Goal: Communication & Community: Answer question/provide support

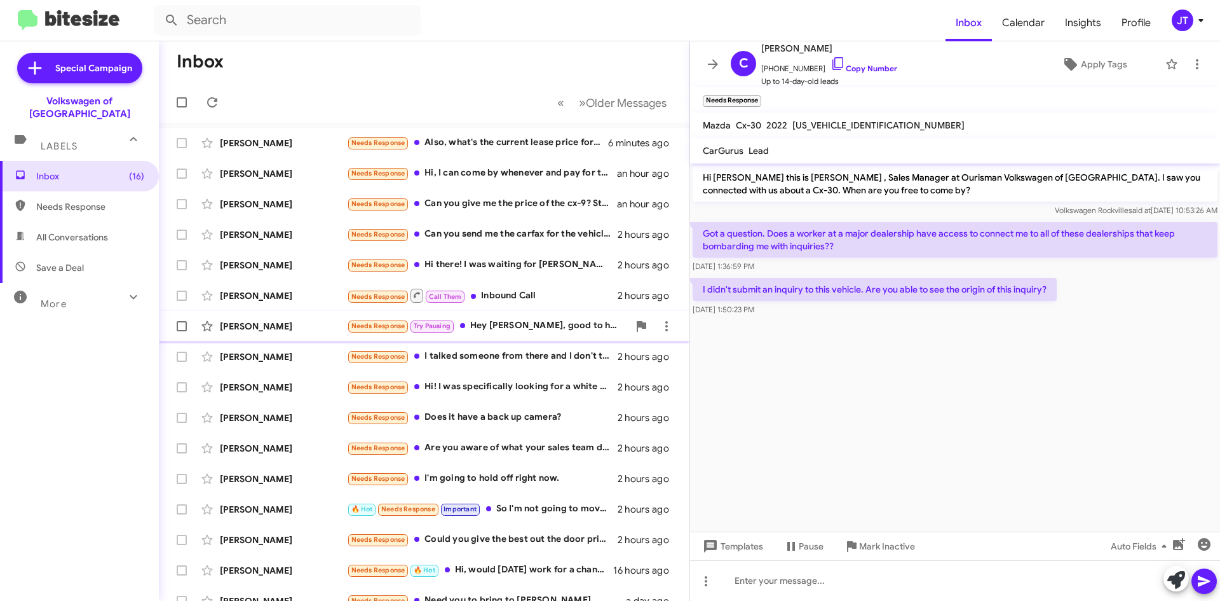
scroll to position [137, 0]
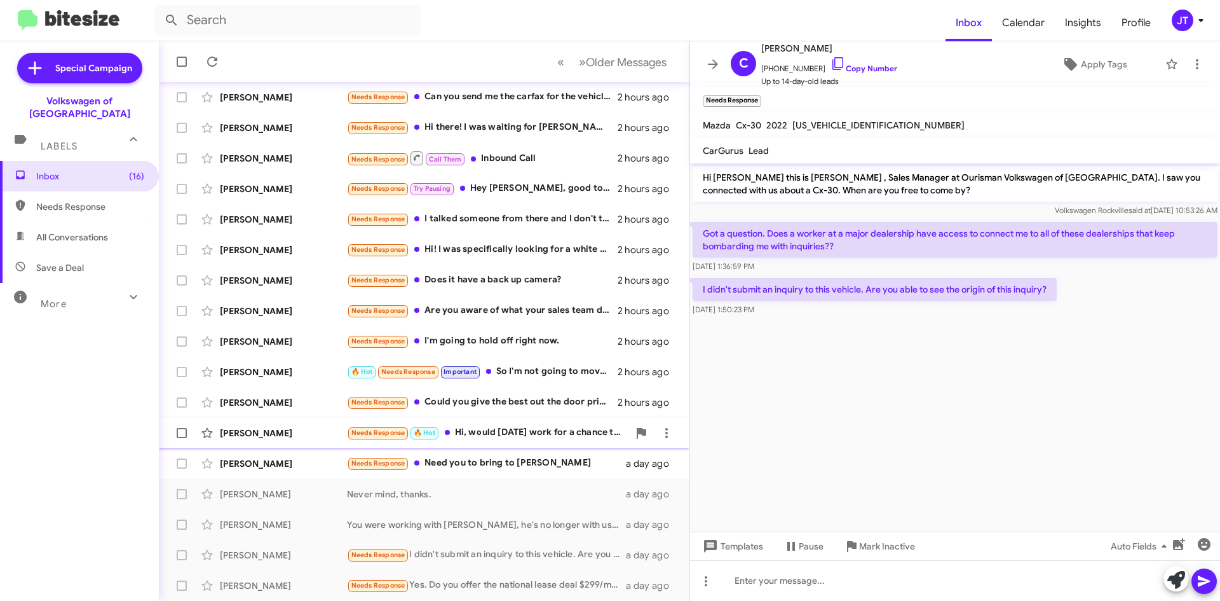
click at [511, 432] on div "Needs Response 🔥 Hot Hi, would [DATE] work for a chance to see it in person?" at bounding box center [488, 432] width 282 height 15
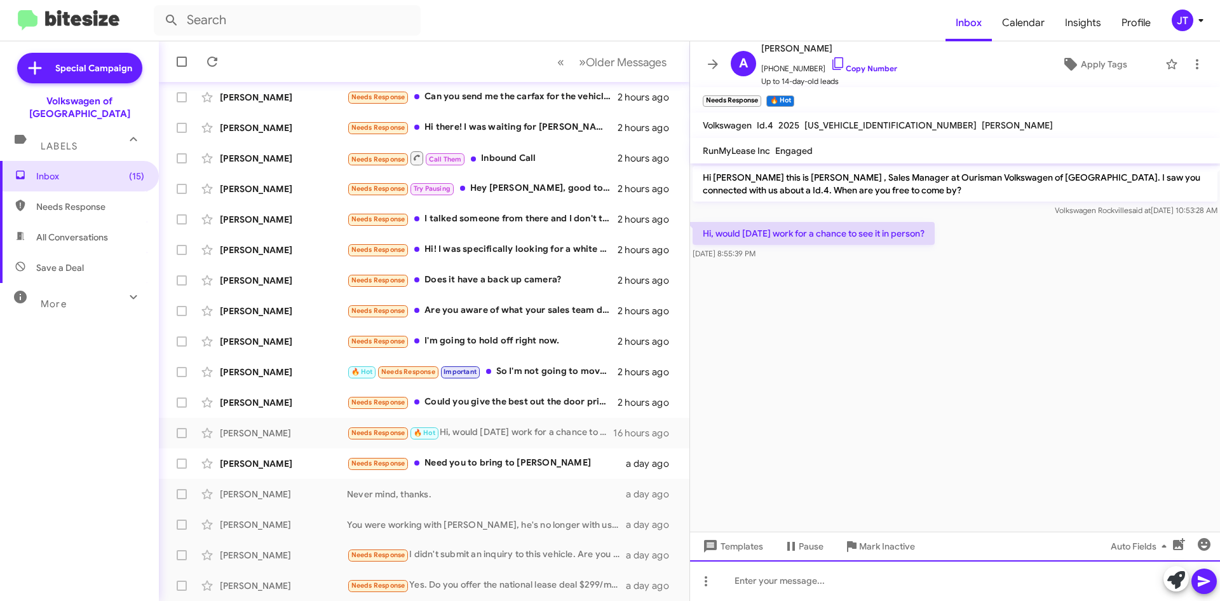
click at [779, 578] on div at bounding box center [955, 580] width 530 height 41
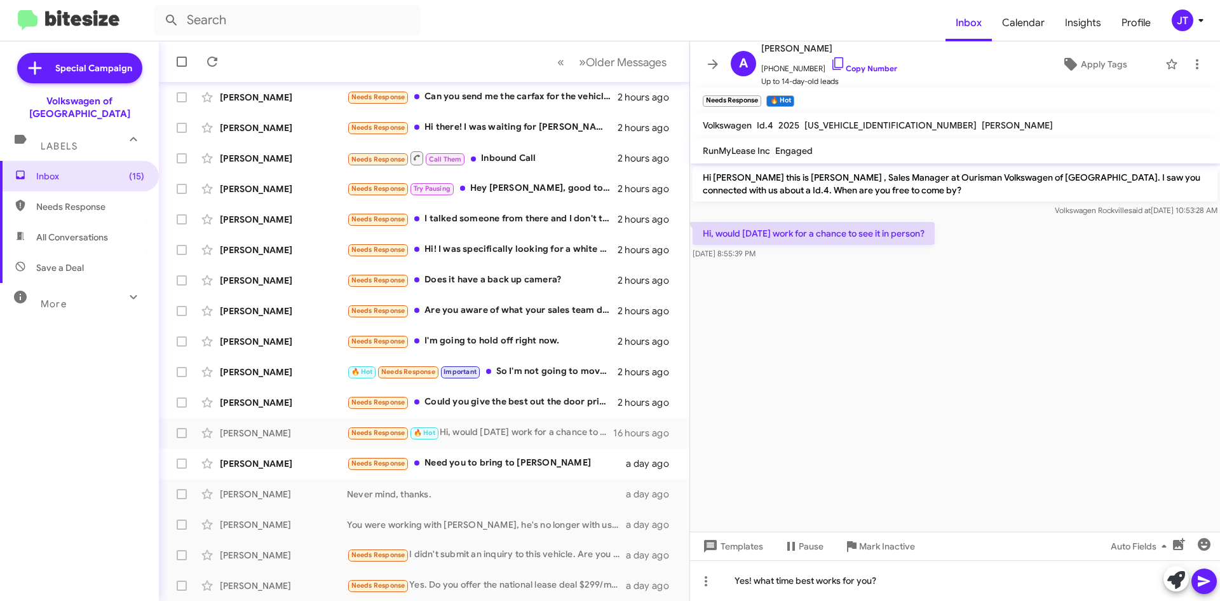
click at [1208, 582] on icon at bounding box center [1204, 581] width 12 height 11
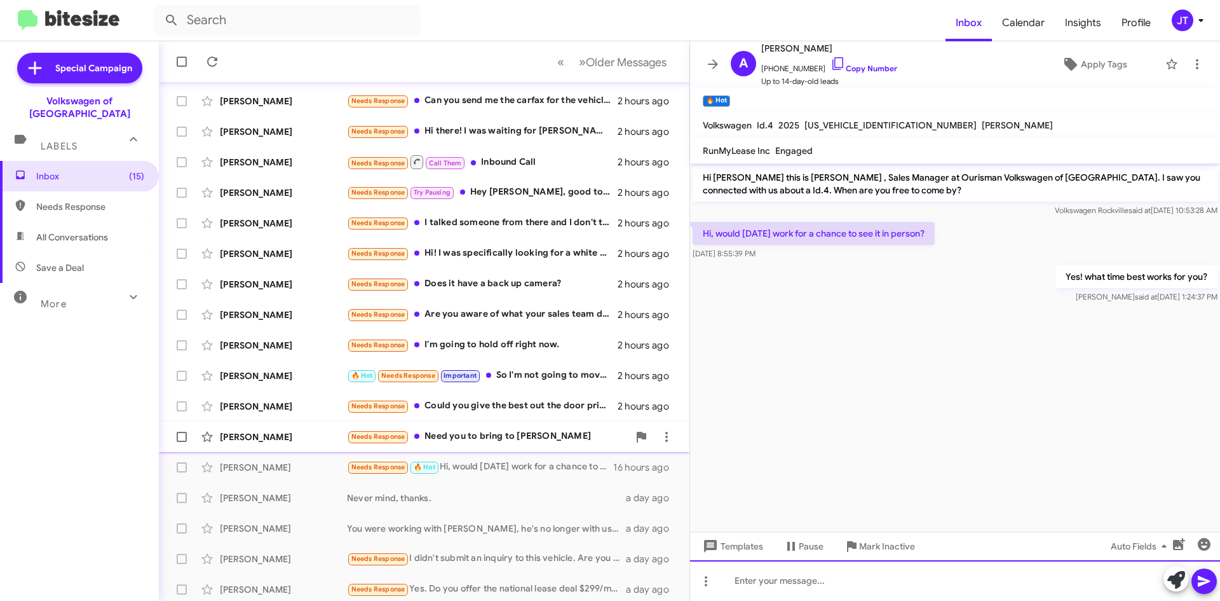
scroll to position [137, 0]
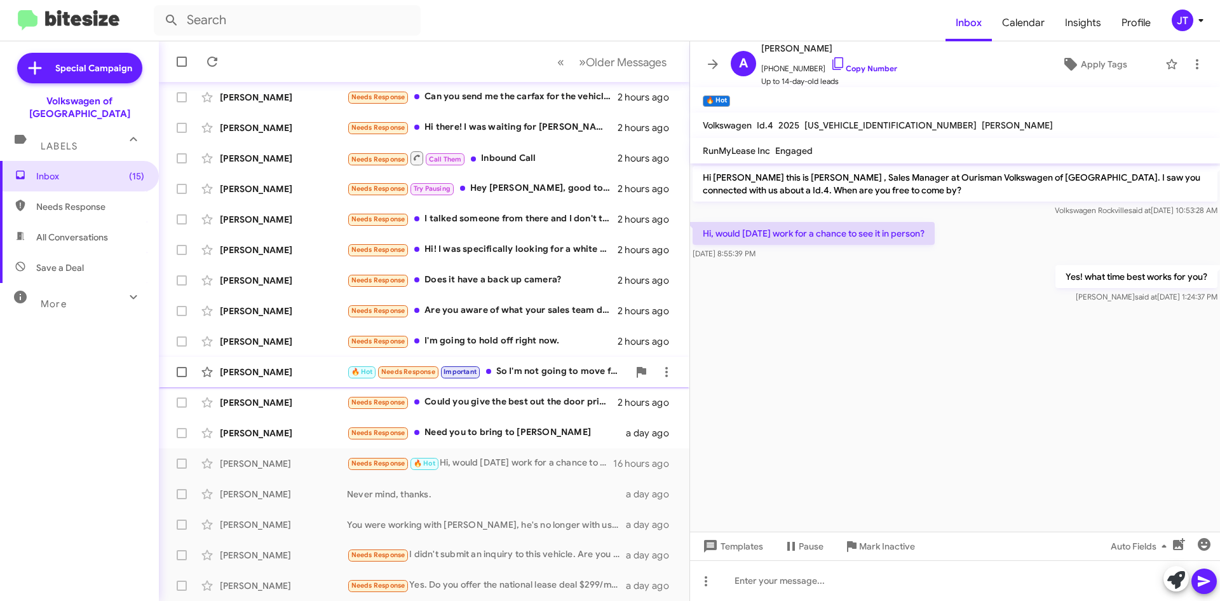
click at [531, 374] on div "🔥 Hot Needs Response Important So I'm not going to move forward with an appoint…" at bounding box center [488, 371] width 282 height 15
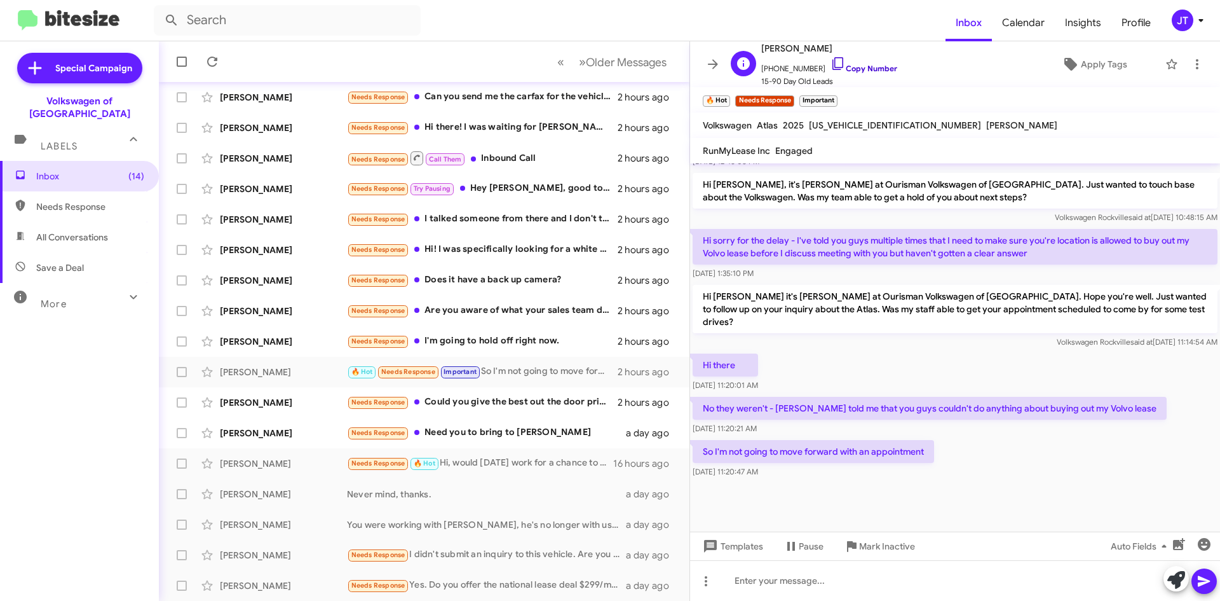
click at [850, 71] on link "Copy Number" at bounding box center [864, 69] width 67 height 10
click at [1176, 589] on span at bounding box center [1177, 580] width 18 height 28
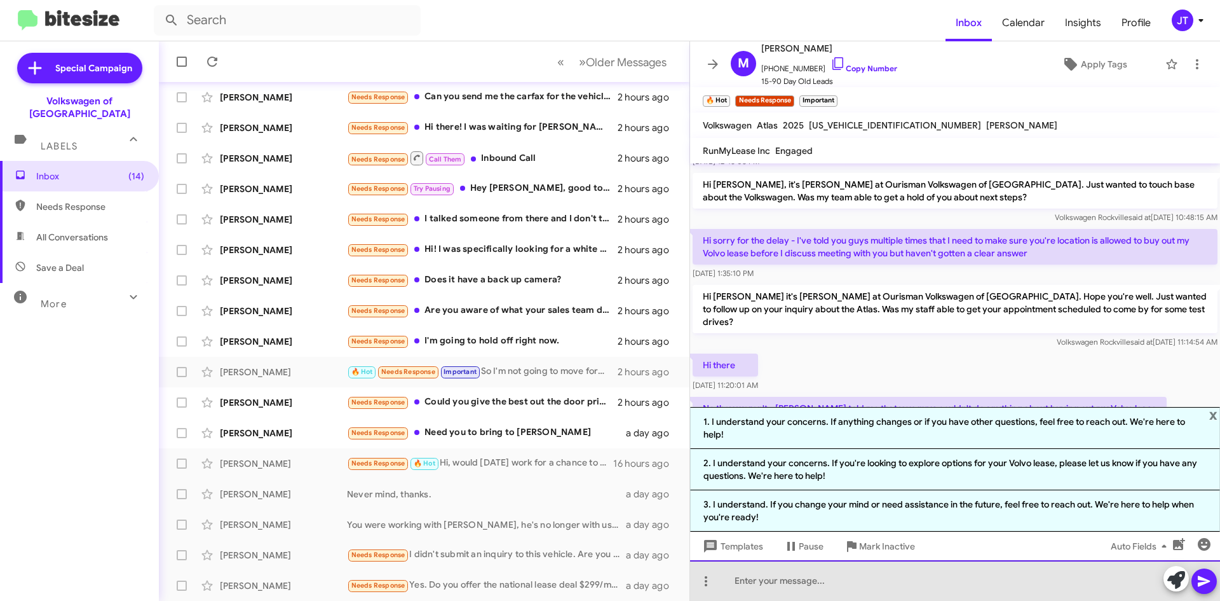
click at [979, 568] on div at bounding box center [955, 580] width 530 height 41
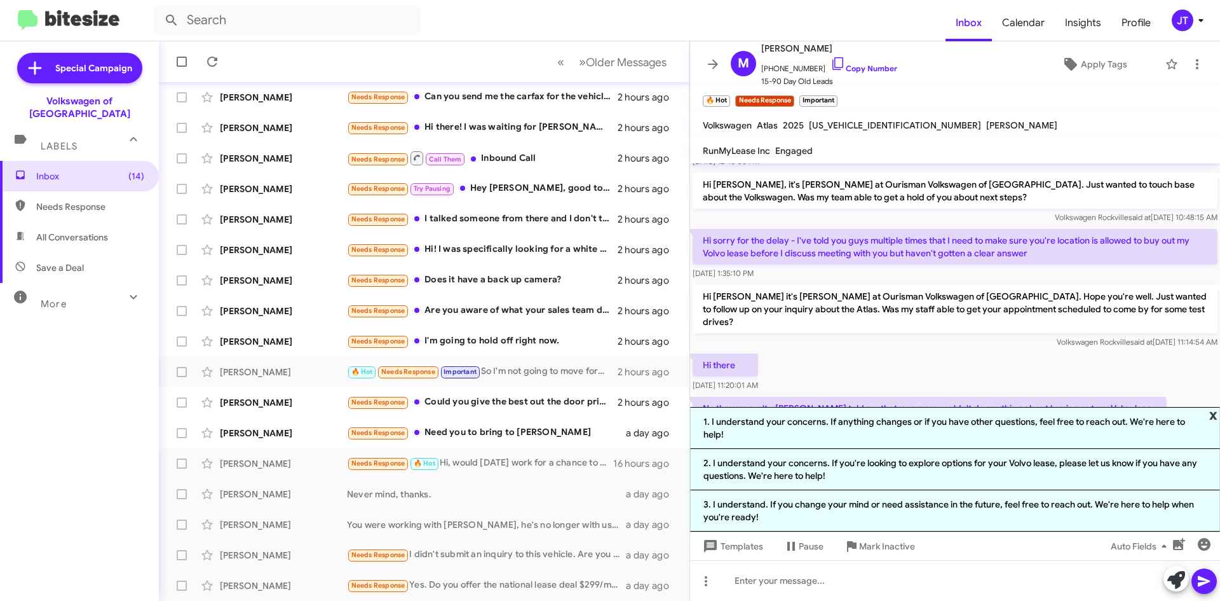
click at [1211, 422] on span "x" at bounding box center [1213, 414] width 8 height 15
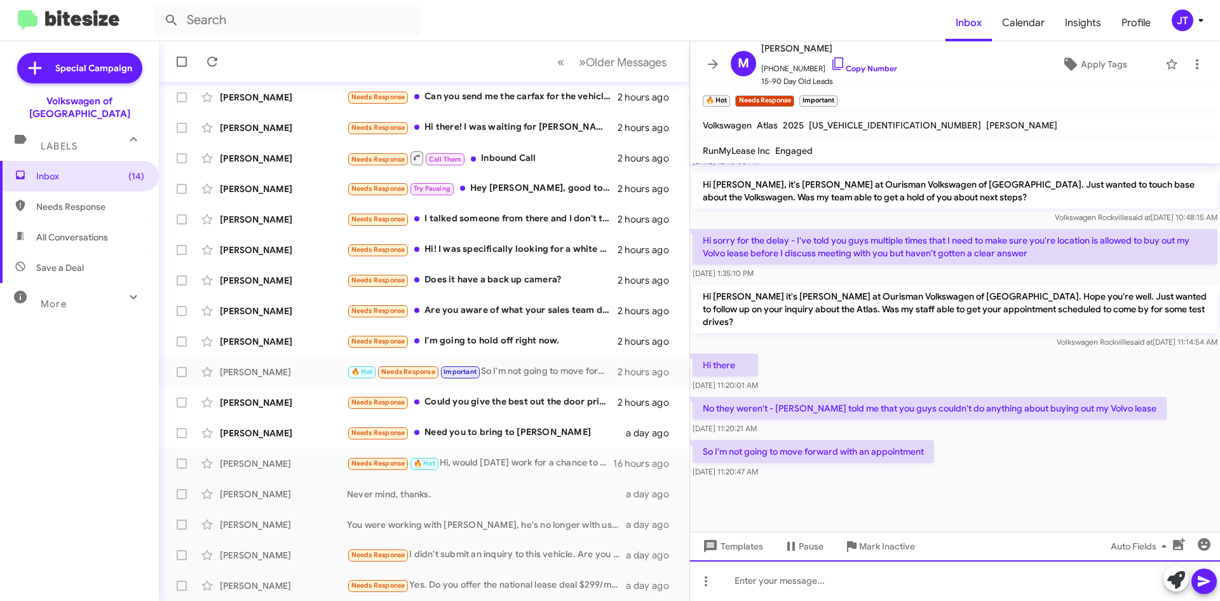
click at [880, 579] on div at bounding box center [955, 580] width 530 height 41
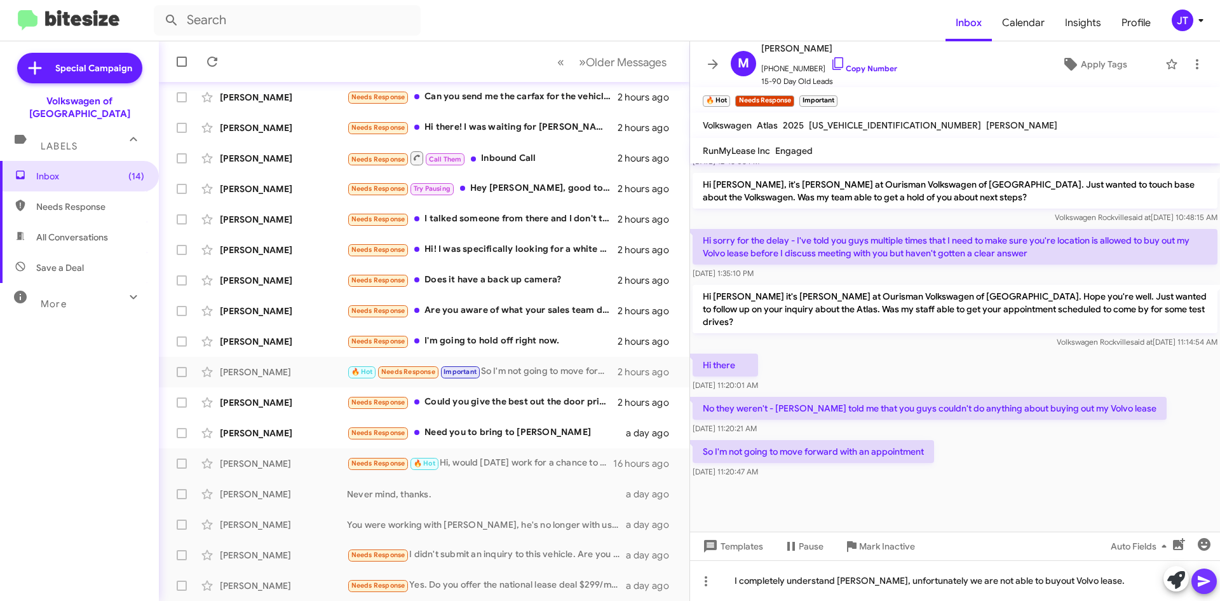
click at [1197, 583] on icon at bounding box center [1204, 580] width 15 height 15
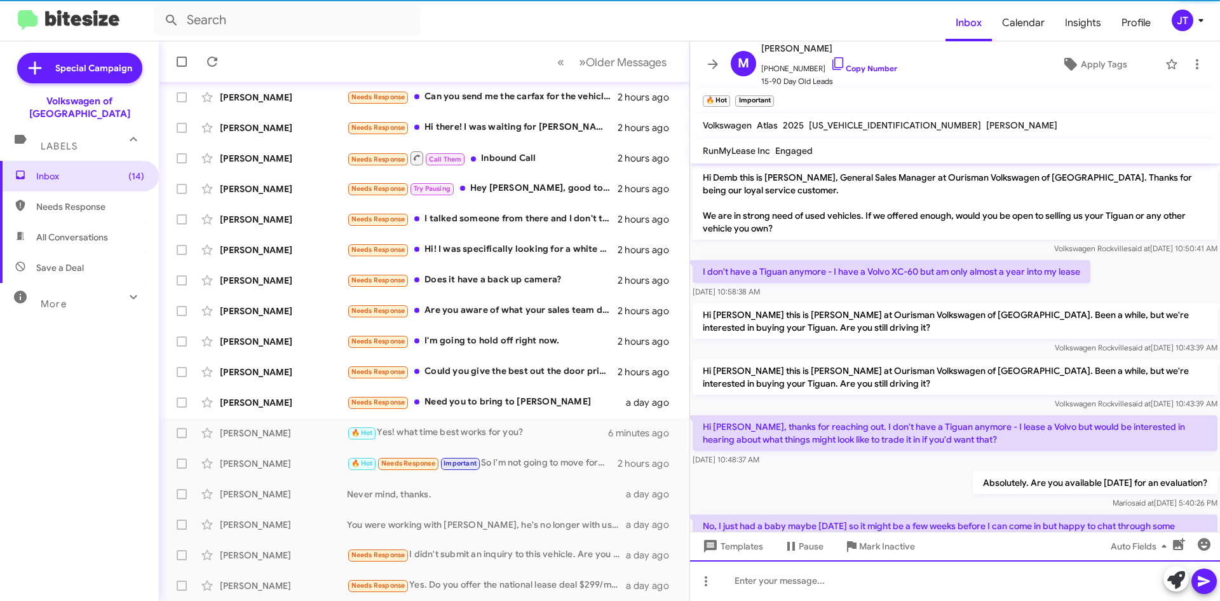
scroll to position [64, 0]
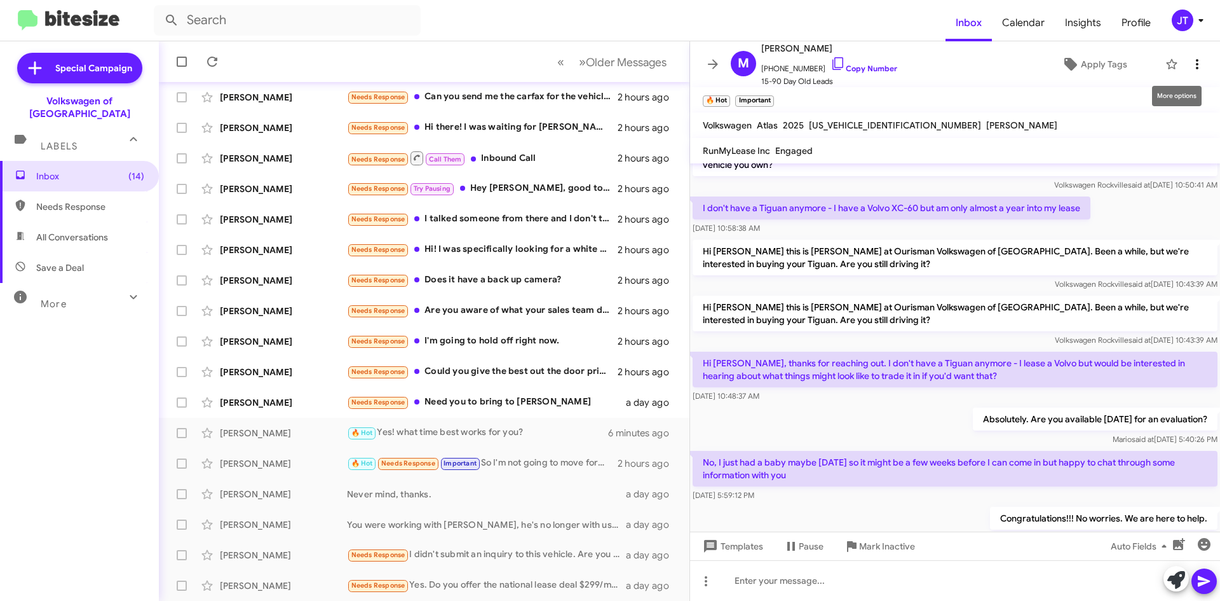
click at [1190, 67] on icon at bounding box center [1197, 64] width 15 height 15
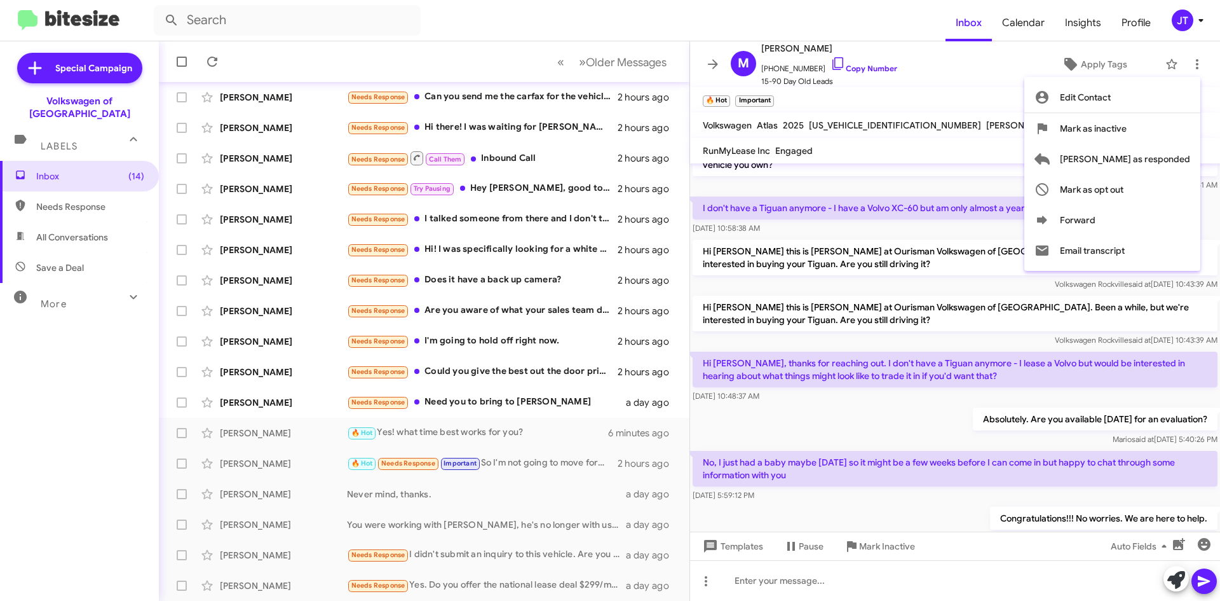
click at [973, 87] on div at bounding box center [610, 300] width 1220 height 601
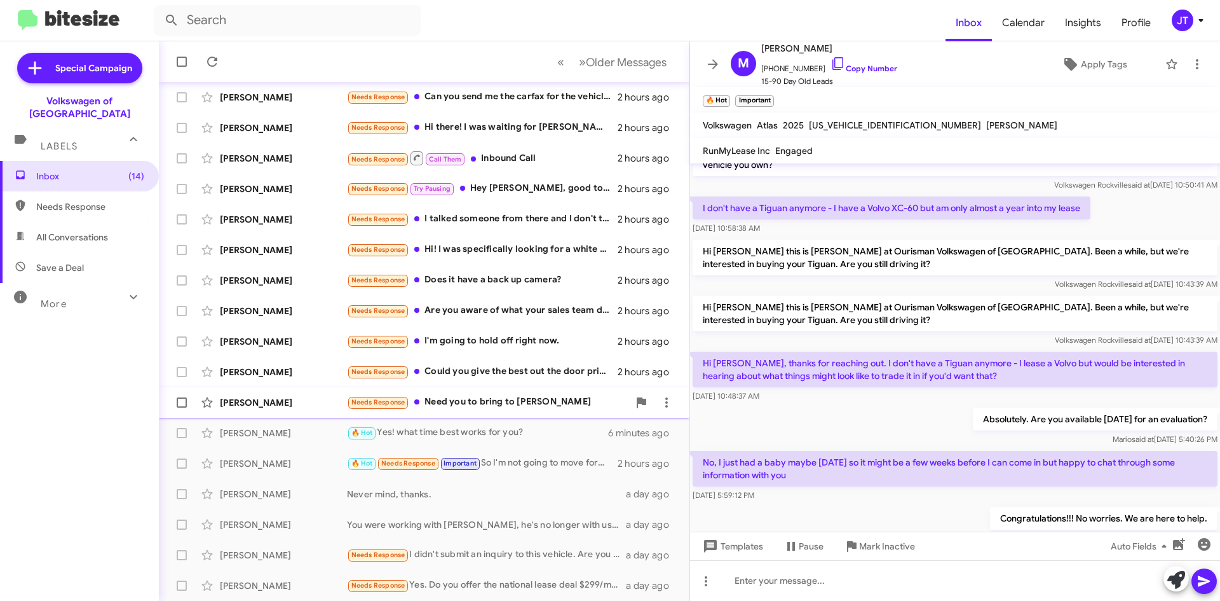
click at [490, 405] on div "Needs Response Need you to bring to Ashburn" at bounding box center [488, 402] width 282 height 15
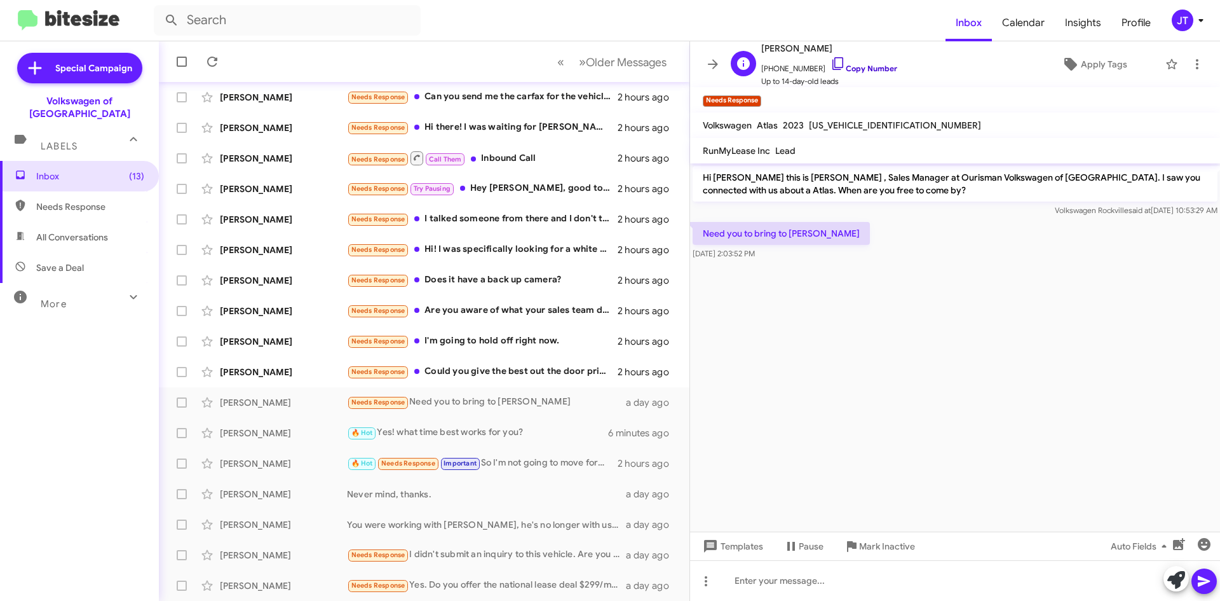
click at [862, 72] on link "Copy Number" at bounding box center [864, 69] width 67 height 10
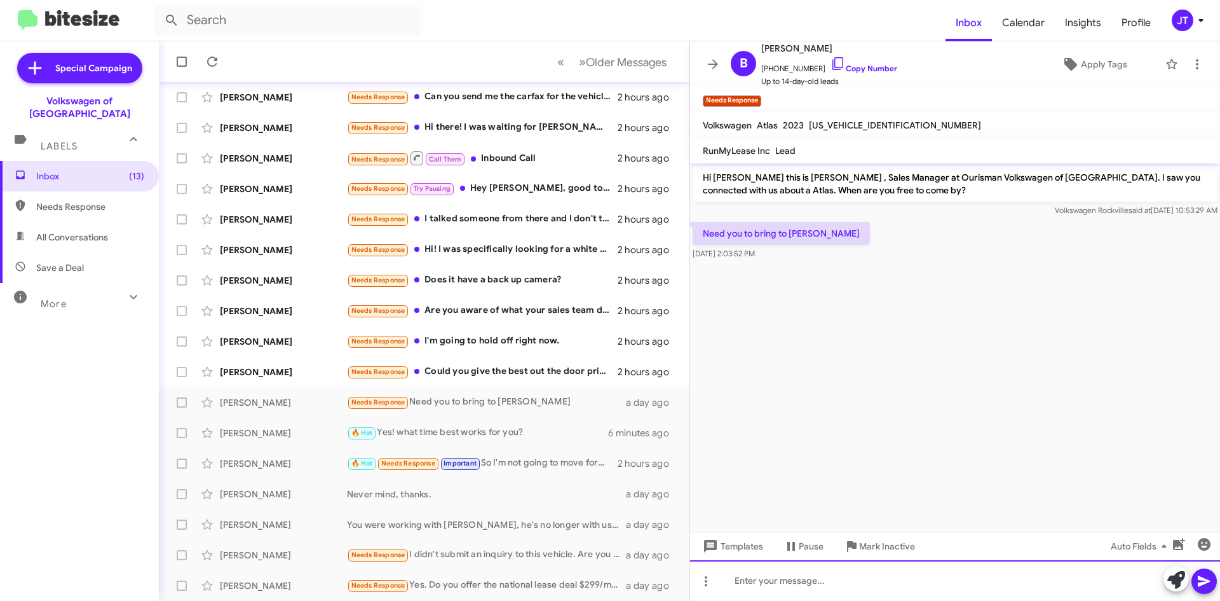
click at [866, 580] on div at bounding box center [955, 580] width 530 height 41
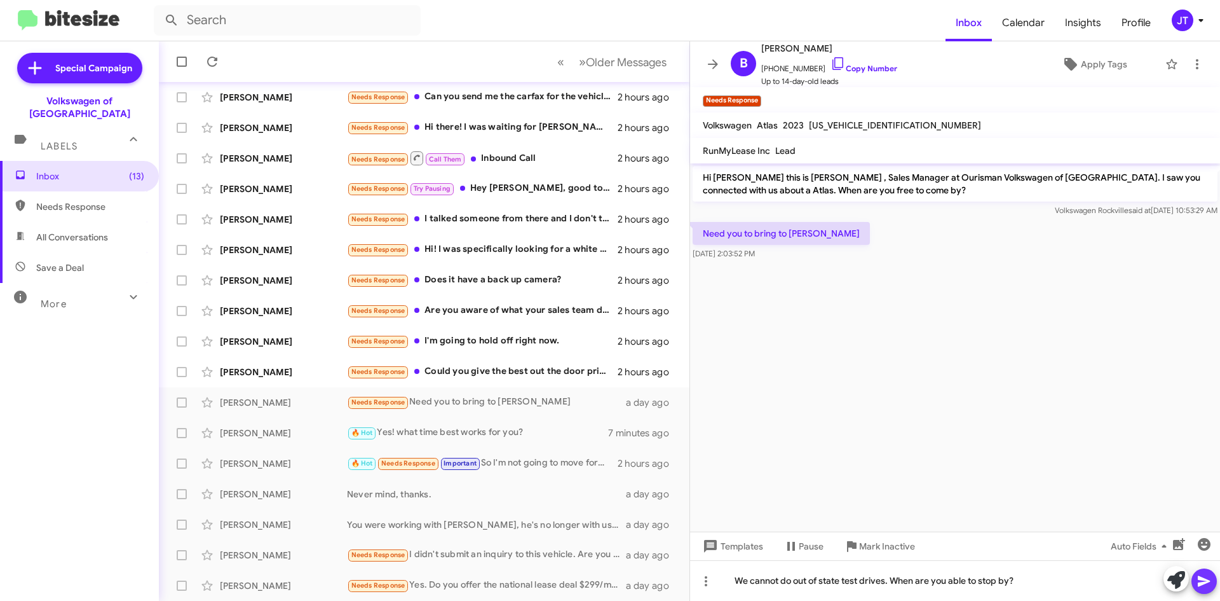
click at [1202, 578] on icon at bounding box center [1204, 581] width 12 height 11
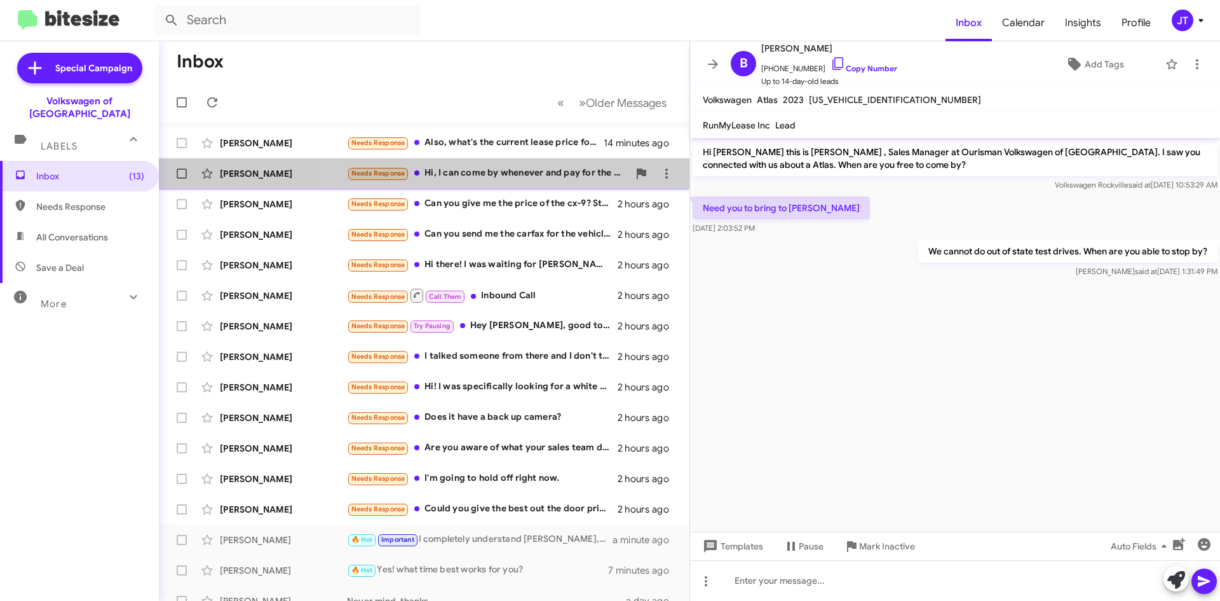
click at [523, 172] on div "Needs Response Hi, I can come by whenever and pay for the car but I will not pa…" at bounding box center [488, 173] width 282 height 15
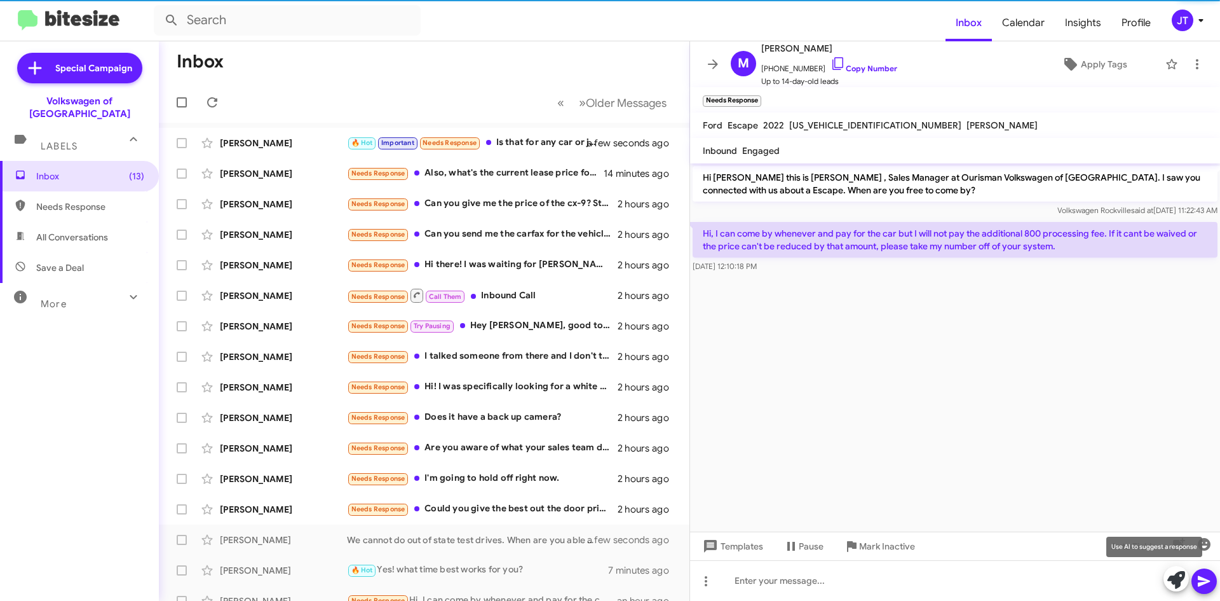
click at [1179, 577] on icon at bounding box center [1177, 580] width 18 height 18
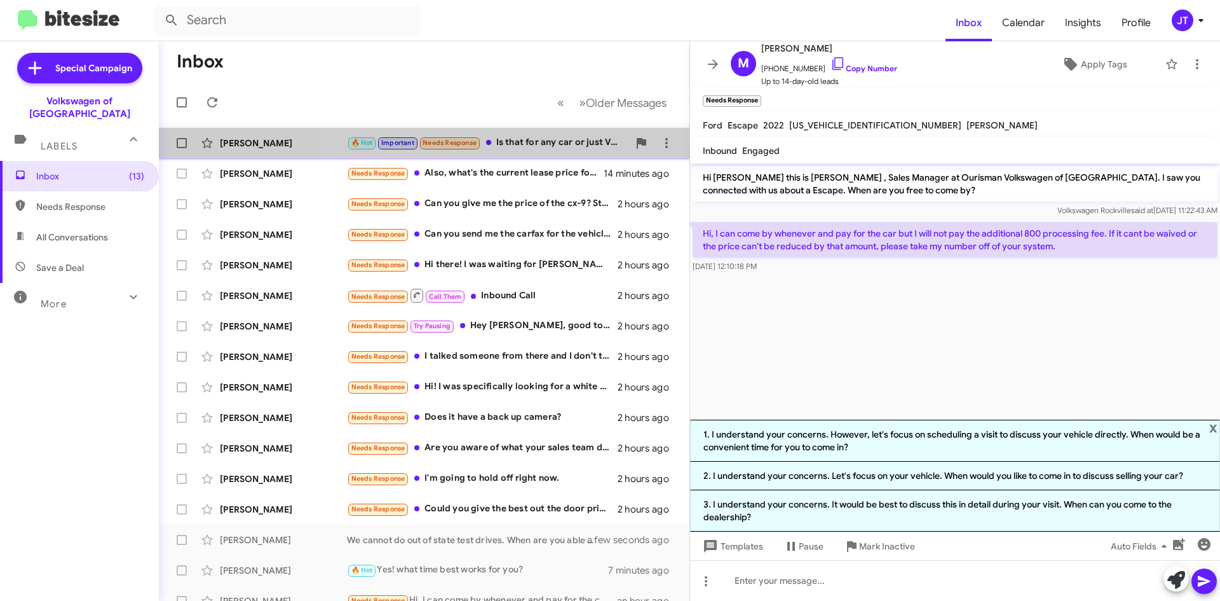
click at [547, 147] on div "🔥 Hot Important Needs Response Is that for any car or just Volvo specifically" at bounding box center [488, 142] width 282 height 15
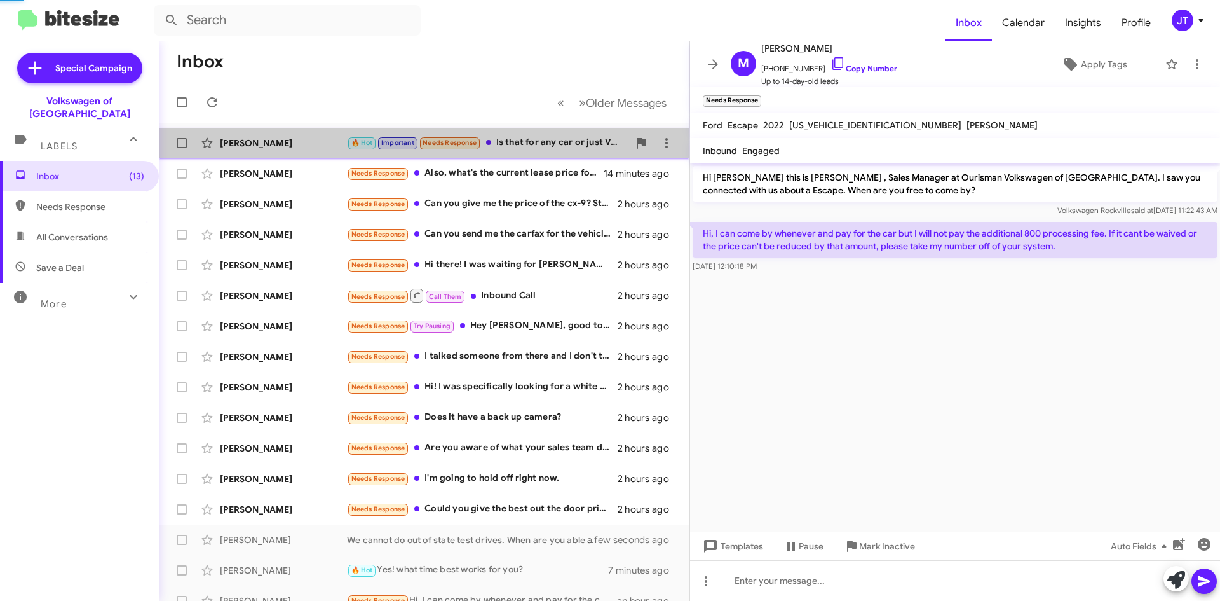
scroll to position [712, 0]
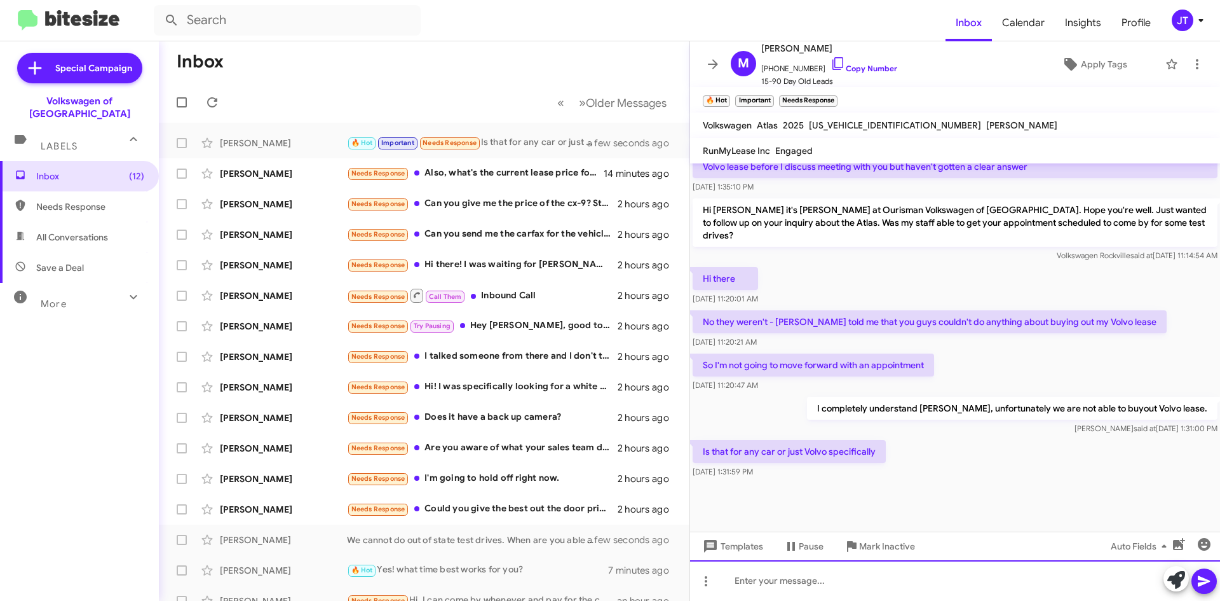
click at [816, 580] on div at bounding box center [955, 580] width 530 height 41
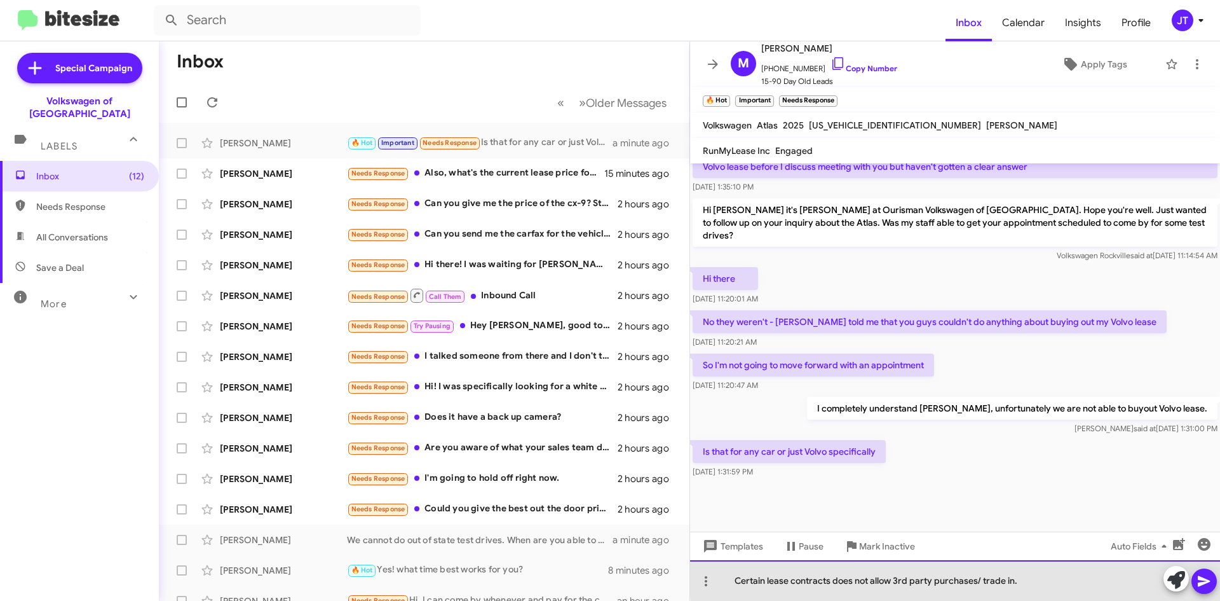
click at [1039, 575] on div "Certain lease contracts does not allow 3rd party purchases/ trade in." at bounding box center [955, 580] width 530 height 41
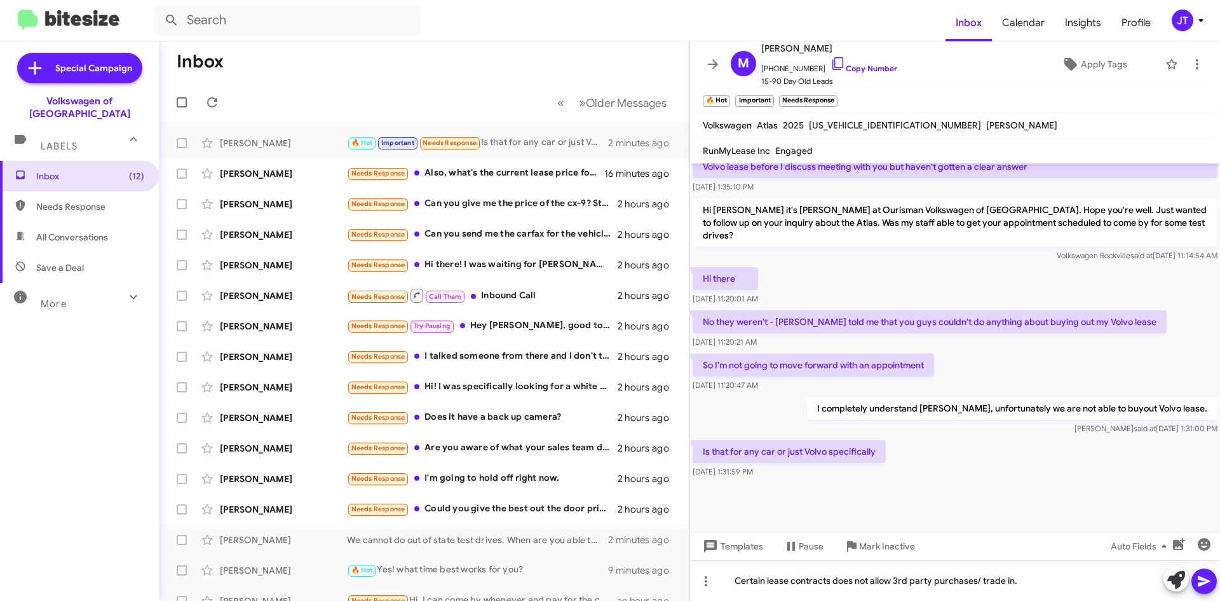
click at [1201, 580] on icon at bounding box center [1204, 581] width 12 height 11
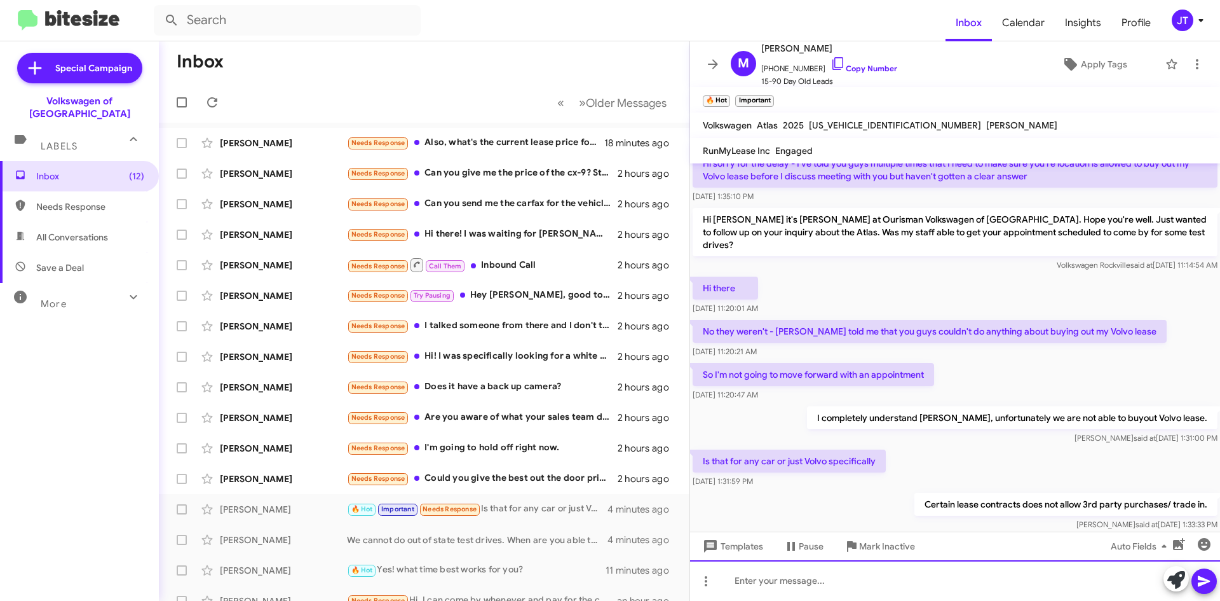
scroll to position [1067, 0]
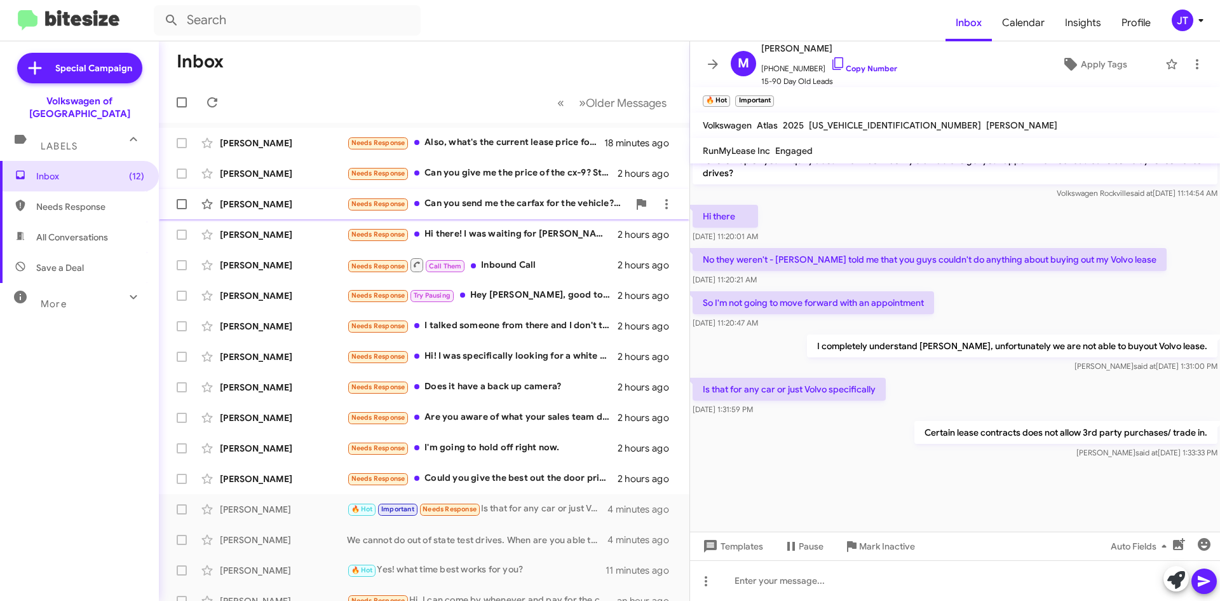
click at [517, 210] on div "Needs Response Can you send me the carfax for the vehicle? And besides the pric…" at bounding box center [488, 203] width 282 height 15
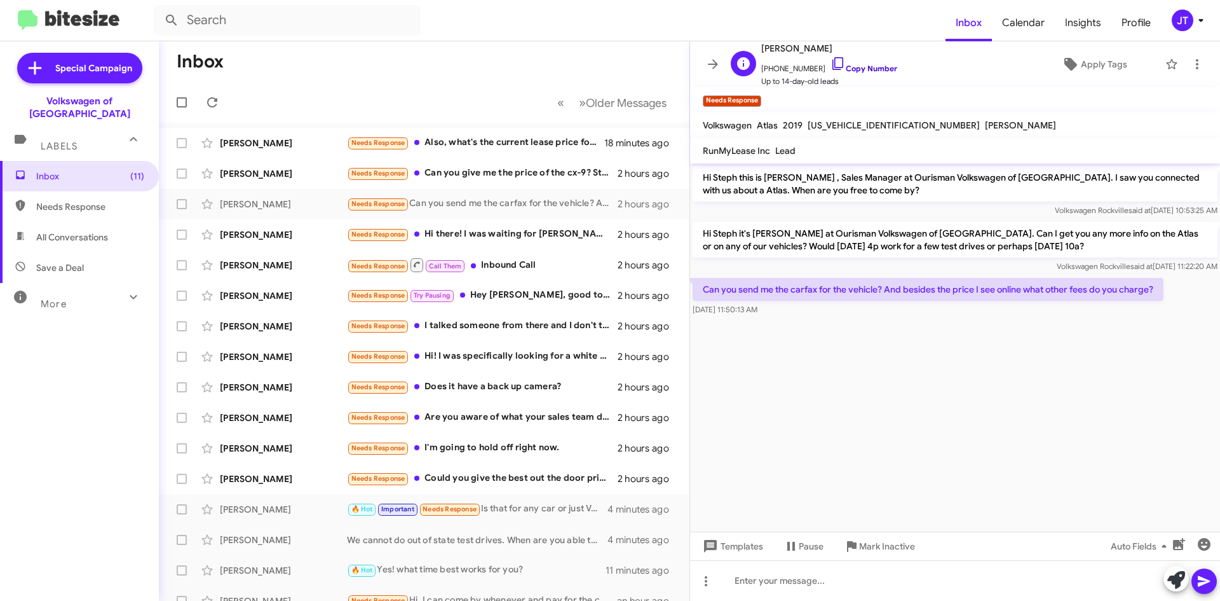
click at [875, 70] on link "Copy Number" at bounding box center [864, 69] width 67 height 10
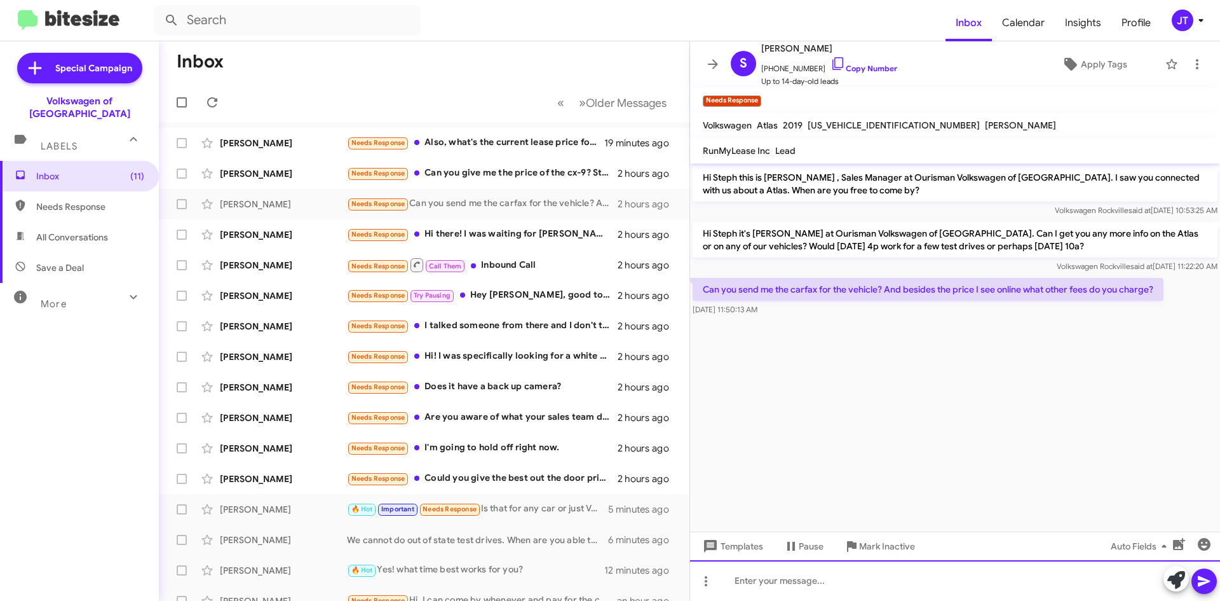
click at [823, 582] on div at bounding box center [955, 580] width 530 height 41
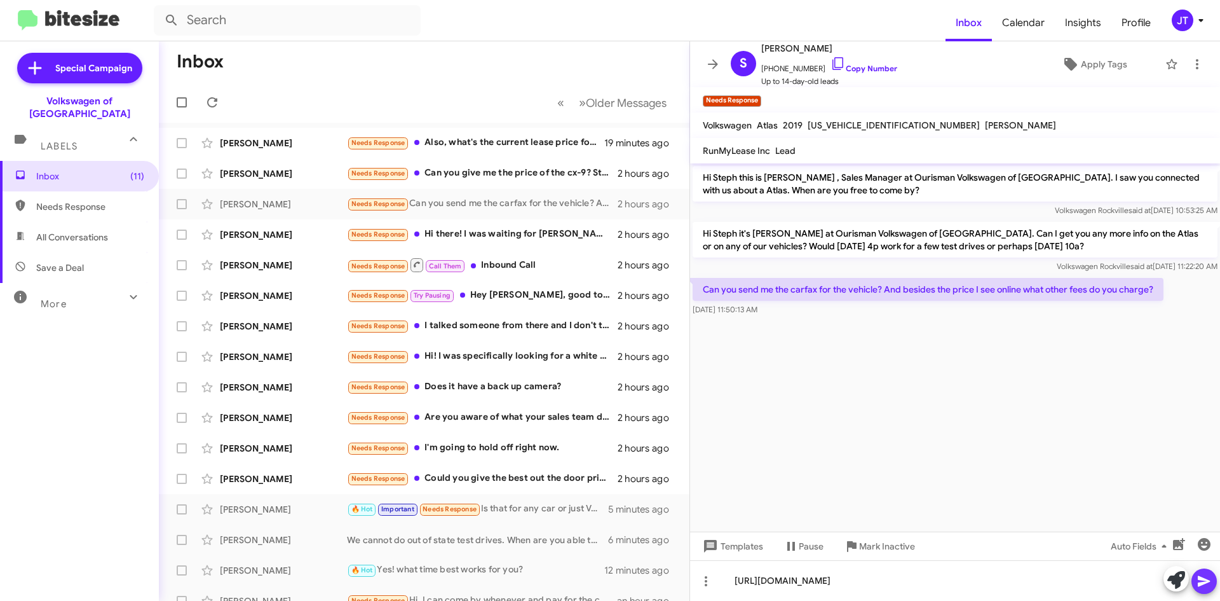
click at [1201, 578] on icon at bounding box center [1204, 581] width 12 height 11
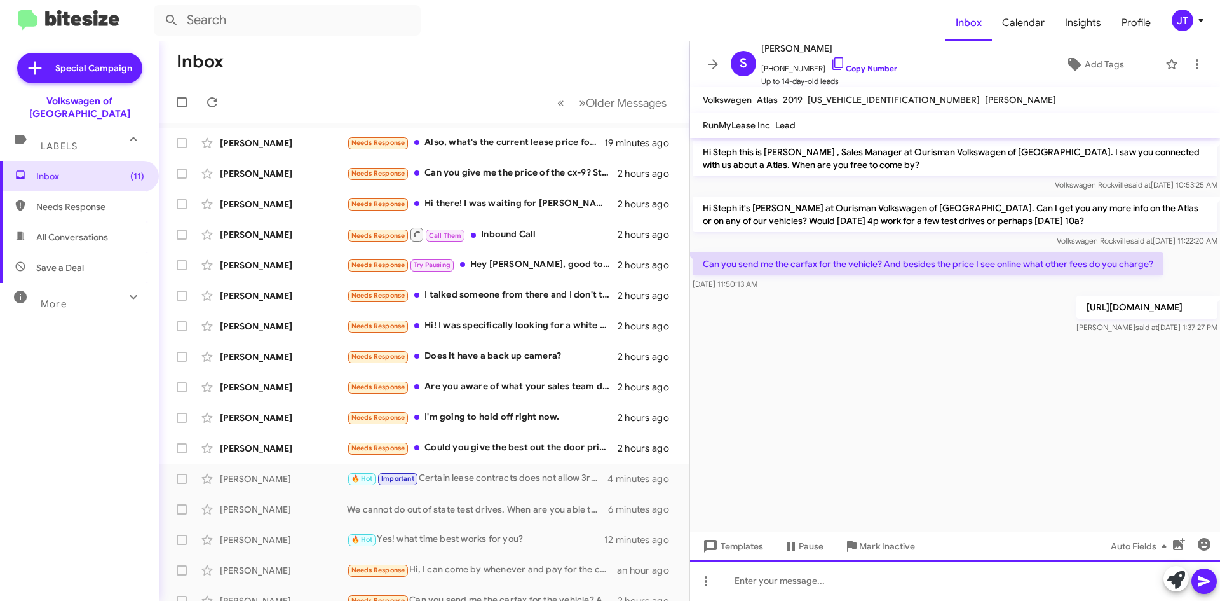
click at [761, 579] on div at bounding box center [955, 580] width 530 height 41
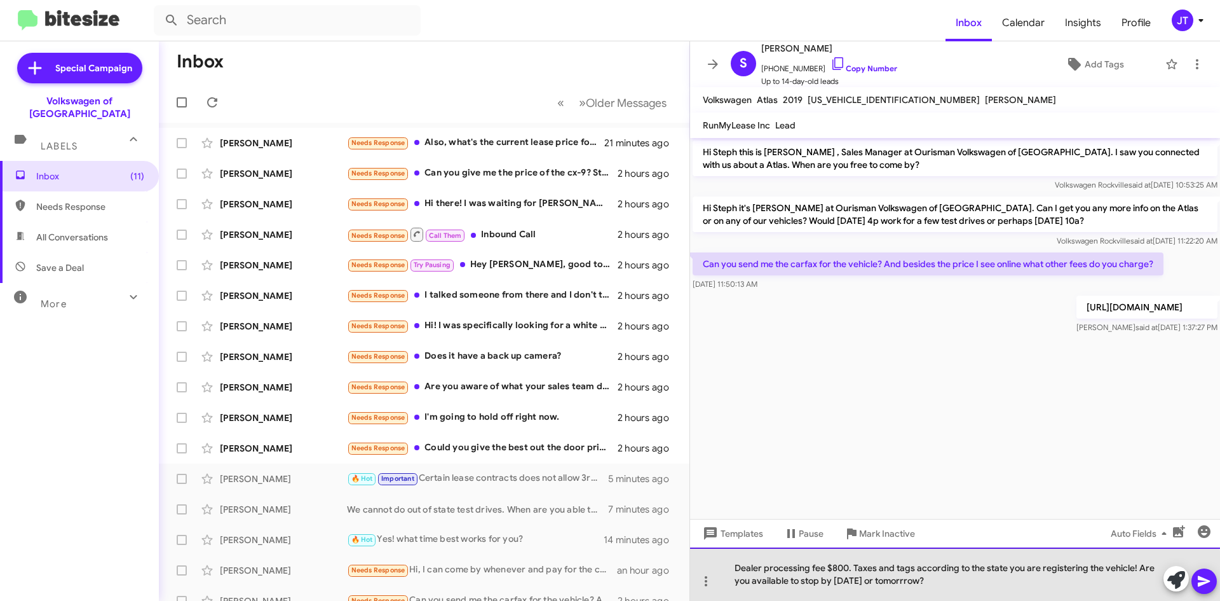
click at [887, 580] on div "Dealer processing fee $800. Taxes and tags according to the state you are regis…" at bounding box center [955, 573] width 530 height 53
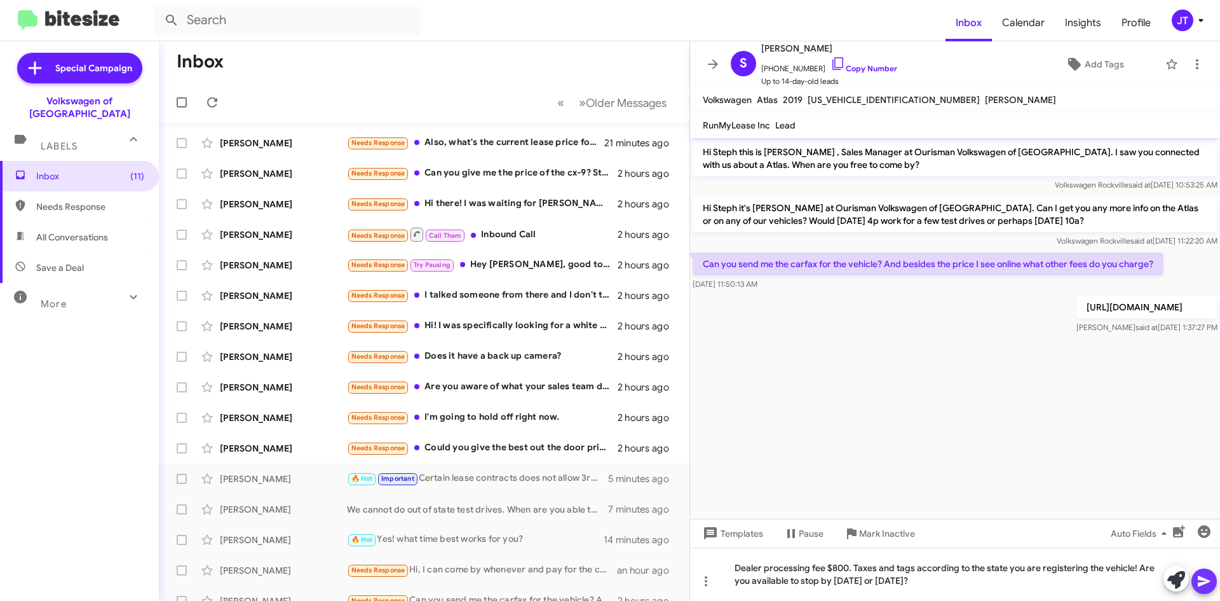
click at [1211, 573] on icon at bounding box center [1204, 580] width 15 height 15
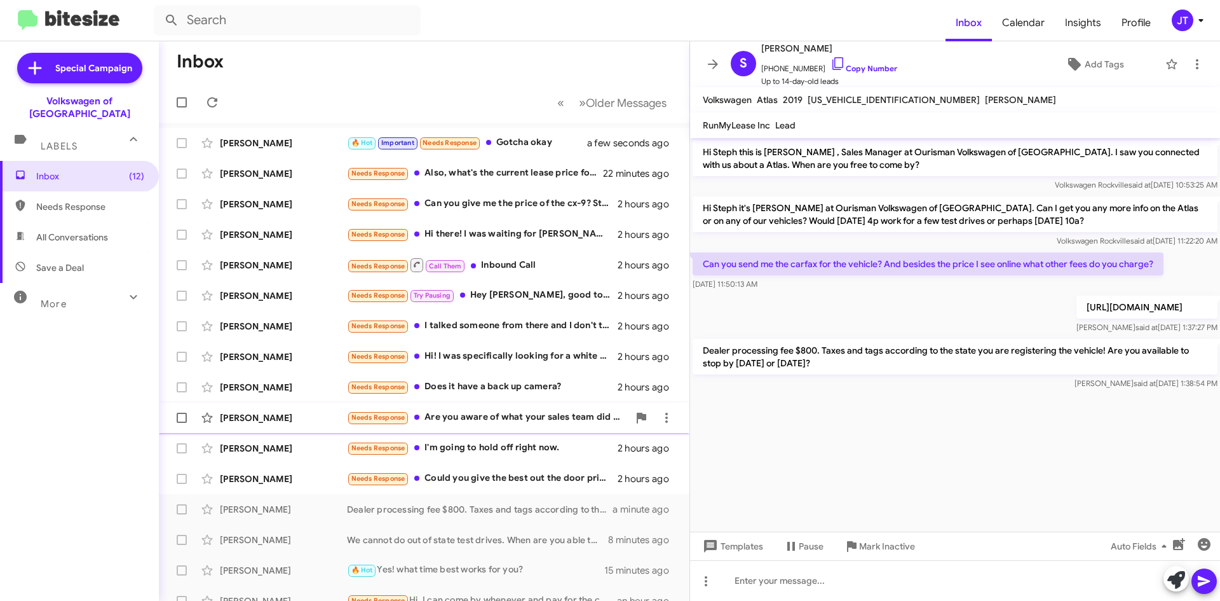
click at [470, 421] on div "Needs Response Are you aware of what your sales team did to me this past Tuesda…" at bounding box center [488, 417] width 282 height 15
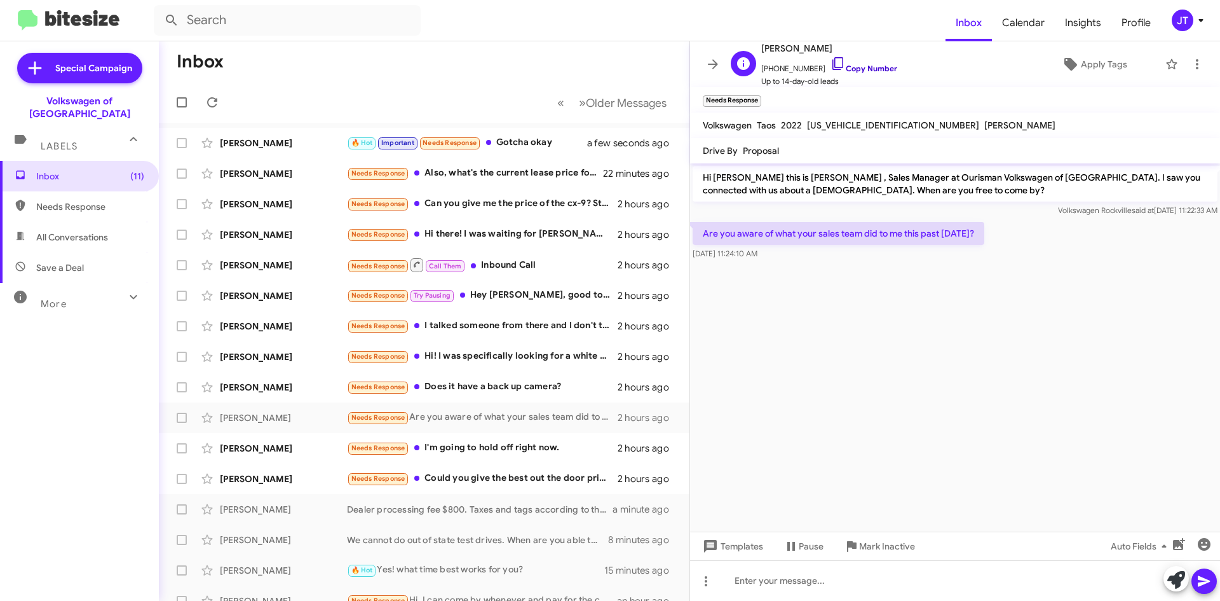
click at [877, 70] on link "Copy Number" at bounding box center [864, 69] width 67 height 10
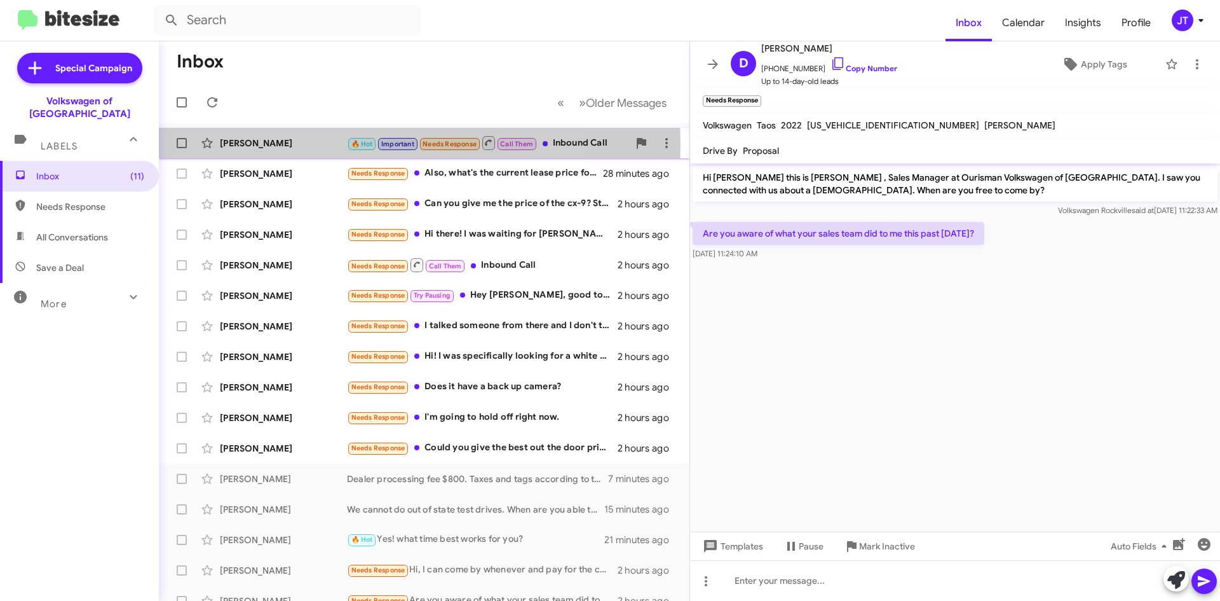
click at [310, 144] on div "Melanie Mcquade" at bounding box center [283, 143] width 127 height 13
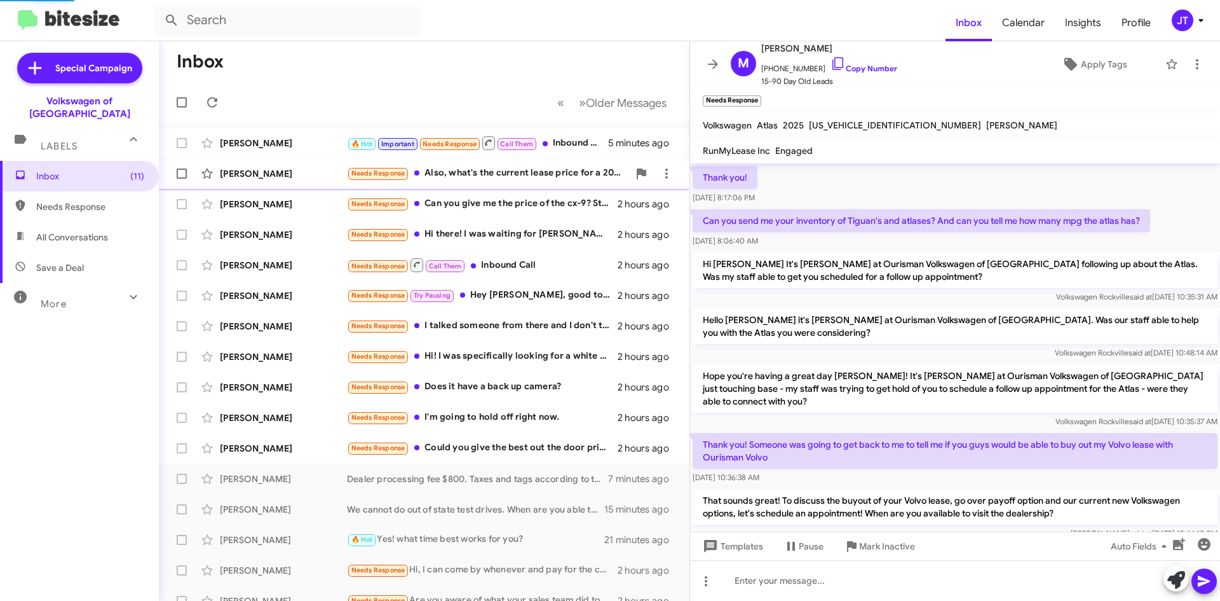
scroll to position [680, 0]
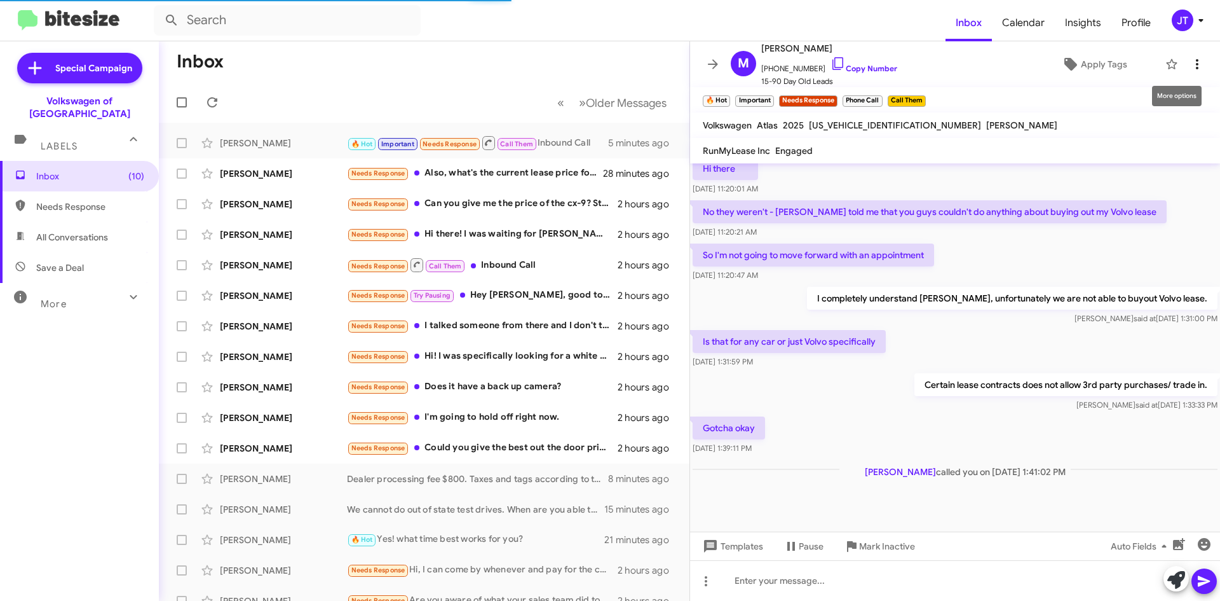
click at [1193, 68] on icon at bounding box center [1197, 64] width 15 height 15
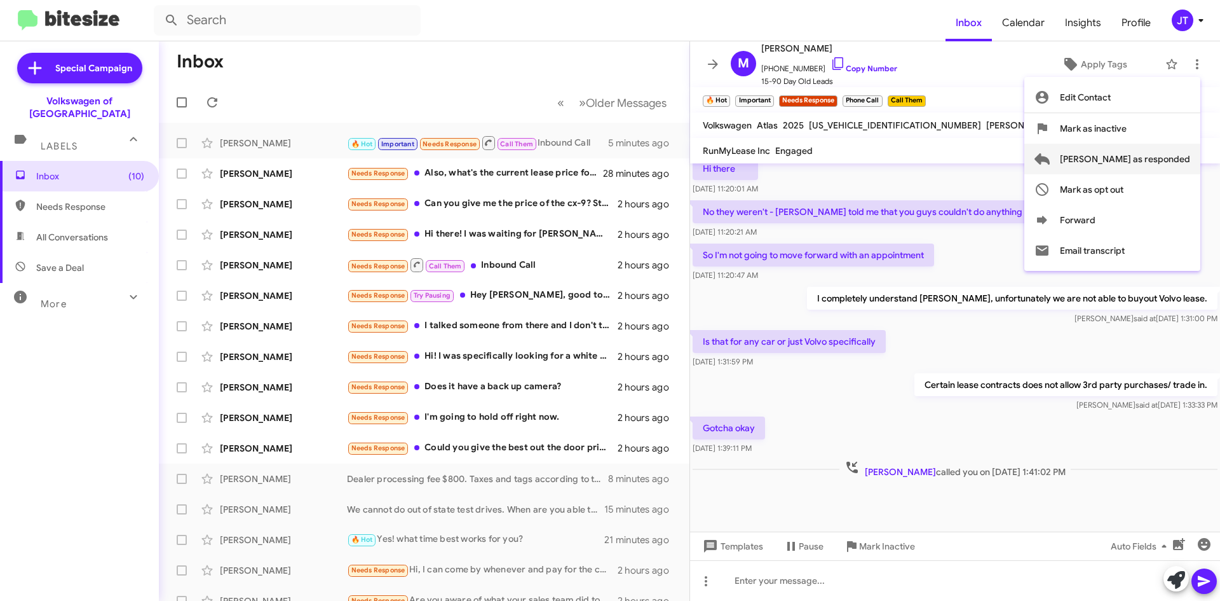
click at [1146, 161] on span "Mark as responded" at bounding box center [1125, 159] width 130 height 31
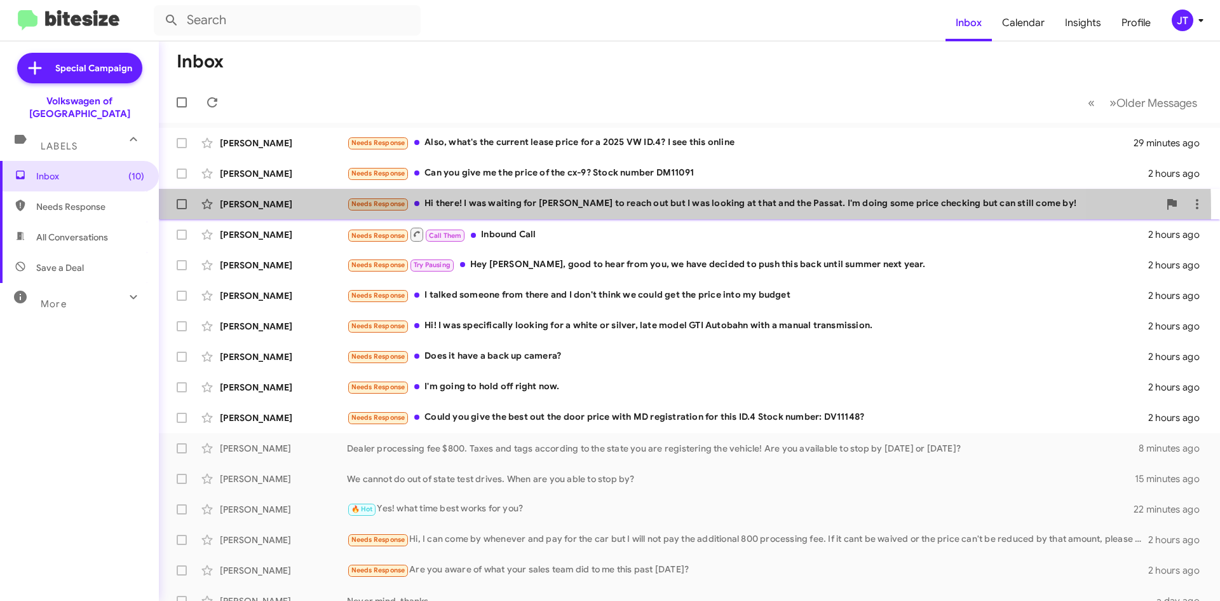
click at [583, 211] on div "Needs Response Hi there! I was waiting for Sam to reach out but I was looking a…" at bounding box center [753, 203] width 812 height 15
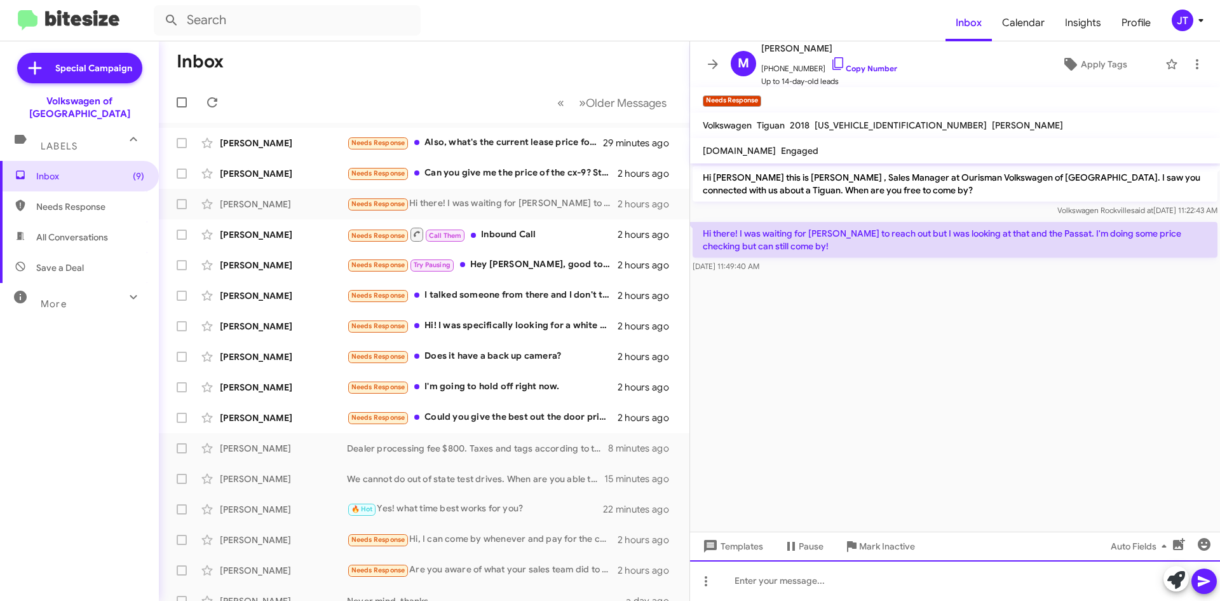
click at [799, 580] on div at bounding box center [955, 580] width 530 height 41
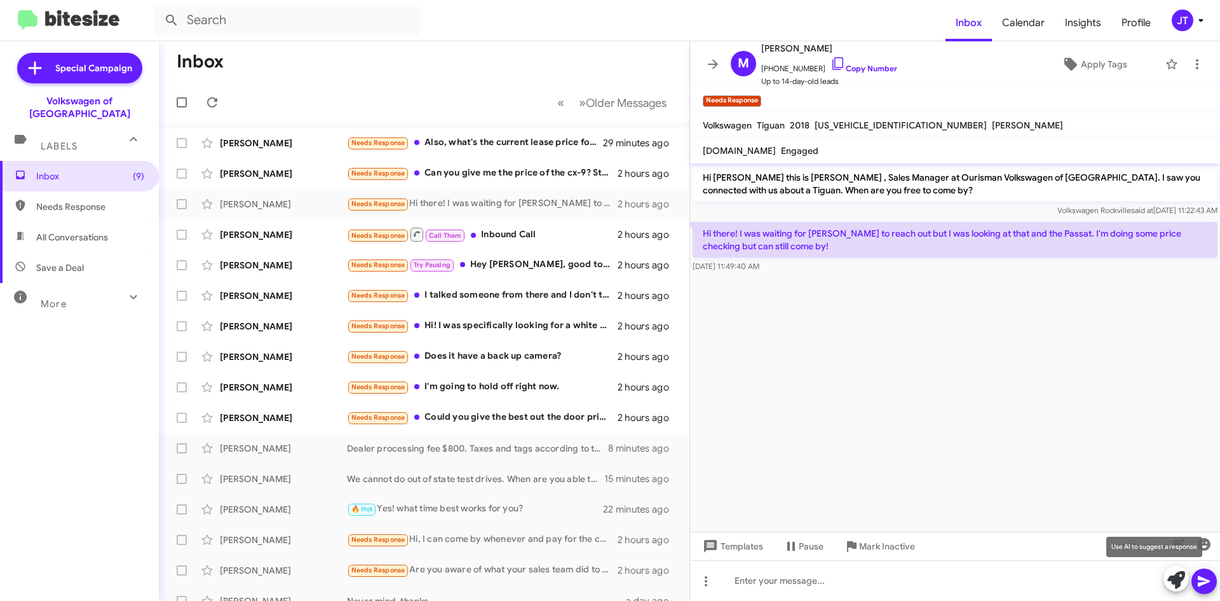
click at [1173, 583] on icon at bounding box center [1177, 580] width 18 height 18
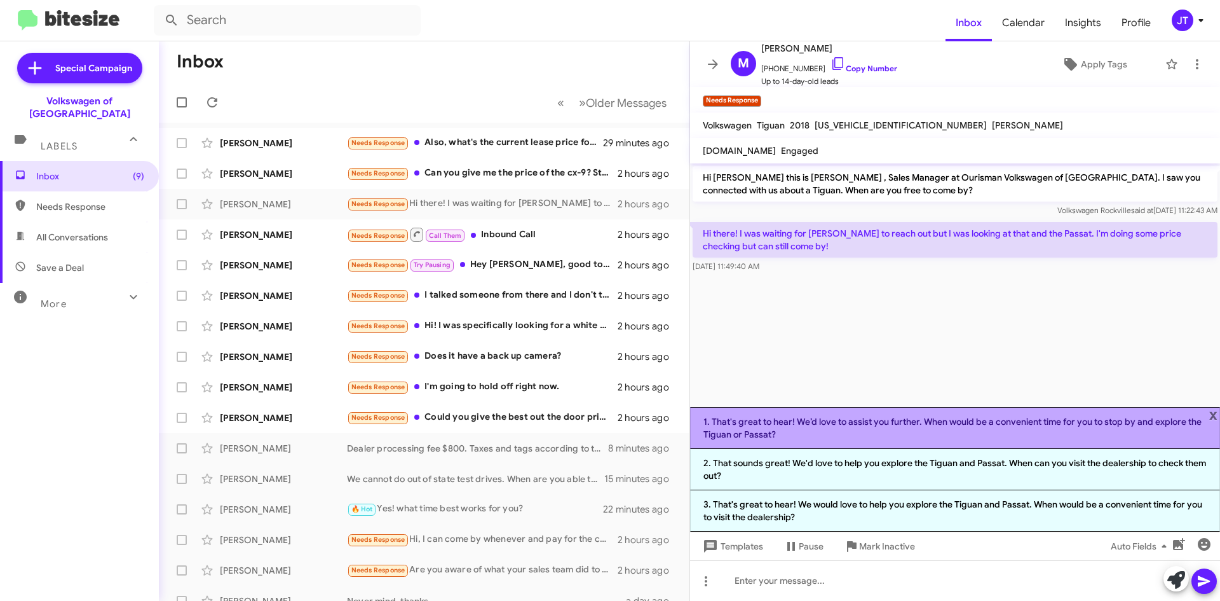
click at [995, 423] on li "1. That's great to hear! We’d love to assist you further. When would be a conve…" at bounding box center [955, 428] width 530 height 42
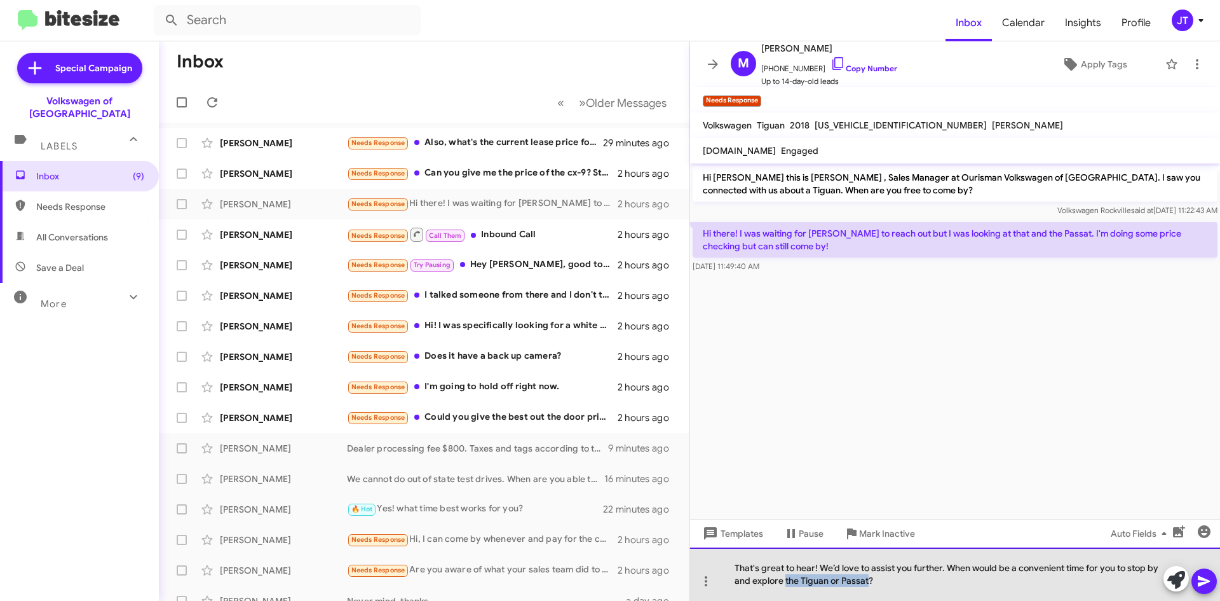
drag, startPoint x: 786, startPoint y: 579, endPoint x: 868, endPoint y: 577, distance: 82.0
click at [868, 577] on div "That's great to hear! We’d love to assist you further. When would be a convenie…" at bounding box center [955, 573] width 530 height 53
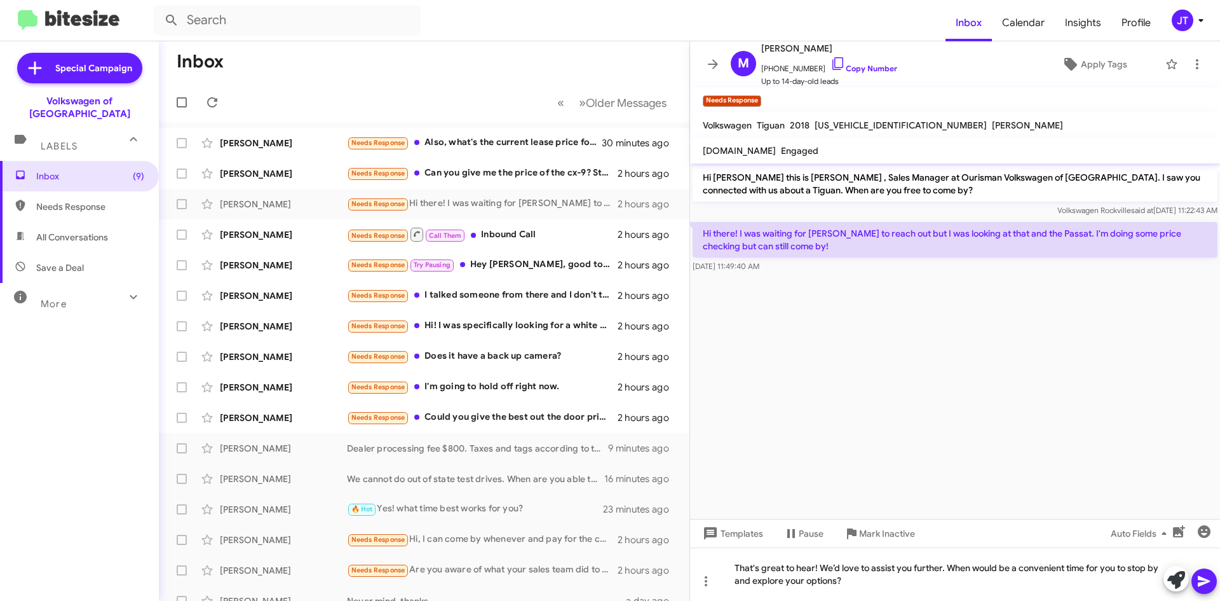
click at [1199, 576] on icon at bounding box center [1204, 581] width 12 height 11
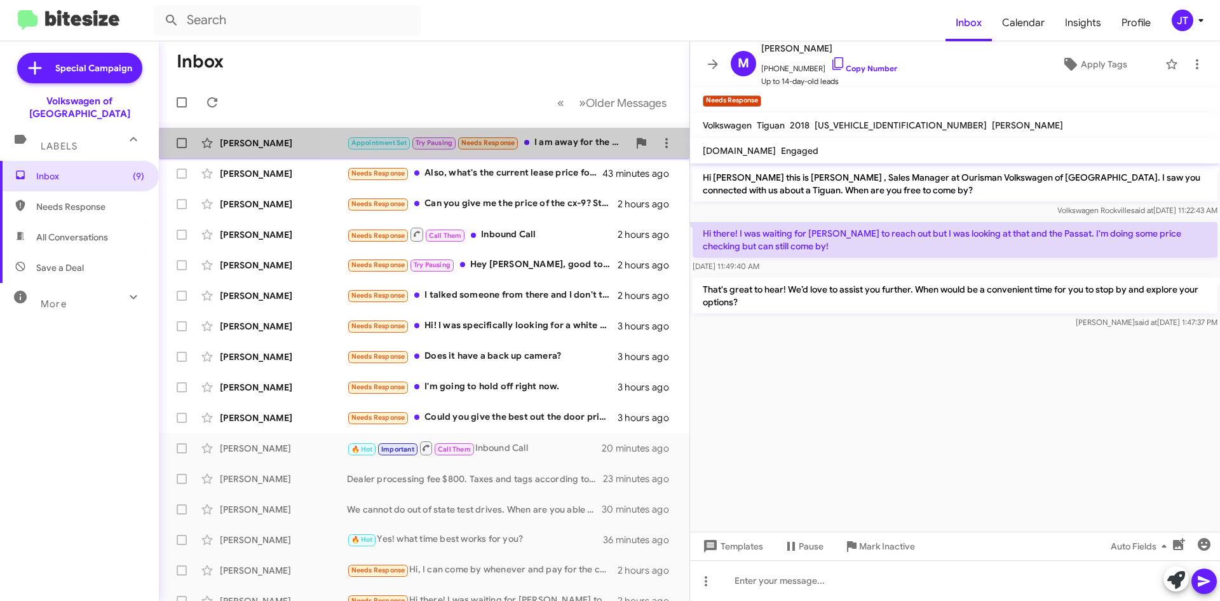
click at [567, 152] on div "Debbie Boderman Appointment Set Try Pausing Needs Response I am away for the we…" at bounding box center [424, 142] width 510 height 25
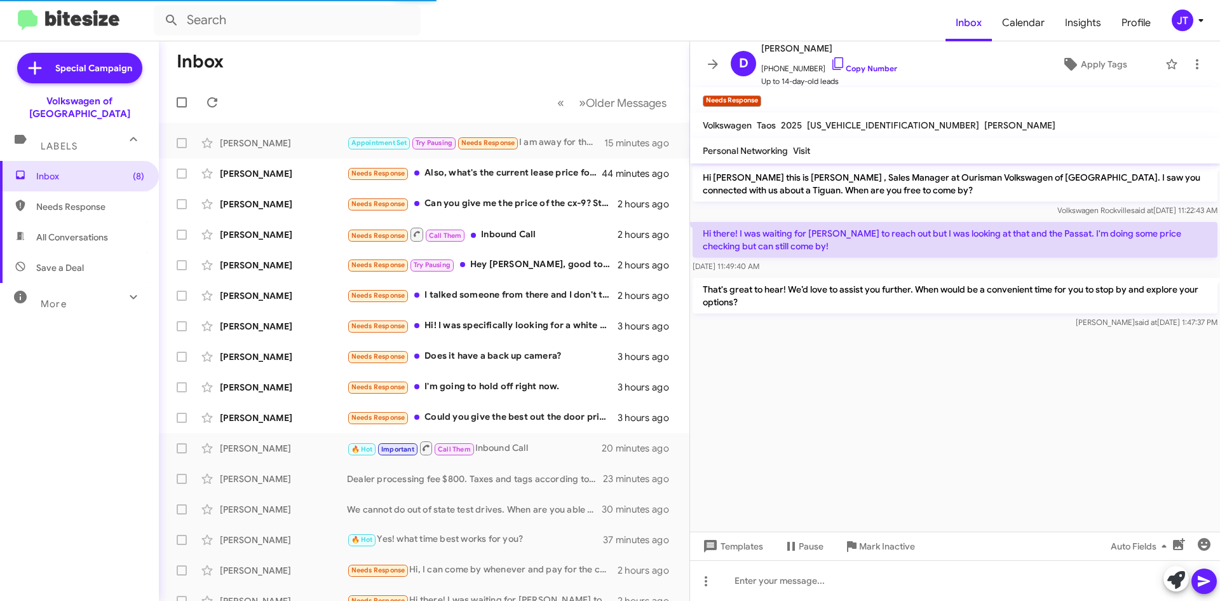
scroll to position [69, 0]
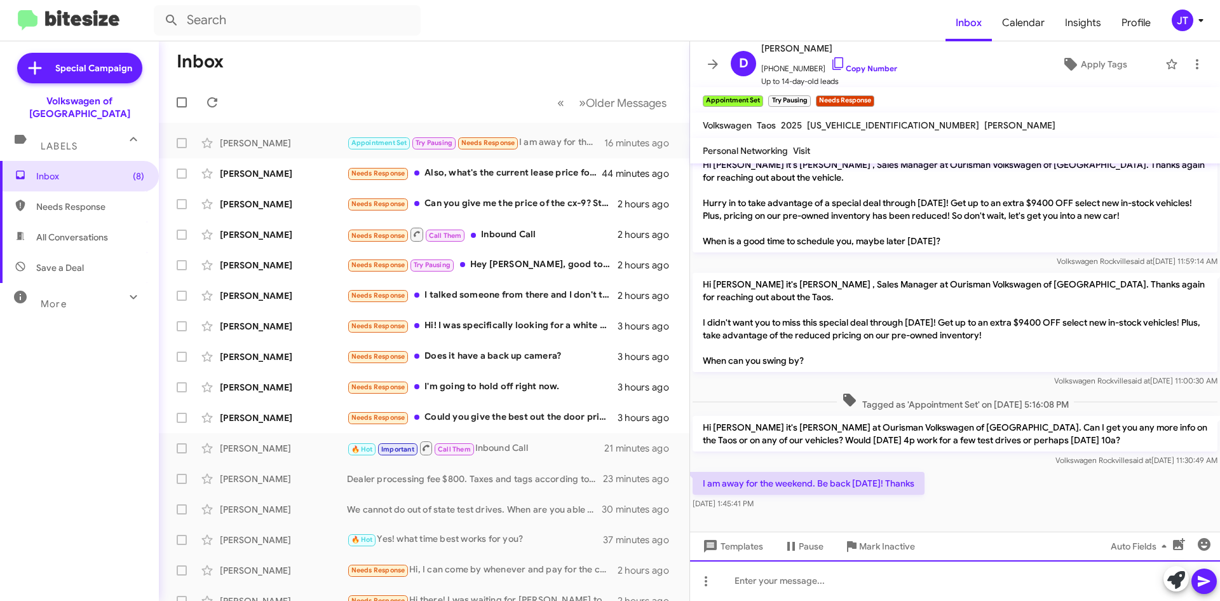
click at [747, 592] on div at bounding box center [955, 580] width 530 height 41
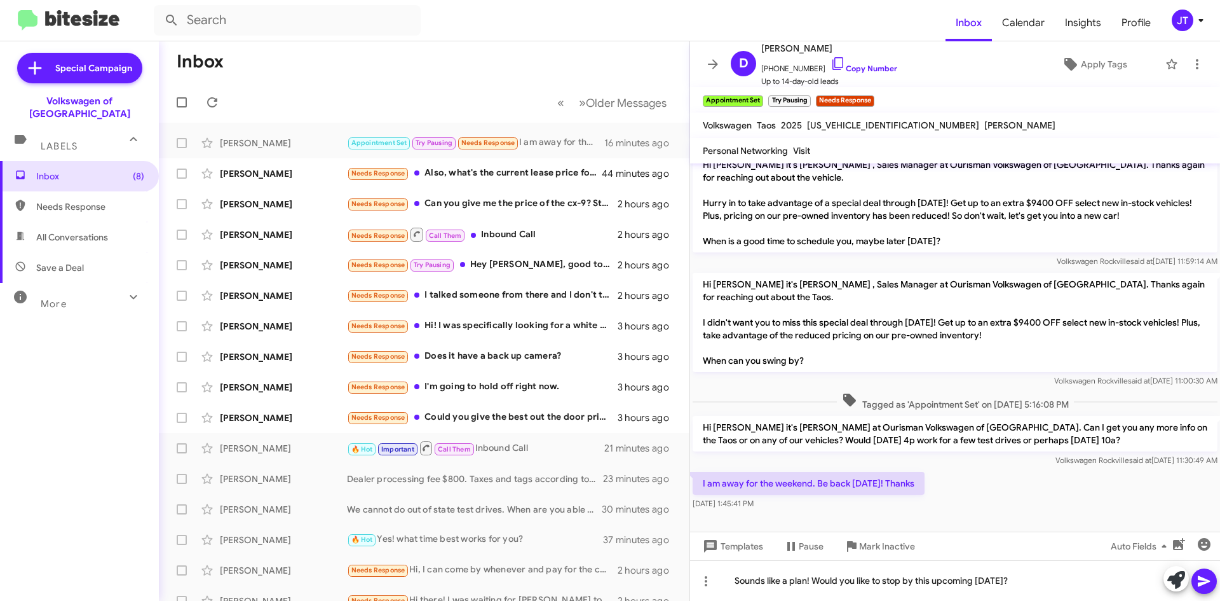
click at [1204, 583] on icon at bounding box center [1204, 581] width 12 height 11
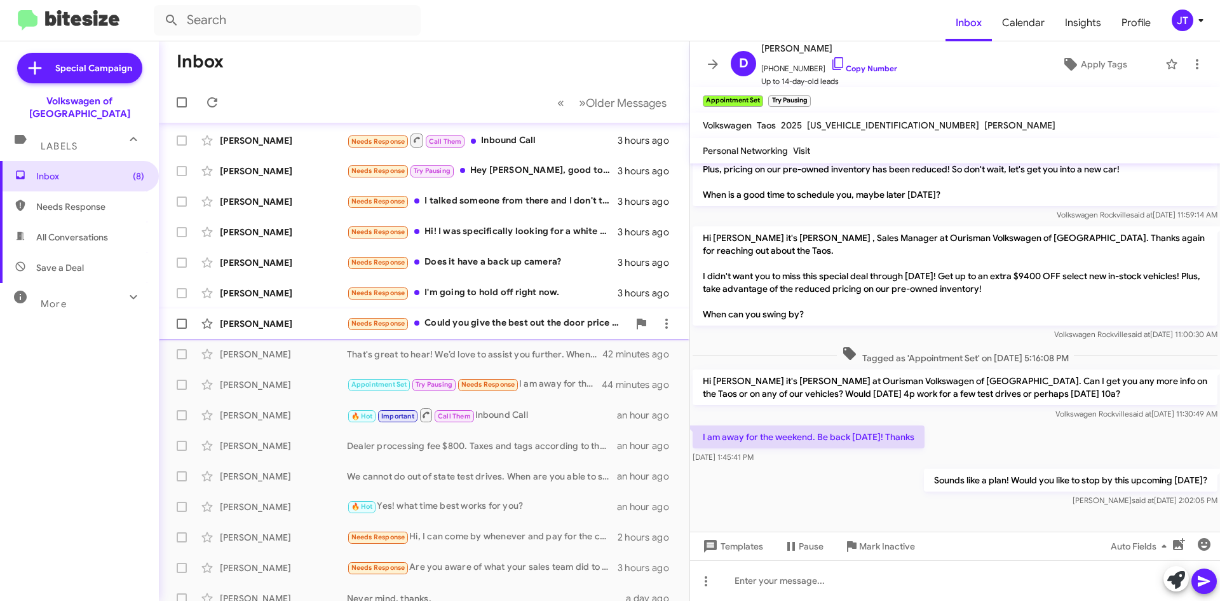
scroll to position [0, 0]
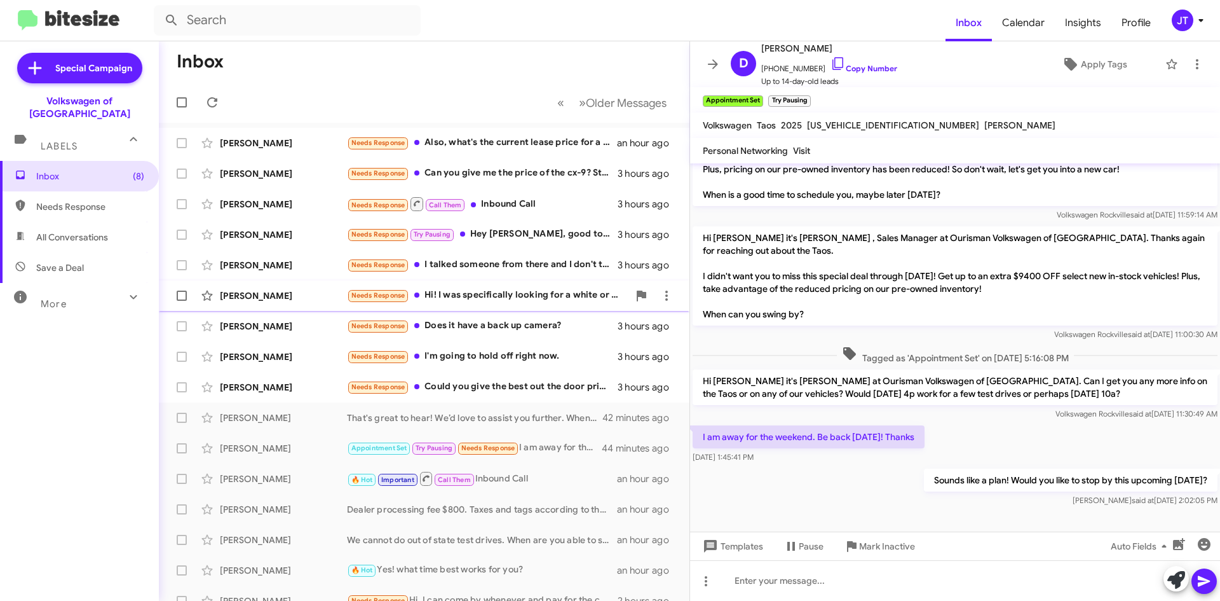
click at [495, 300] on div "Needs Response Hi! I was specifically looking for a white or silver, late model…" at bounding box center [488, 295] width 282 height 15
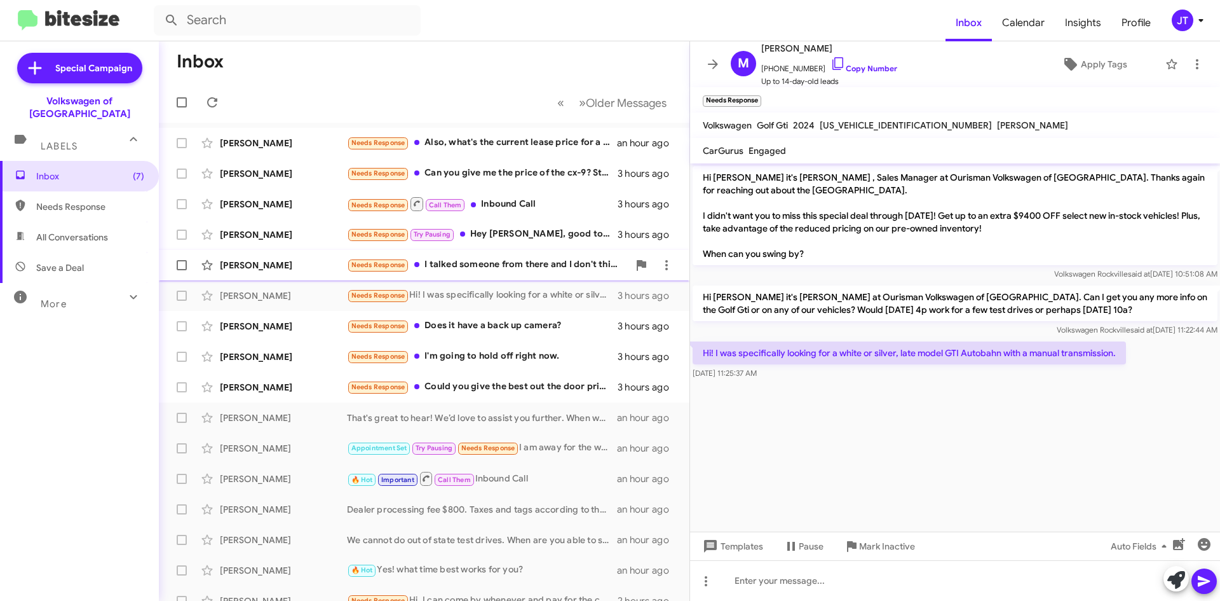
click at [500, 271] on div "Needs Response I talked someone from there and I don't think we could get the p…" at bounding box center [488, 264] width 282 height 15
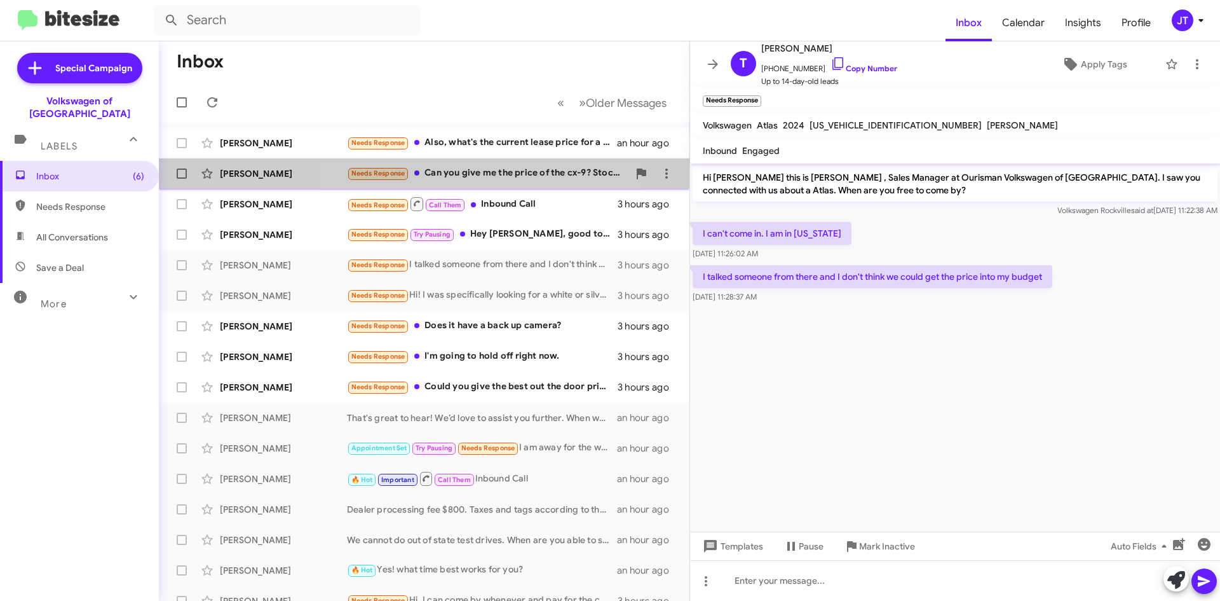
click at [444, 171] on div "Needs Response Can you give me the price of the cx-9? Stock number DM11091" at bounding box center [488, 173] width 282 height 15
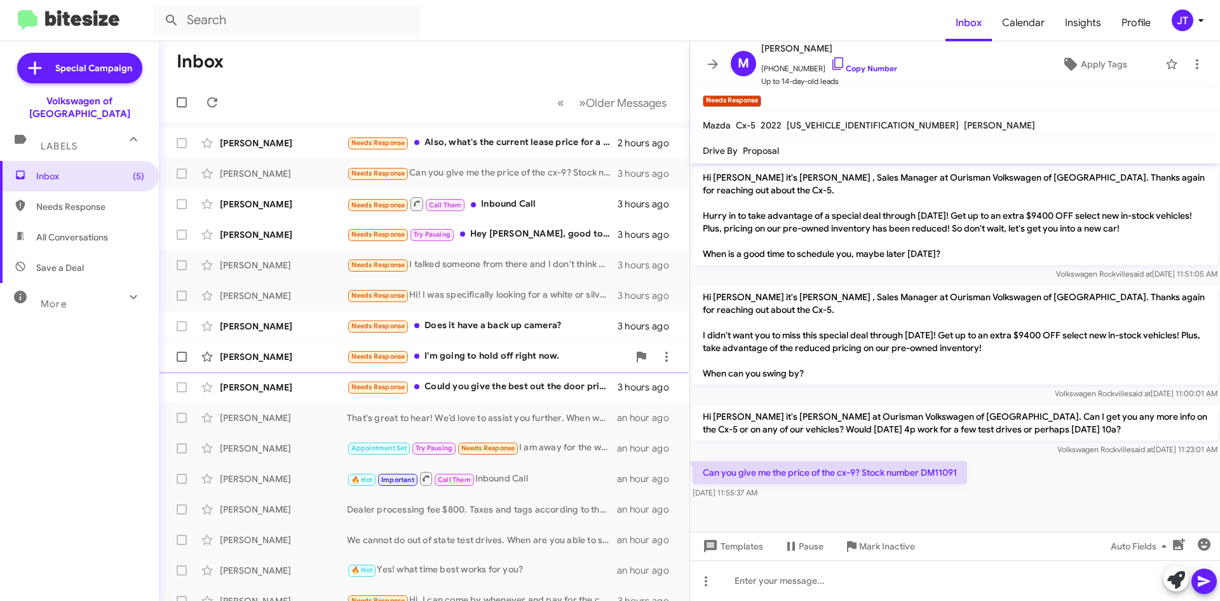
click at [511, 357] on div "Needs Response I'm going to hold off right now." at bounding box center [488, 356] width 282 height 15
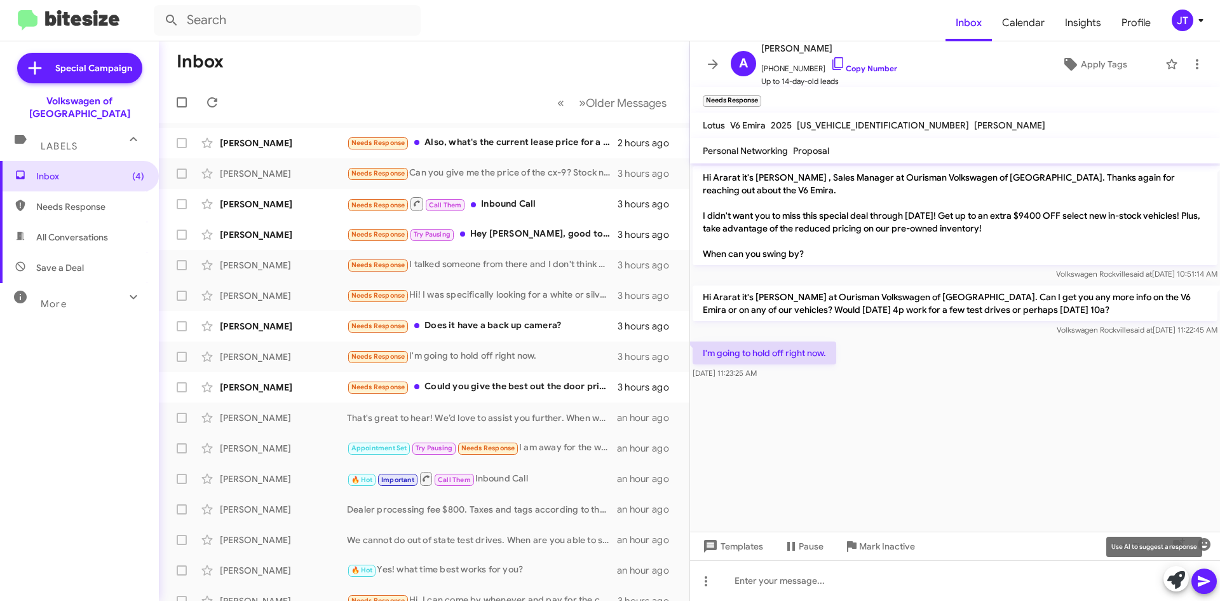
click at [1169, 576] on icon at bounding box center [1177, 580] width 18 height 18
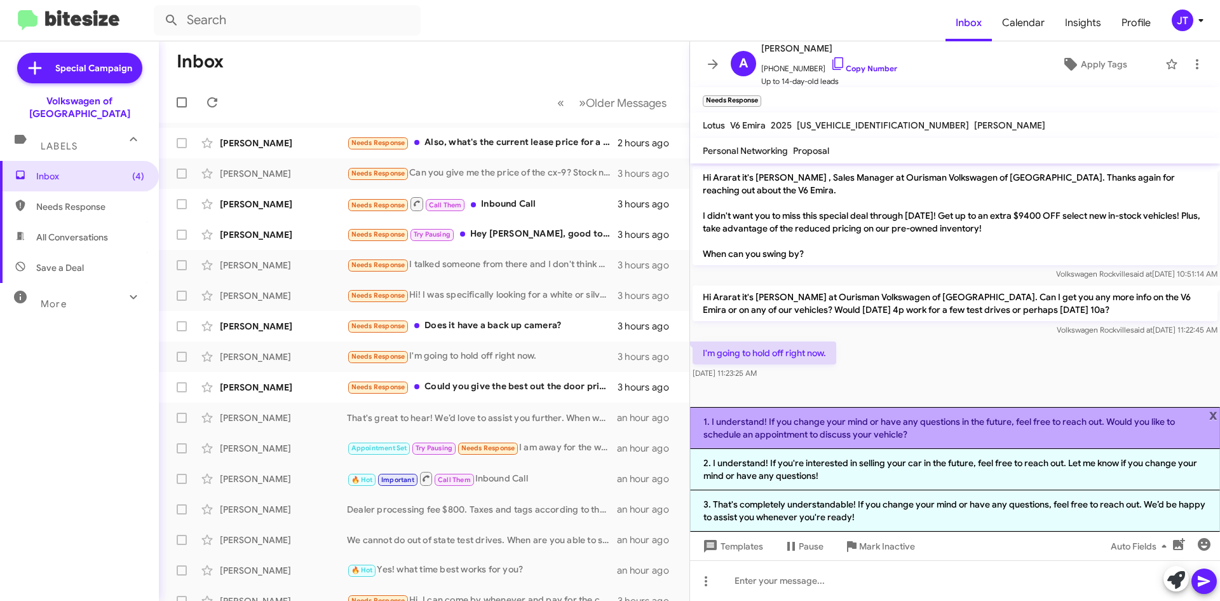
click at [889, 429] on li "1. I understand! If you change your mind or have any questions in the future, f…" at bounding box center [955, 428] width 530 height 42
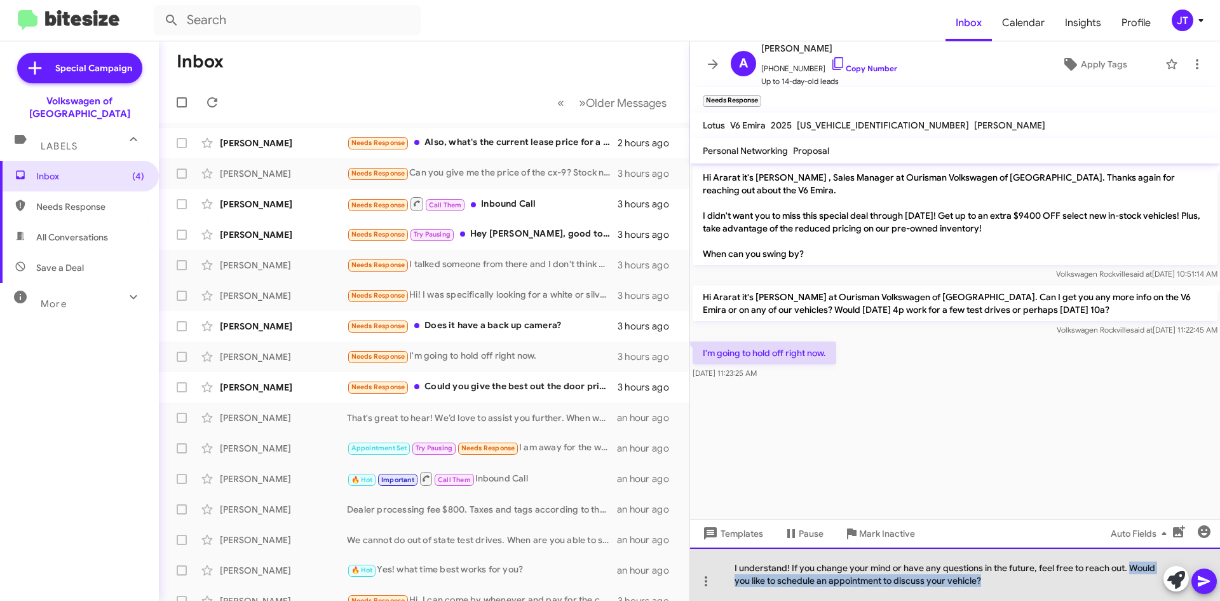
drag, startPoint x: 994, startPoint y: 587, endPoint x: 1133, endPoint y: 566, distance: 140.7
click at [1133, 566] on div "I understand! If you change your mind or have any questions in the future, feel…" at bounding box center [955, 573] width 530 height 53
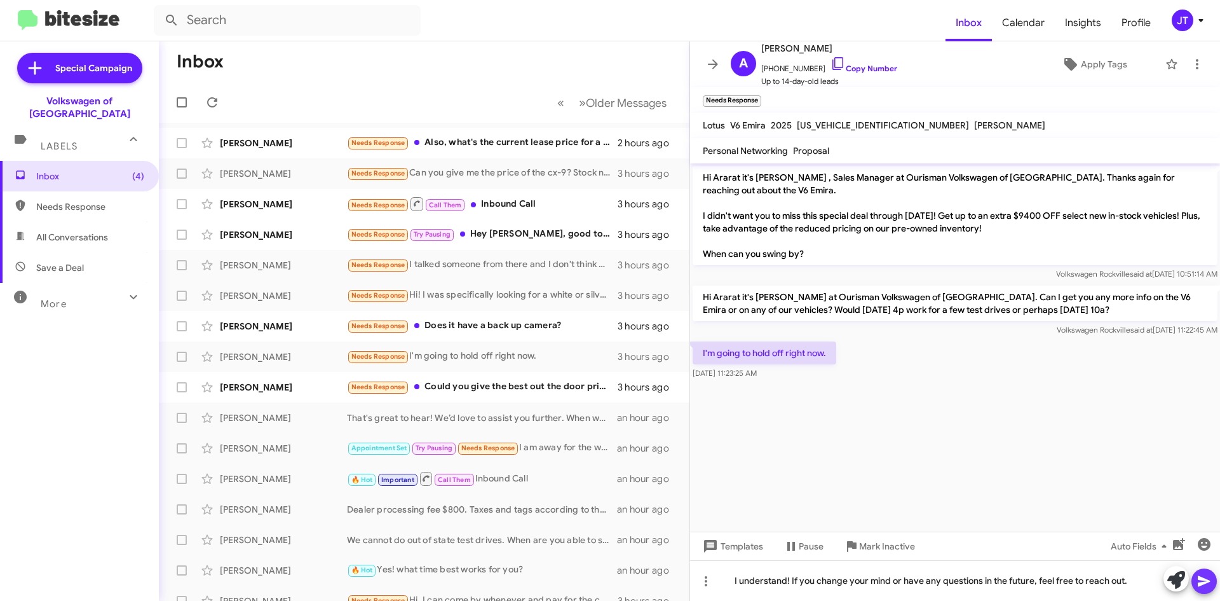
click at [1209, 581] on icon at bounding box center [1204, 581] width 12 height 11
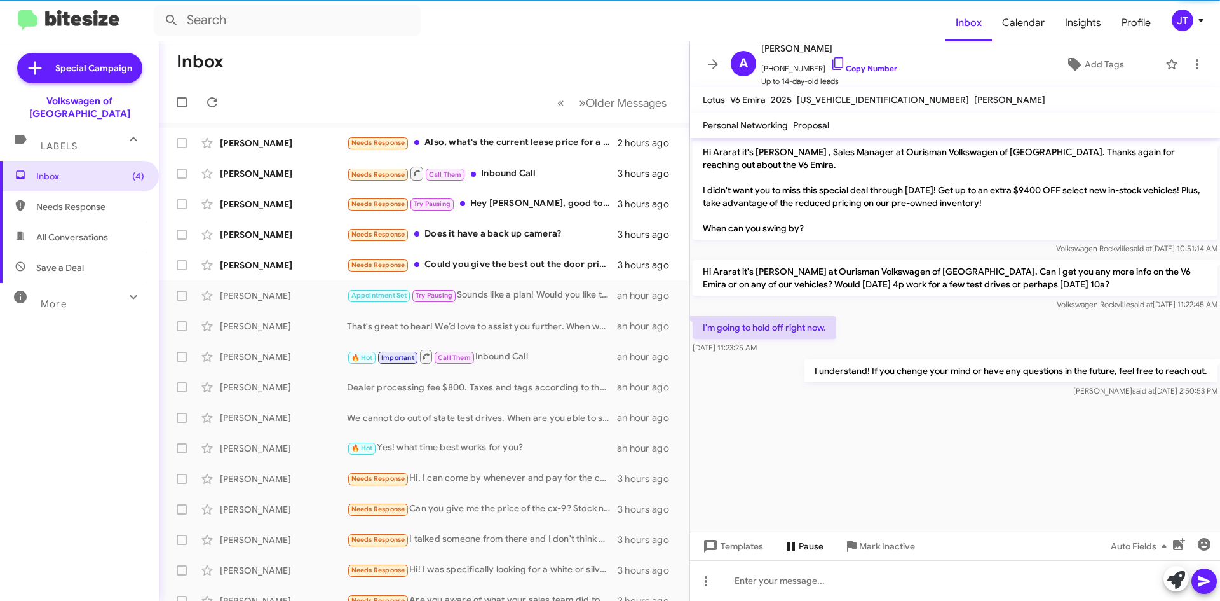
click at [790, 539] on icon at bounding box center [791, 545] width 15 height 15
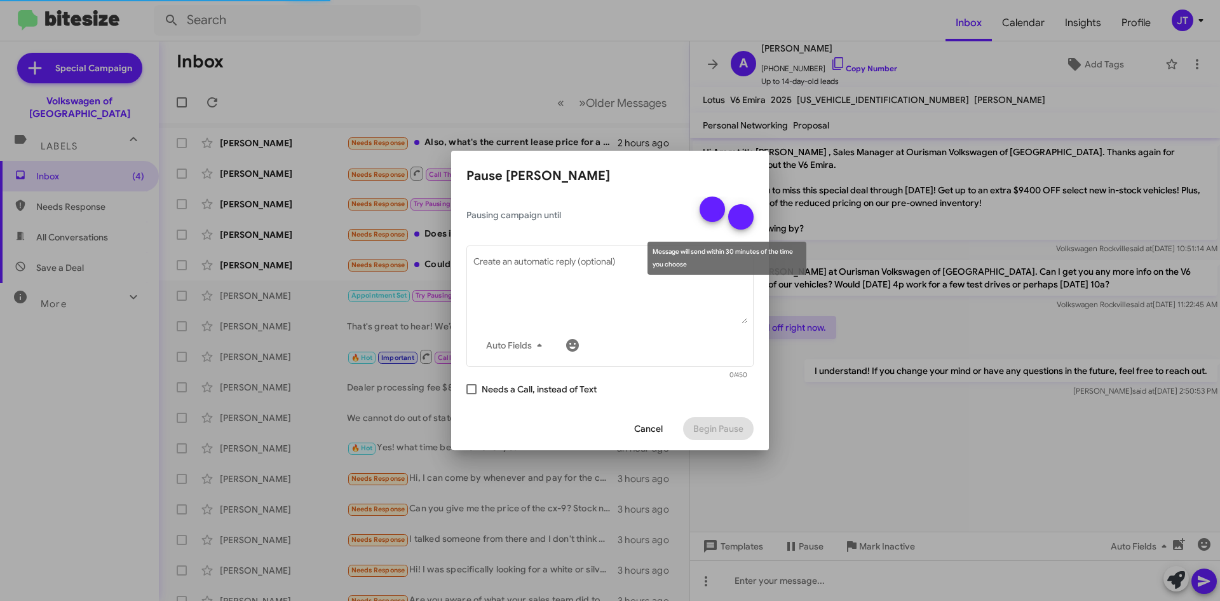
click at [709, 210] on mat-icon at bounding box center [712, 208] width 15 height 15
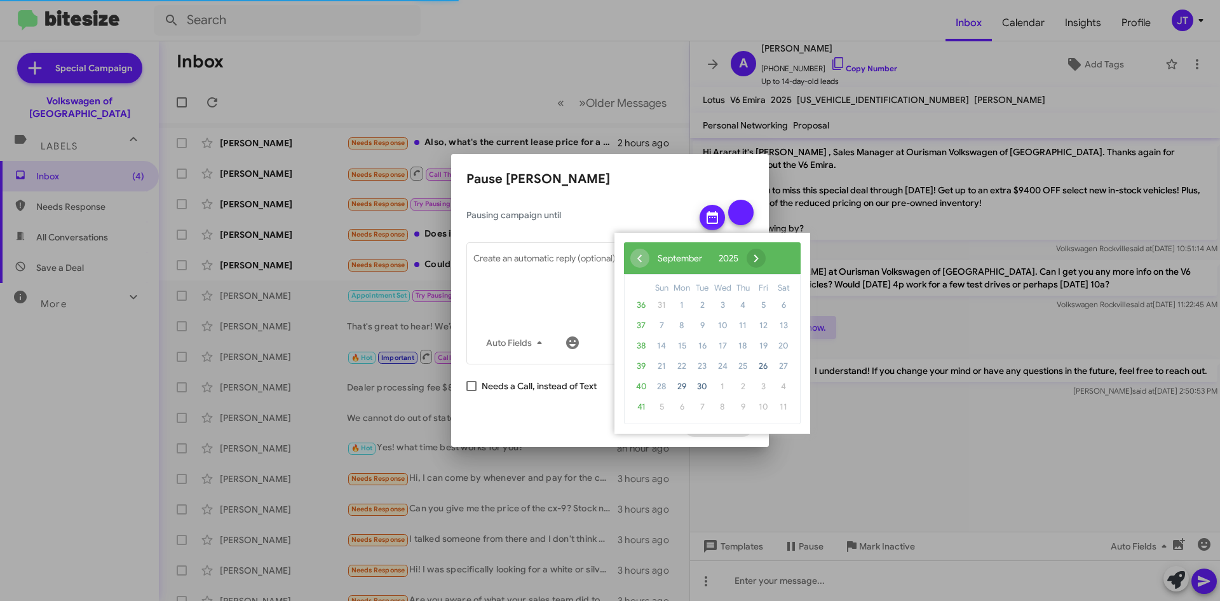
click at [789, 247] on div "‹ ​ September ​ 2025 ​ ›" at bounding box center [712, 258] width 177 height 32
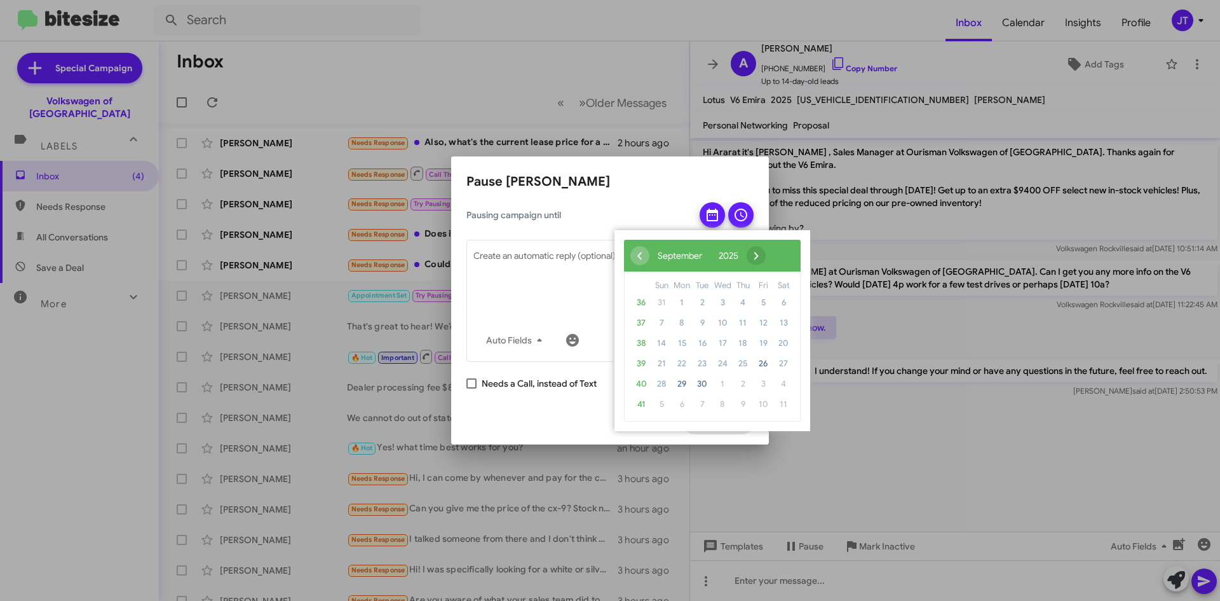
click at [766, 255] on span "›" at bounding box center [756, 255] width 19 height 19
click at [737, 382] on span "30" at bounding box center [743, 384] width 20 height 20
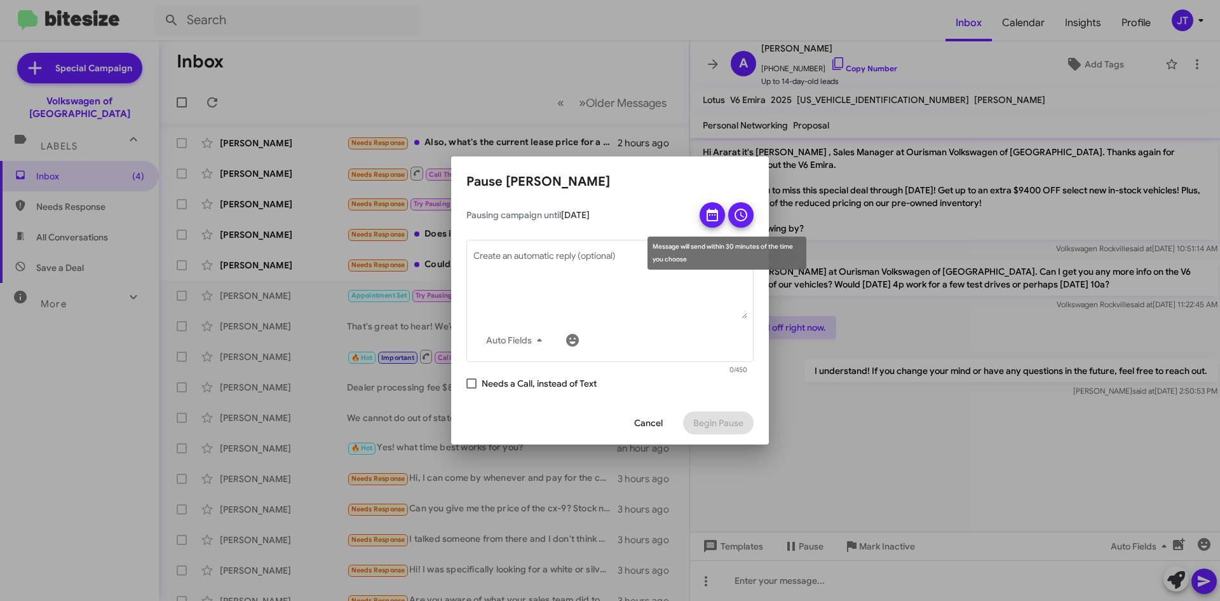
click at [737, 210] on icon at bounding box center [741, 214] width 13 height 13
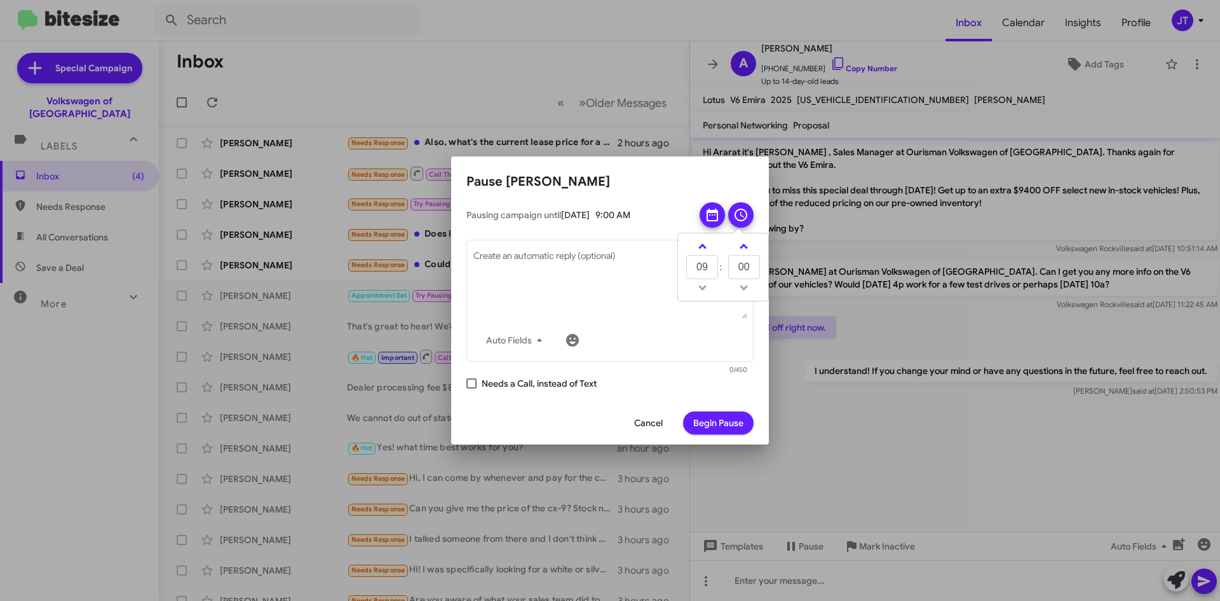
click at [737, 210] on icon at bounding box center [741, 214] width 13 height 13
click at [747, 419] on button "Begin Pause" at bounding box center [718, 422] width 71 height 23
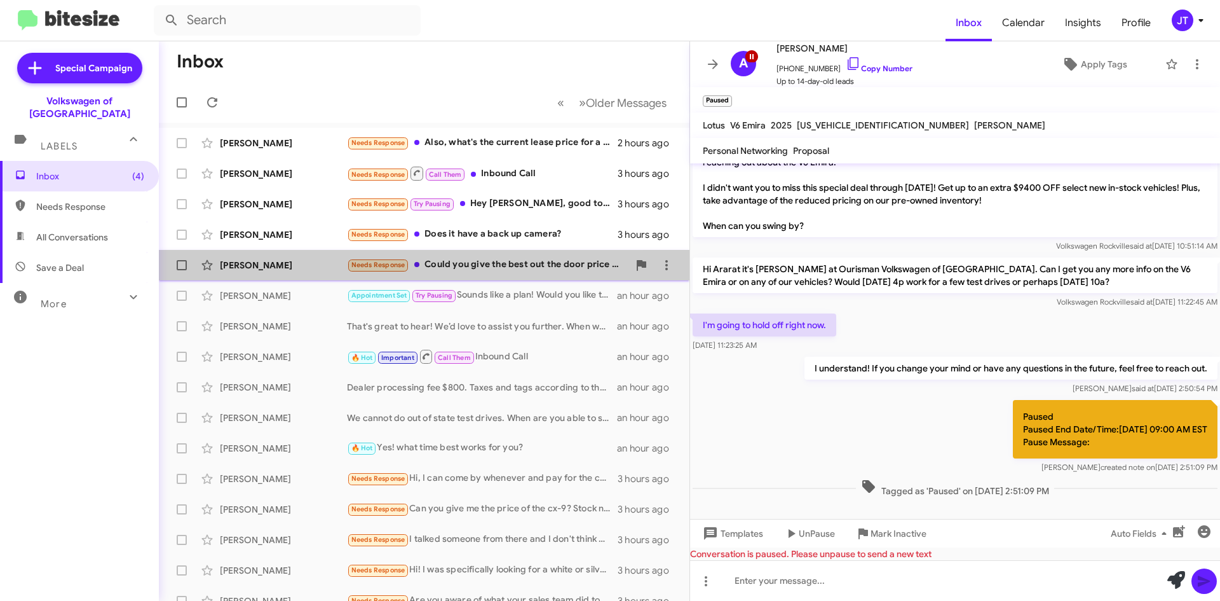
click at [501, 270] on div "Needs Response Could you give the best out the door price with MD registration …" at bounding box center [488, 264] width 282 height 15
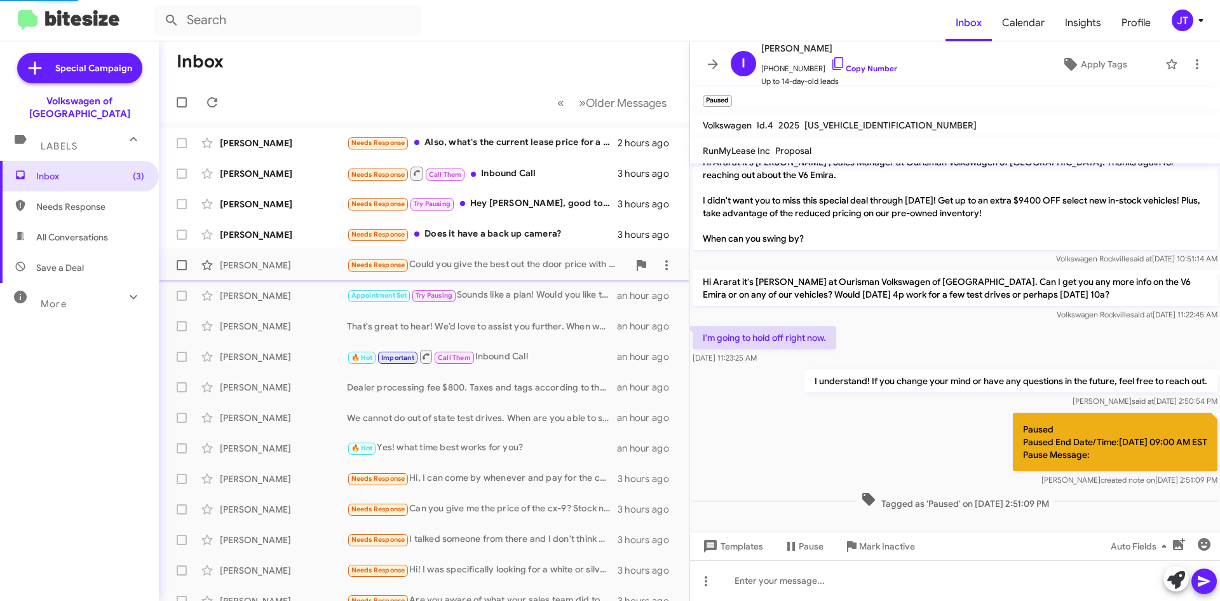
scroll to position [976, 0]
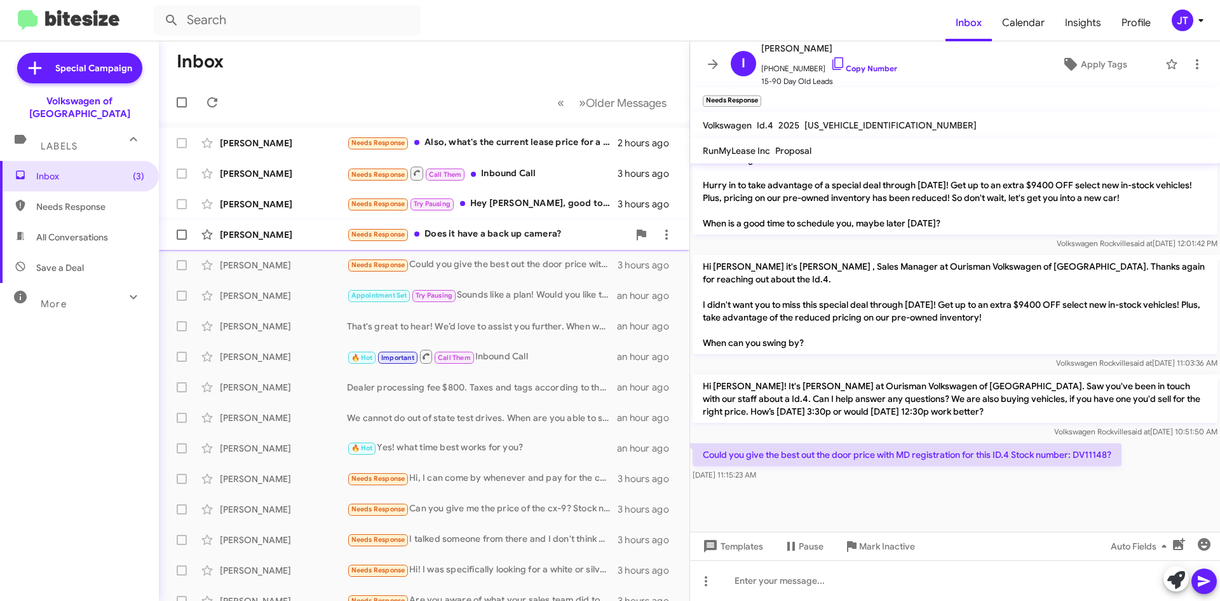
click at [503, 235] on div "Needs Response Does it have a back up camera?" at bounding box center [488, 234] width 282 height 15
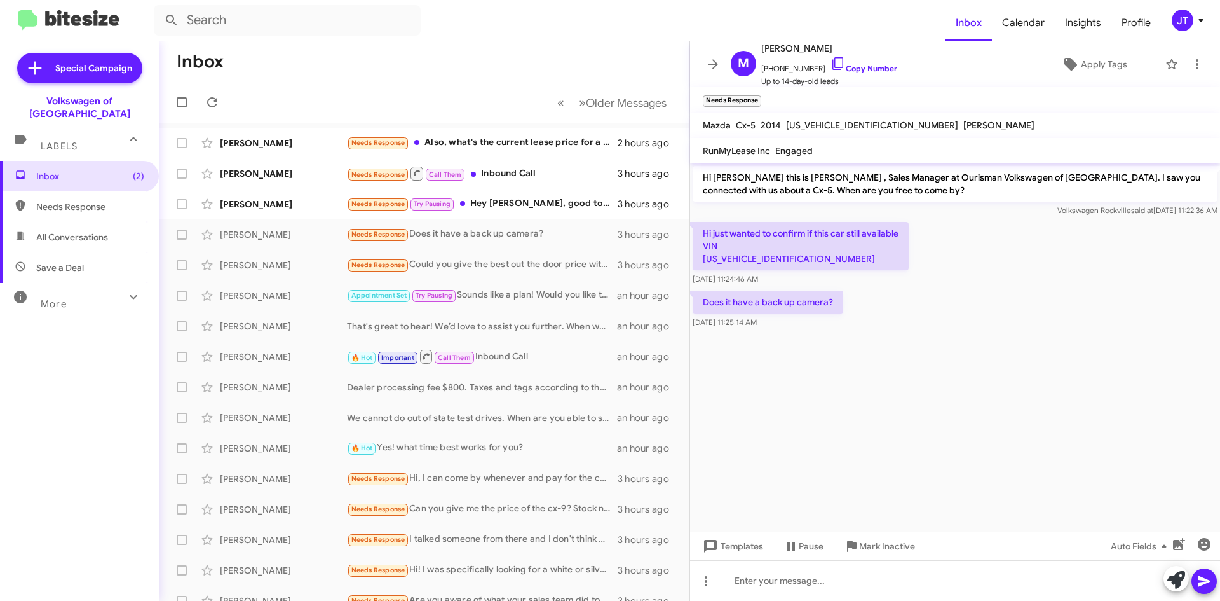
click at [760, 254] on p "Hi just wanted to confirm if this car still available VIN JM3KE4BY0G0607246" at bounding box center [801, 246] width 216 height 48
copy p "JM3KE4BY0G0607246"
click at [847, 70] on link "Copy Number" at bounding box center [864, 69] width 67 height 10
copy p "JM3KE4BY0G0607246"
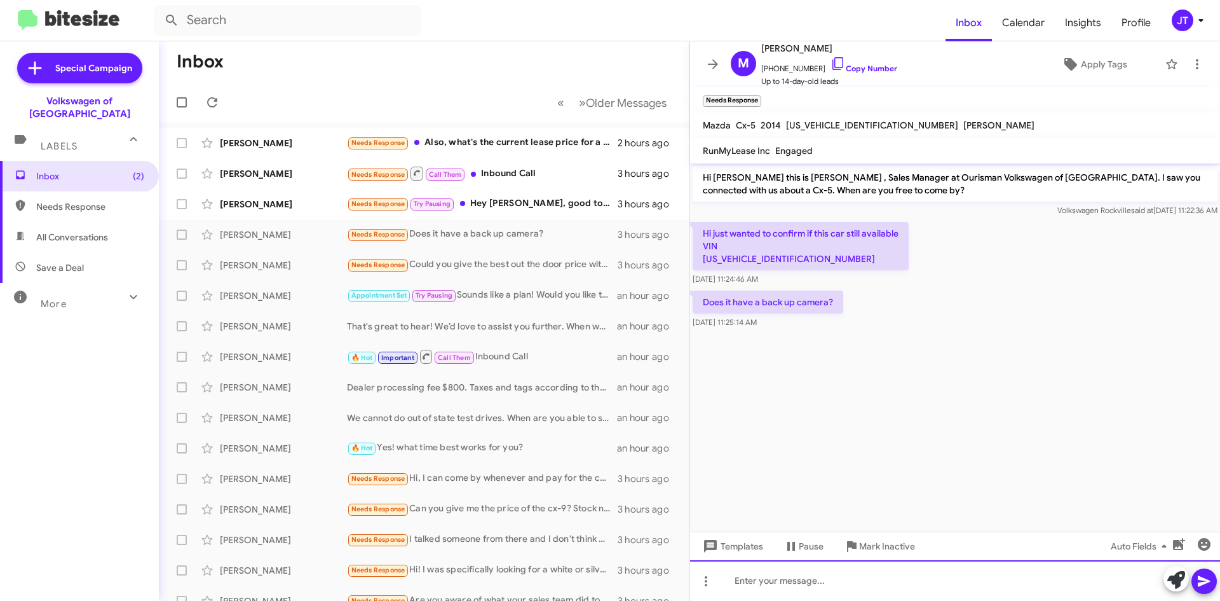
click at [751, 576] on div at bounding box center [955, 580] width 530 height 41
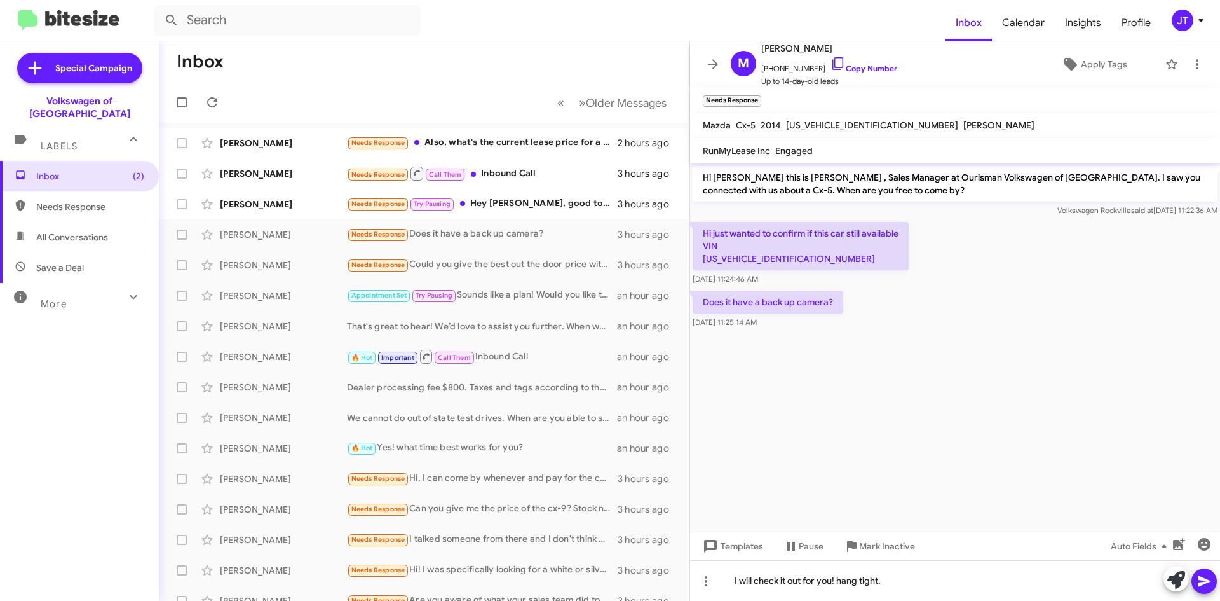
click at [1204, 578] on icon at bounding box center [1204, 580] width 15 height 15
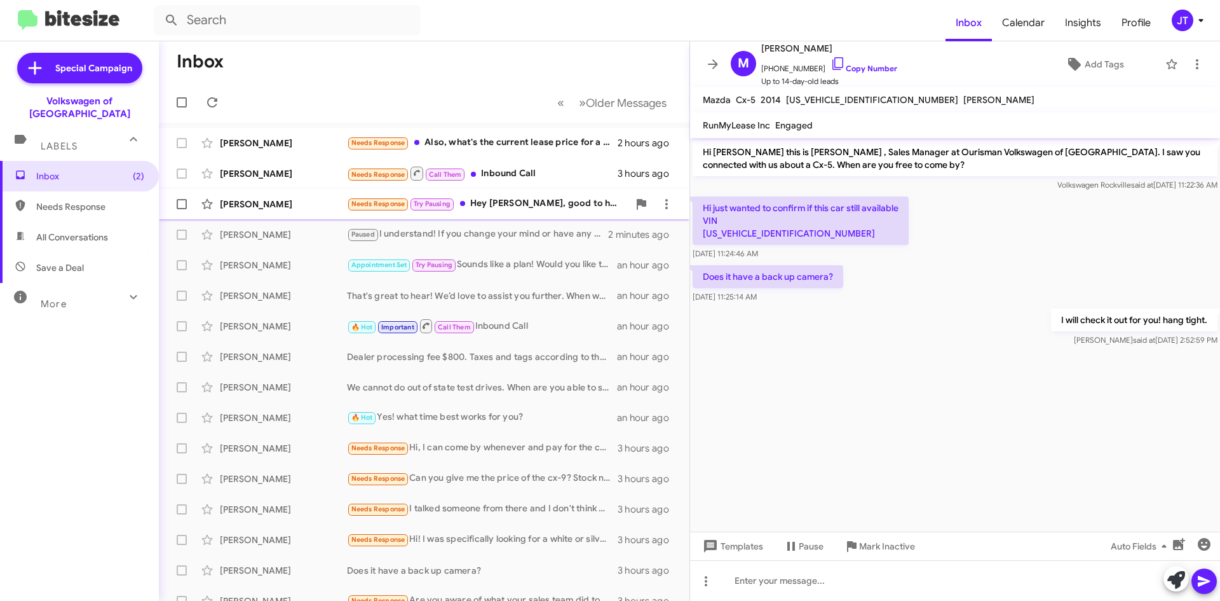
click at [543, 210] on div "Needs Response Try Pausing Hey Mohamed, good to hear from you, we have decided …" at bounding box center [488, 203] width 282 height 15
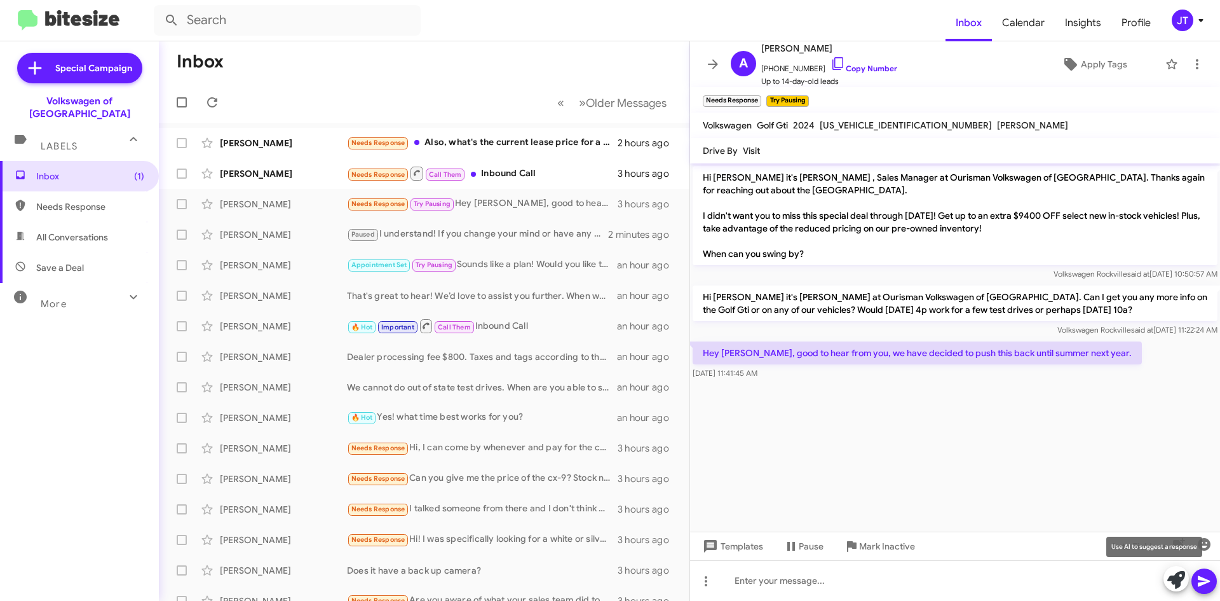
click at [1171, 582] on icon at bounding box center [1177, 580] width 18 height 18
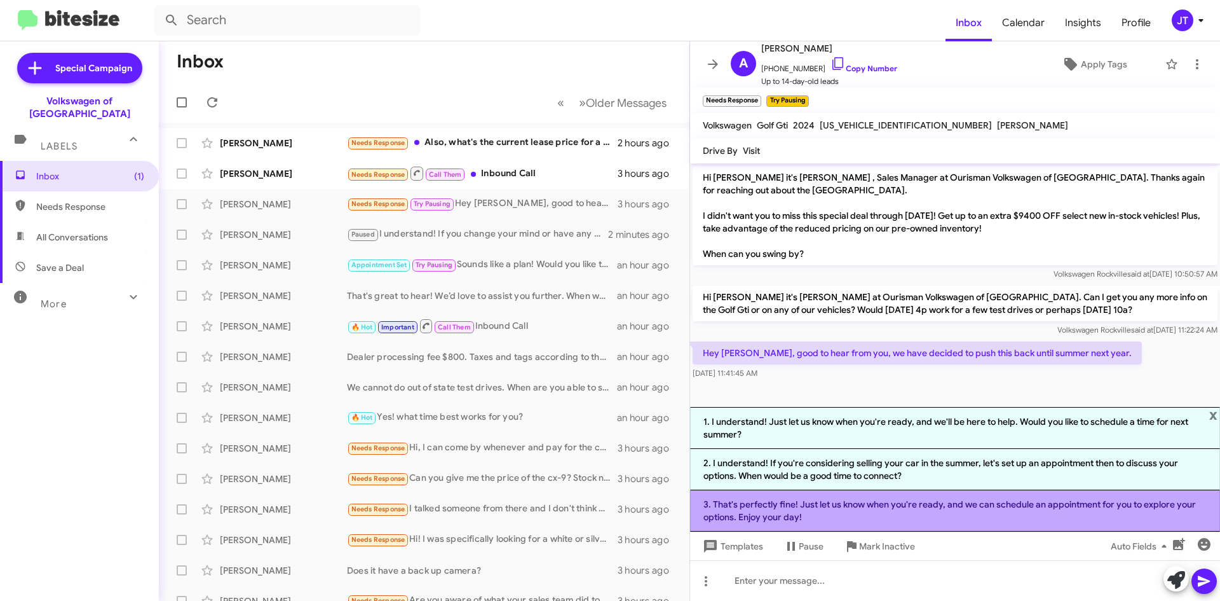
click at [906, 524] on li "3. That's perfectly fine! Just let us know when you're ready, and we can schedu…" at bounding box center [955, 510] width 530 height 41
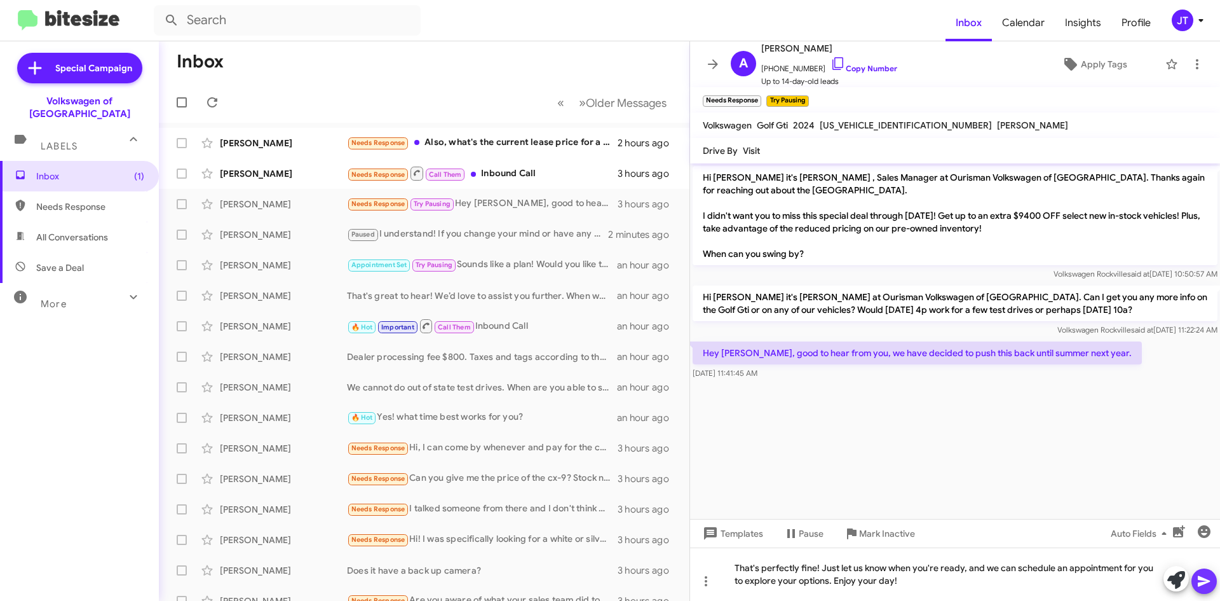
click at [1205, 587] on icon at bounding box center [1204, 580] width 15 height 15
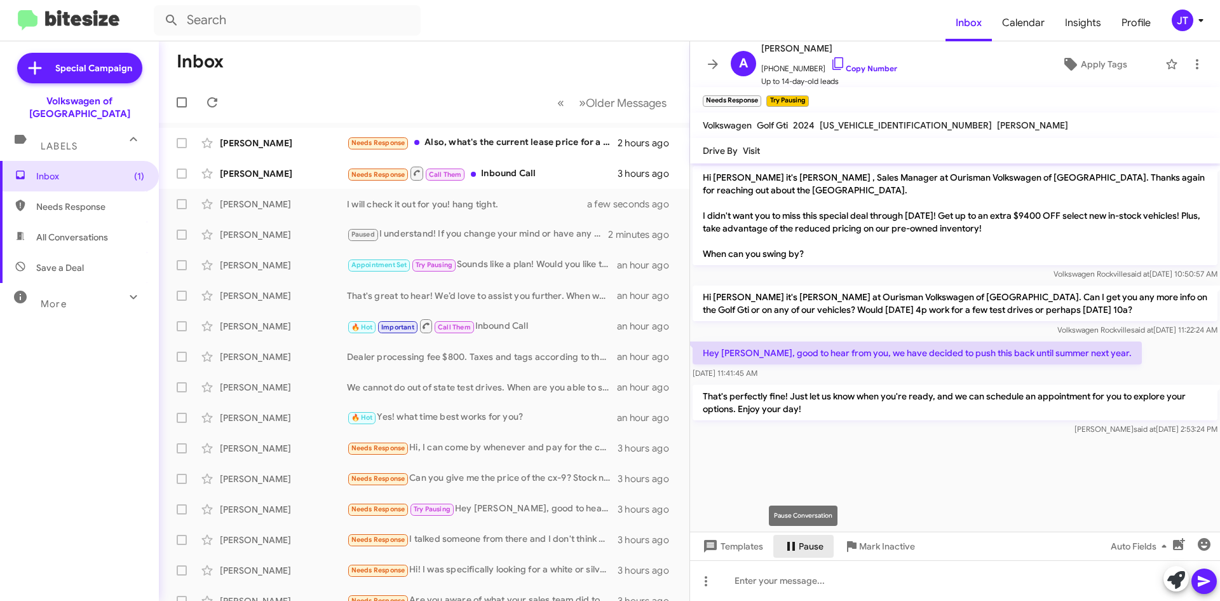
click at [800, 548] on span "Pause" at bounding box center [811, 546] width 25 height 23
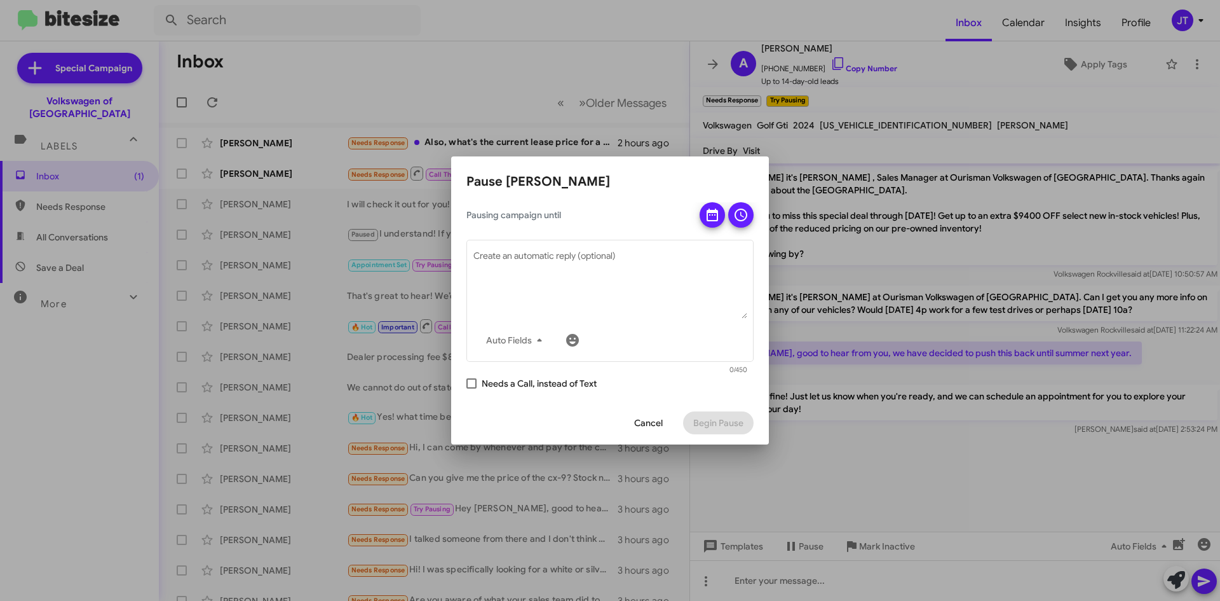
click at [660, 427] on span "Cancel" at bounding box center [648, 422] width 29 height 23
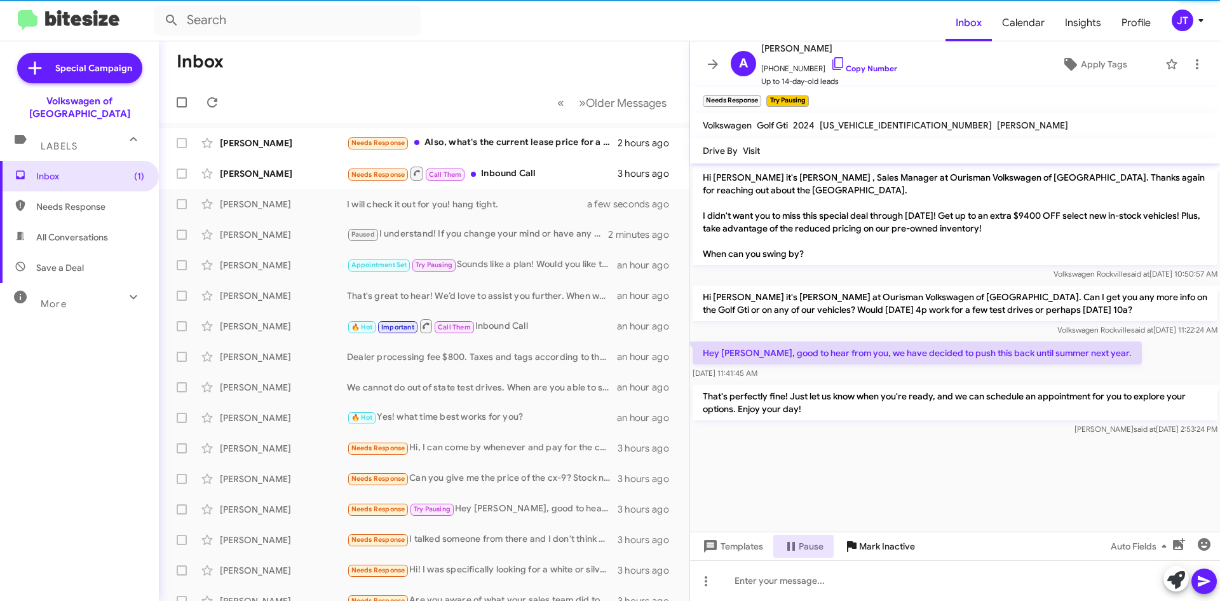
click at [879, 552] on span "Mark Inactive" at bounding box center [887, 546] width 56 height 23
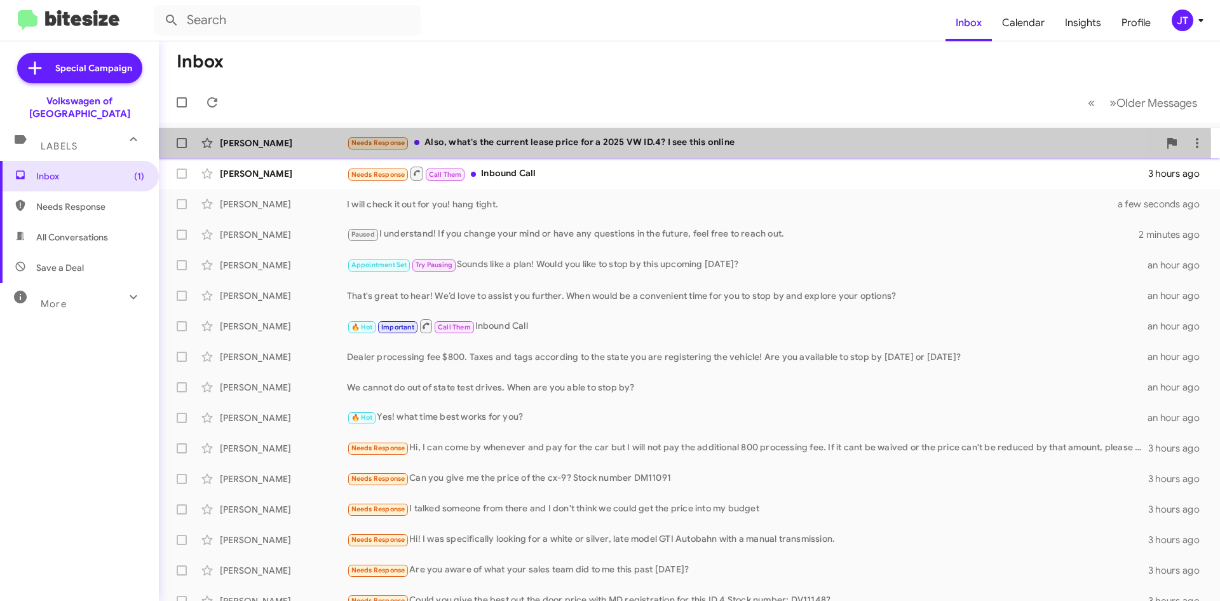
click at [613, 148] on div "Needs Response Also, what's the current lease price for a 2025 VW ID.4? I see t…" at bounding box center [753, 142] width 812 height 15
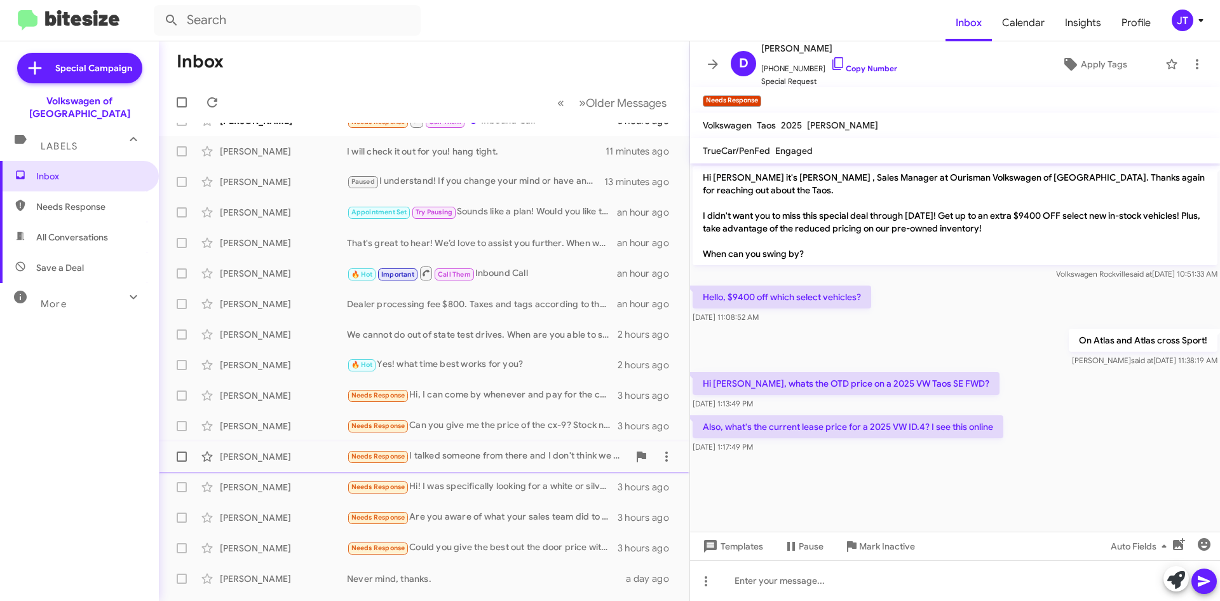
scroll to position [107, 0]
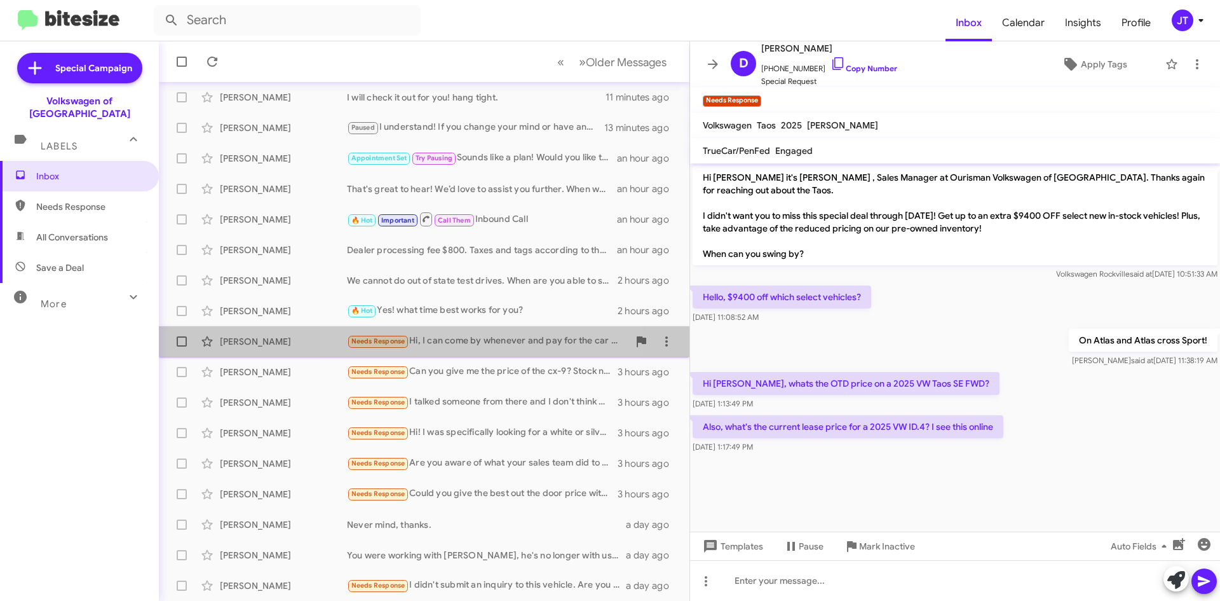
click at [482, 340] on div "Needs Response Hi, I can come by whenever and pay for the car but I will not pa…" at bounding box center [488, 341] width 282 height 15
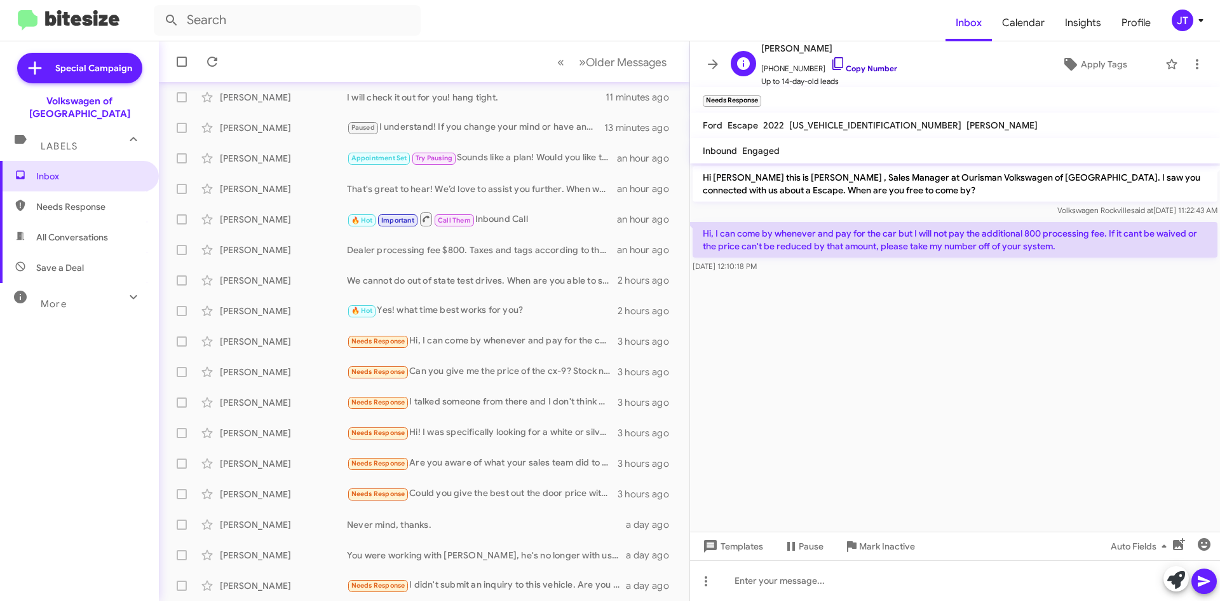
click at [850, 64] on link "Copy Number" at bounding box center [864, 69] width 67 height 10
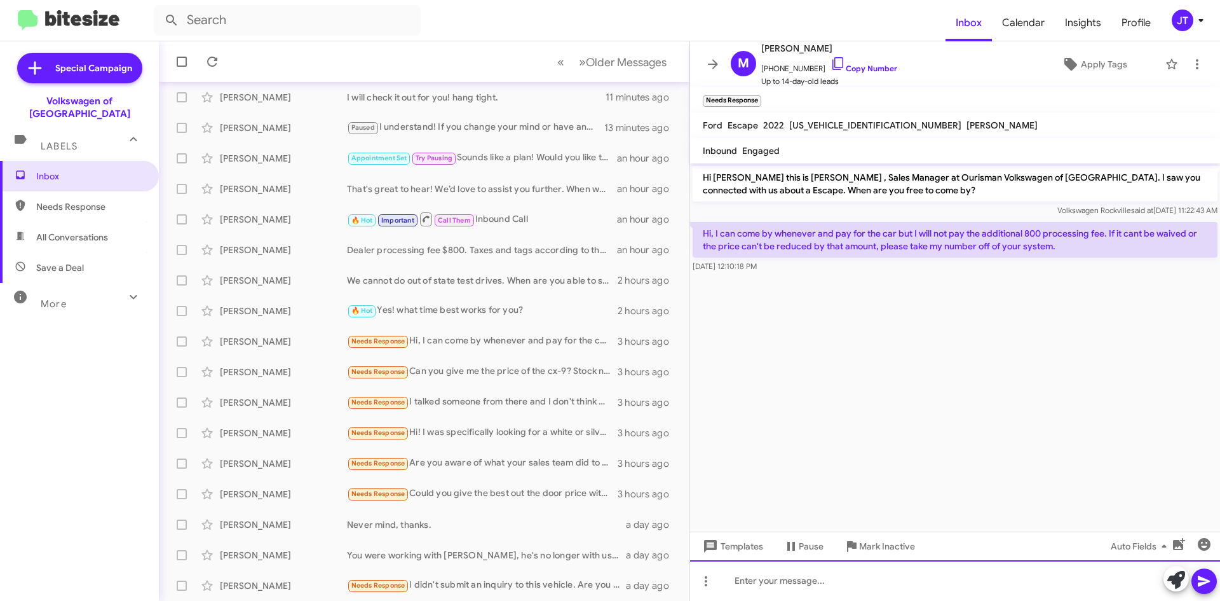
click at [779, 577] on div at bounding box center [955, 580] width 530 height 41
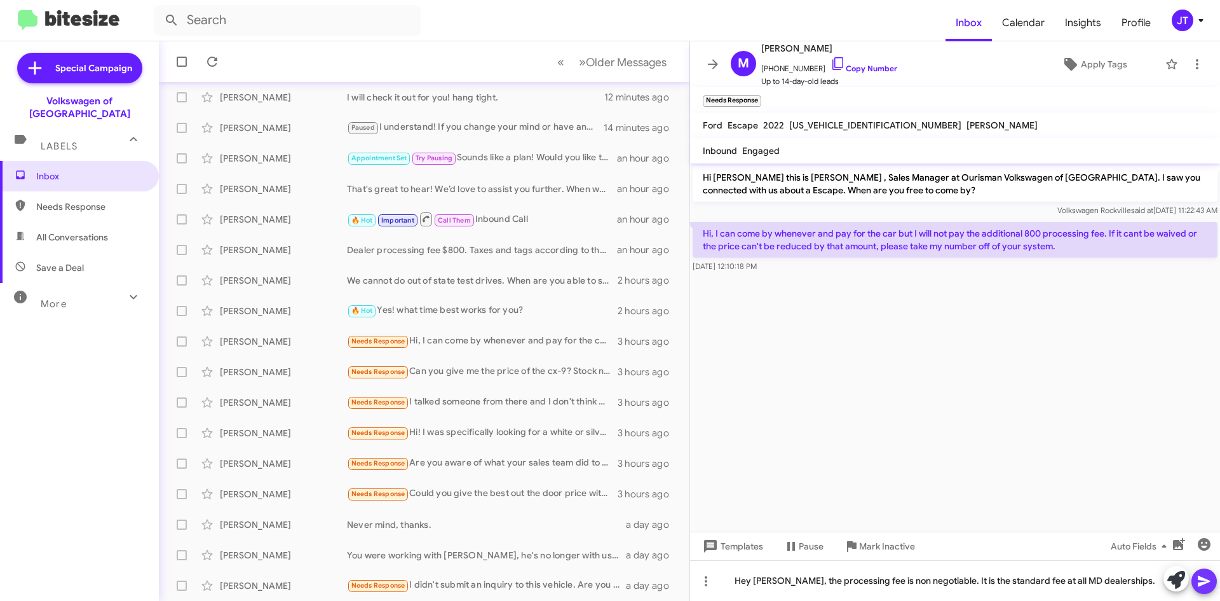
click at [1201, 578] on icon at bounding box center [1204, 581] width 12 height 11
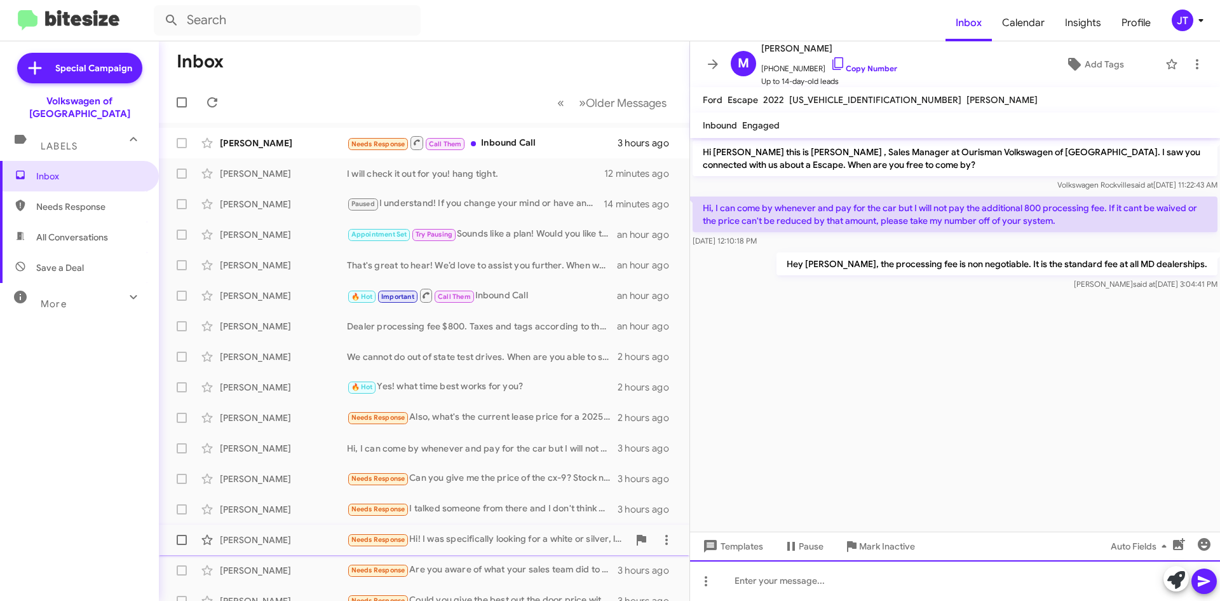
scroll to position [64, 0]
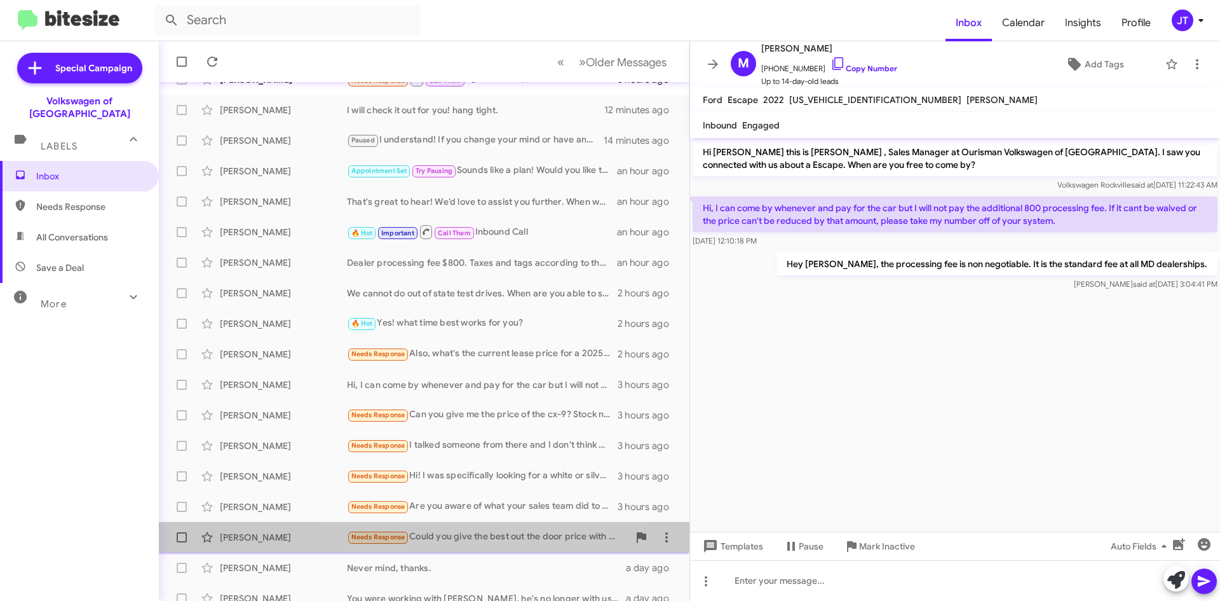
click at [468, 535] on div "Needs Response Could you give the best out the door price with MD registration …" at bounding box center [488, 536] width 282 height 15
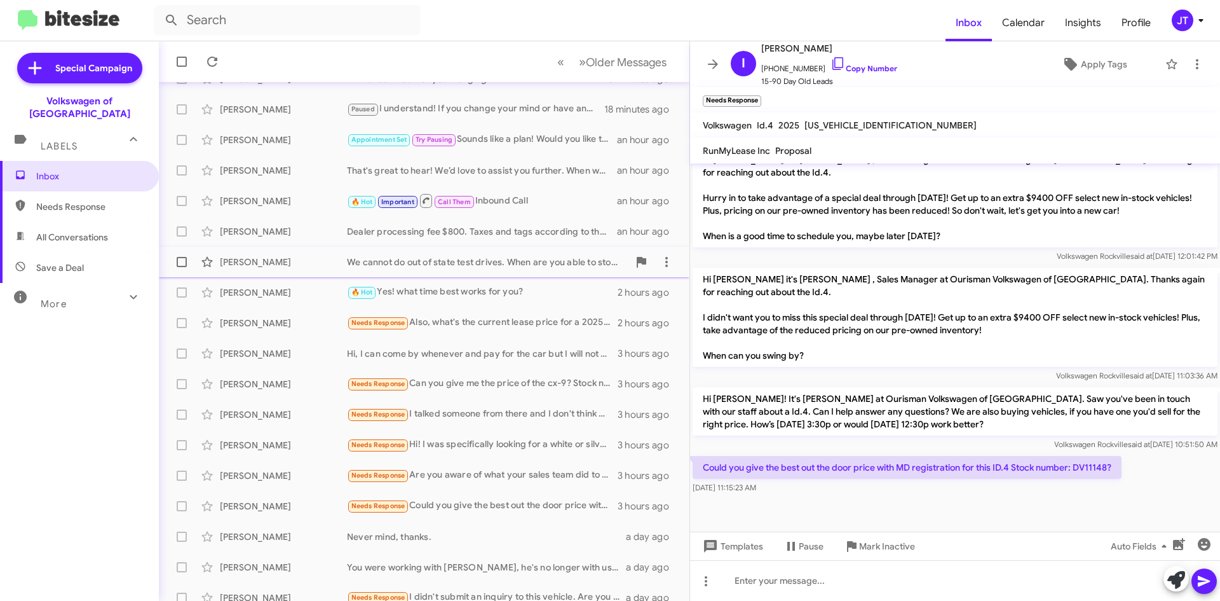
scroll to position [137, 0]
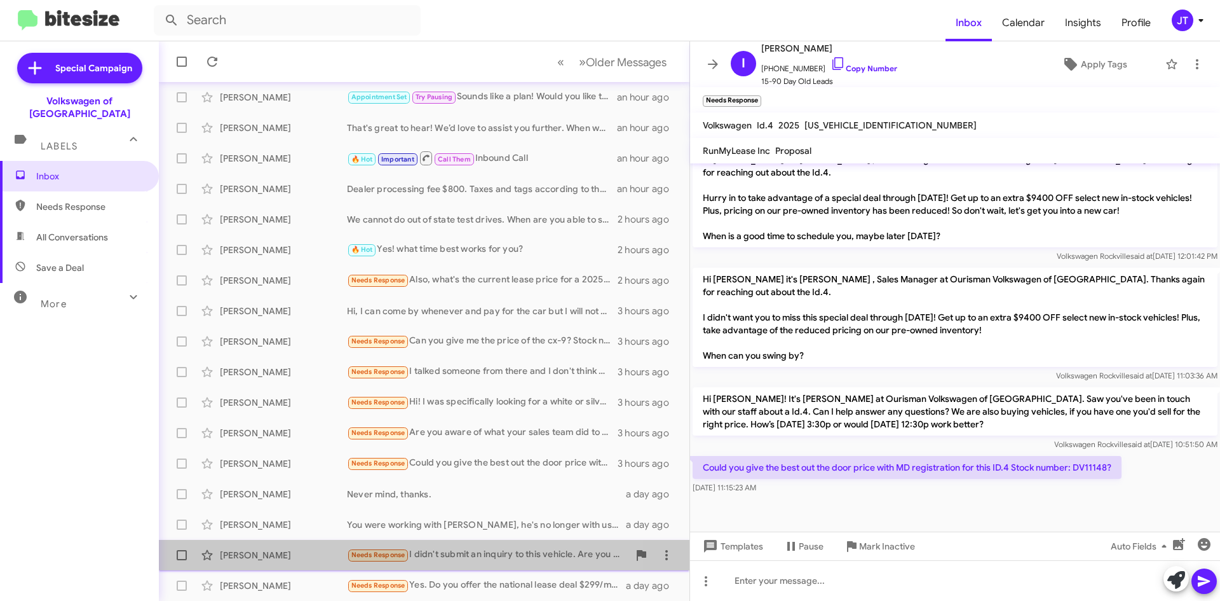
click at [480, 559] on div "Needs Response I didn't submit an inquiry to this vehicle. Are you able to see …" at bounding box center [488, 554] width 282 height 15
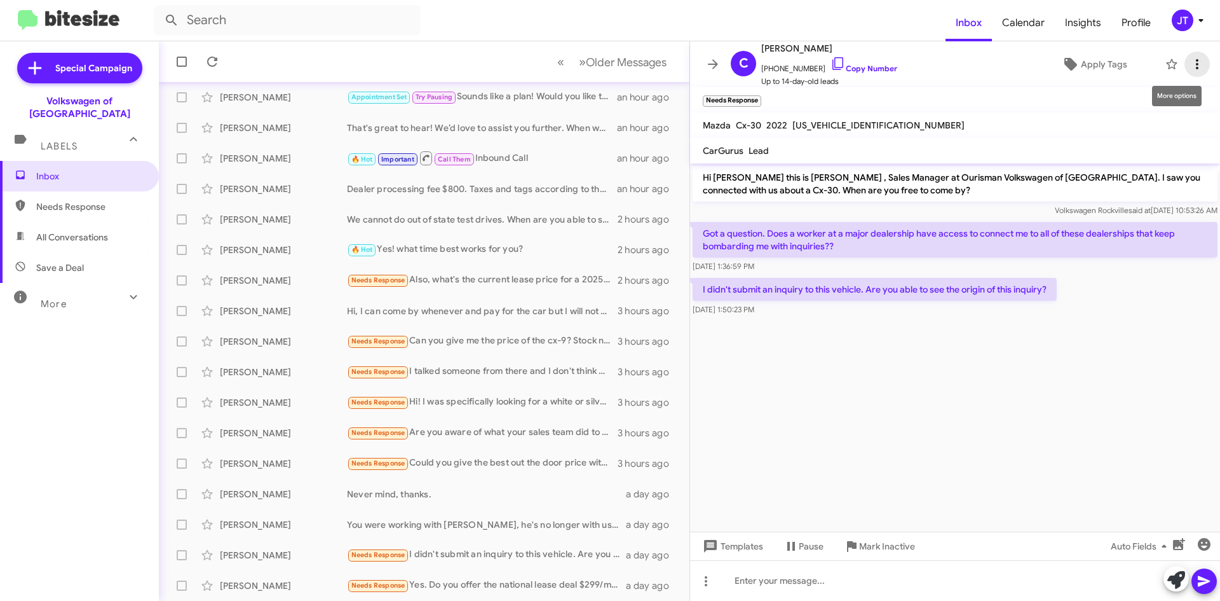
click at [1198, 69] on span at bounding box center [1197, 64] width 25 height 15
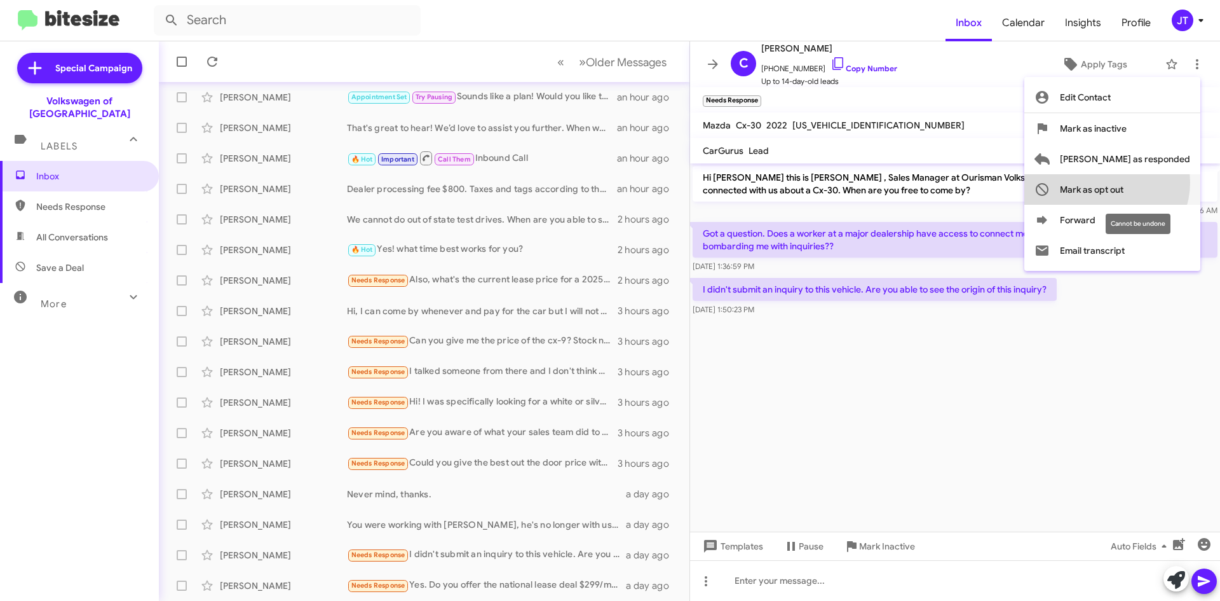
click at [1124, 182] on span "Mark as opt out" at bounding box center [1092, 189] width 64 height 31
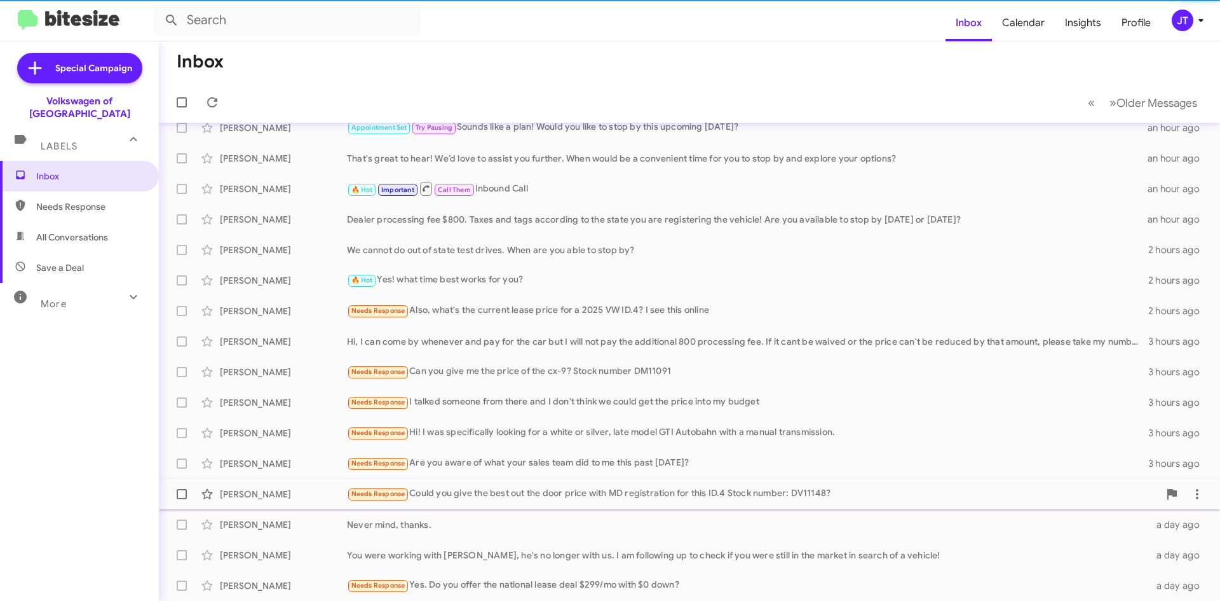
scroll to position [107, 0]
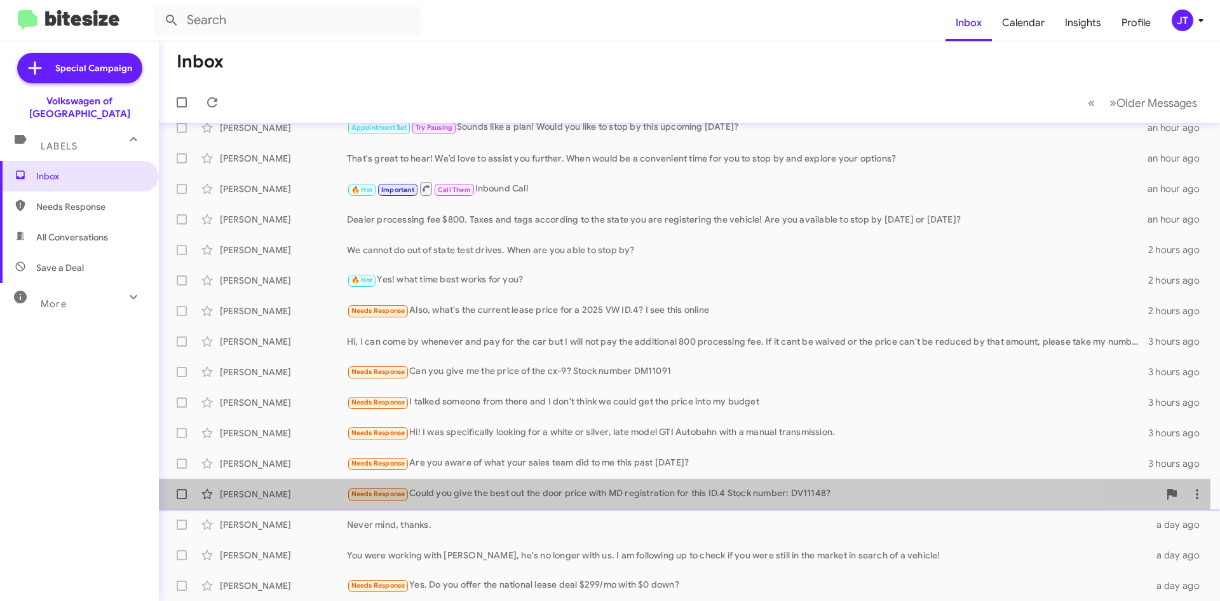
click at [512, 496] on div "Needs Response Could you give the best out the door price with MD registration …" at bounding box center [753, 493] width 812 height 15
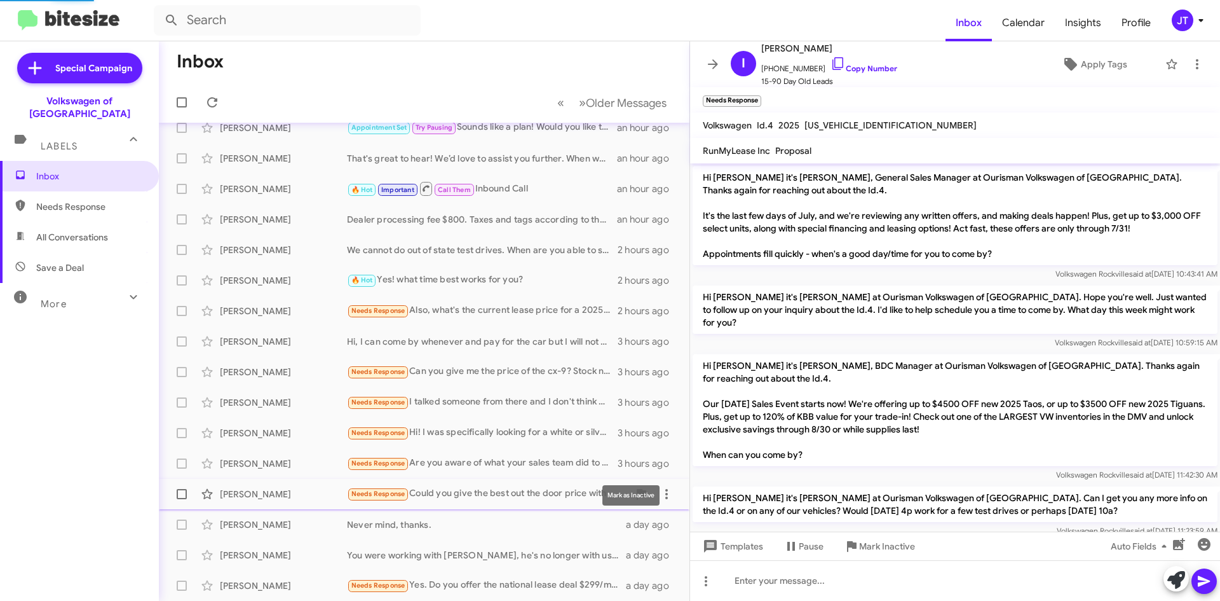
scroll to position [951, 0]
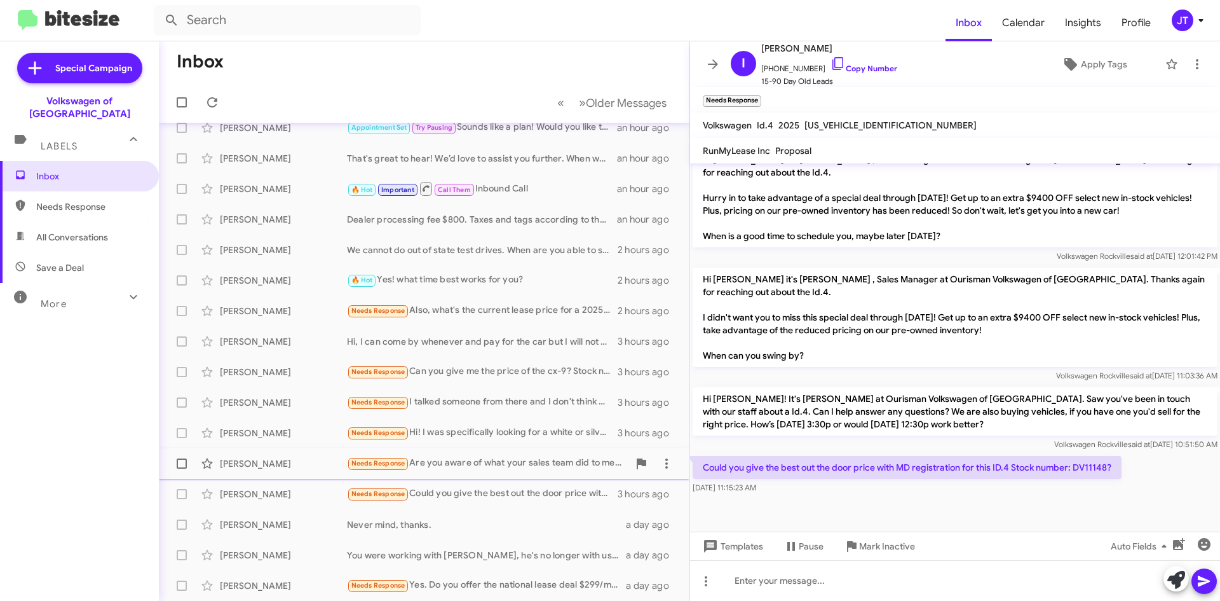
click at [443, 462] on div "Needs Response Are you aware of what your sales team did to me this past Tuesda…" at bounding box center [488, 463] width 282 height 15
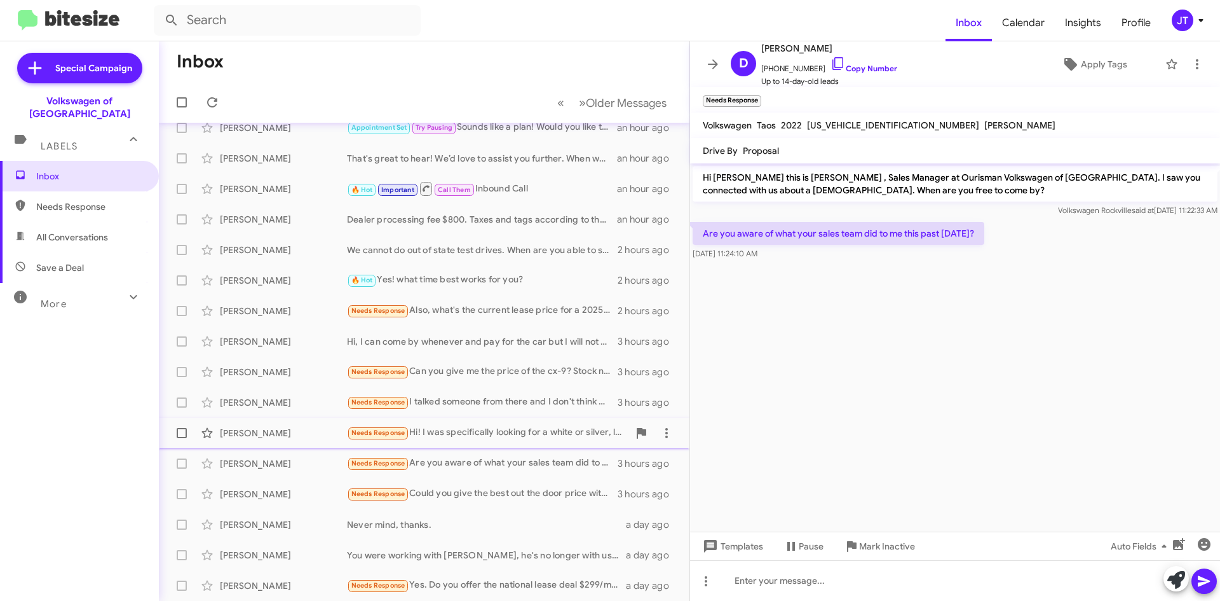
click at [467, 437] on div "Needs Response Hi! I was specifically looking for a white or silver, late model…" at bounding box center [488, 432] width 282 height 15
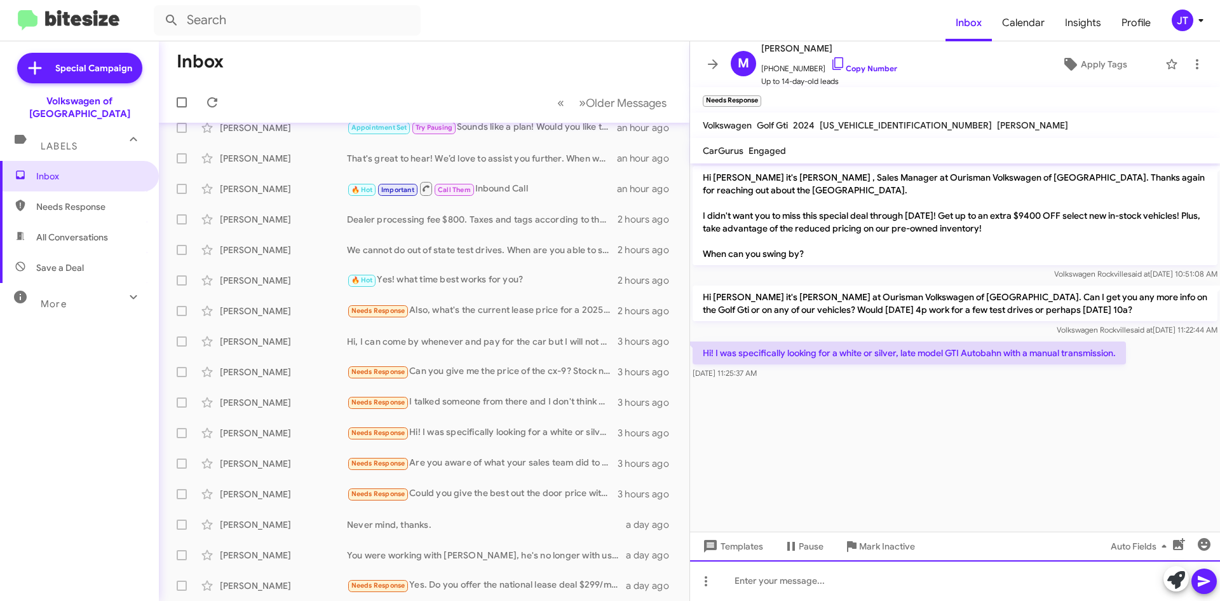
click at [790, 585] on div at bounding box center [955, 580] width 530 height 41
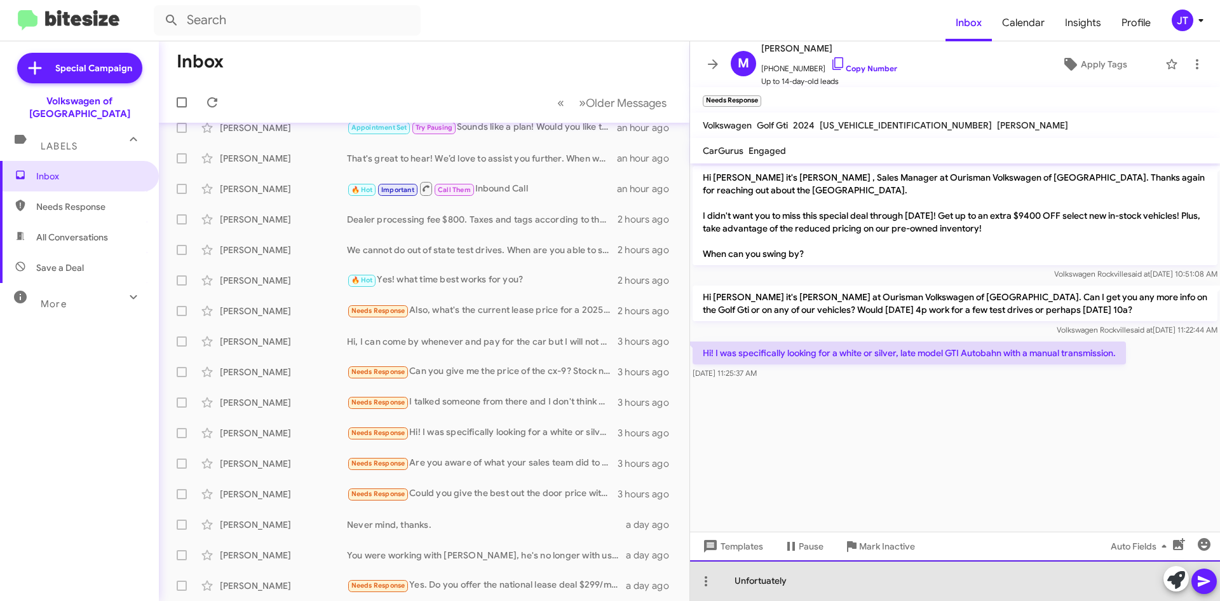
click at [760, 585] on div "Unfortuately" at bounding box center [955, 580] width 530 height 41
